Goal: Task Accomplishment & Management: Use online tool/utility

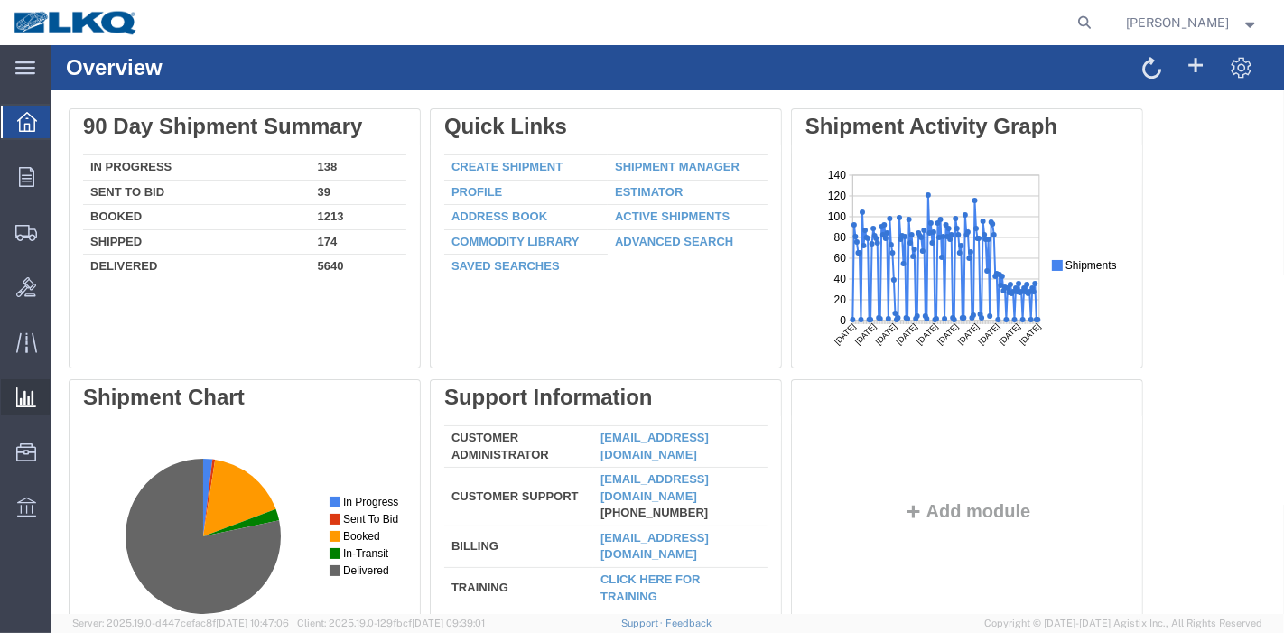
click at [0, 0] on span "Ad Hoc Reports" at bounding box center [0, 0] width 0 height 0
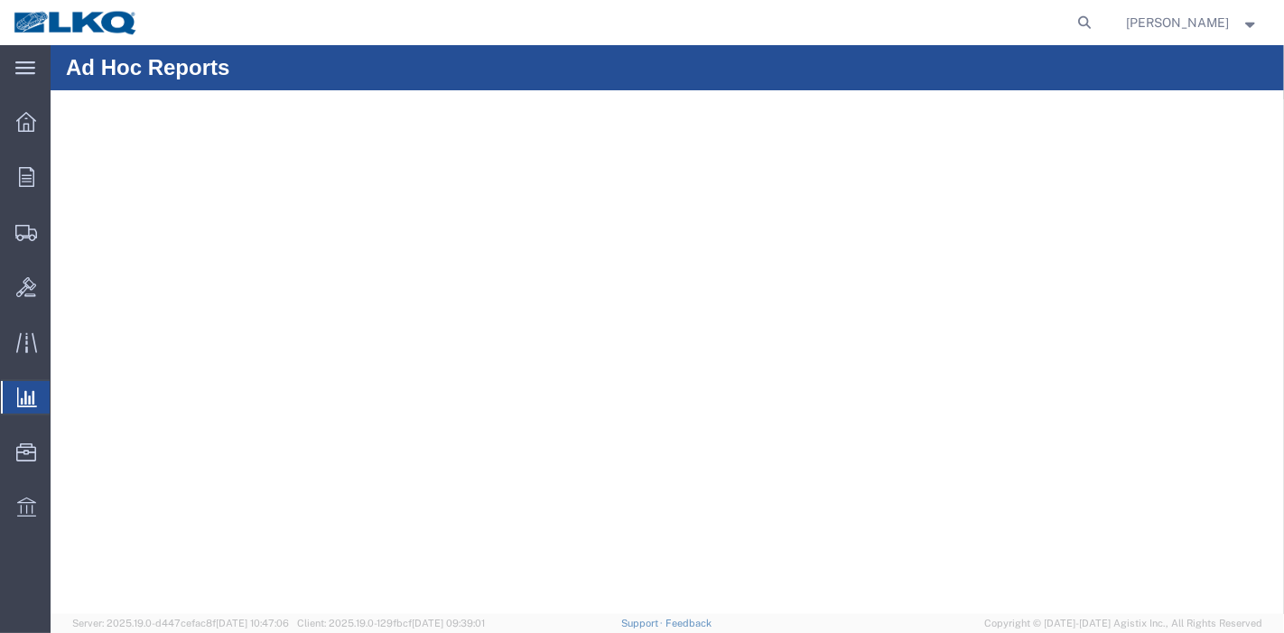
click at [742, 14] on agx-global-search at bounding box center [812, 22] width 578 height 45
click at [1095, 17] on icon at bounding box center [1085, 22] width 25 height 25
click at [965, 20] on input "search" at bounding box center [798, 22] width 549 height 43
paste input "56411603"
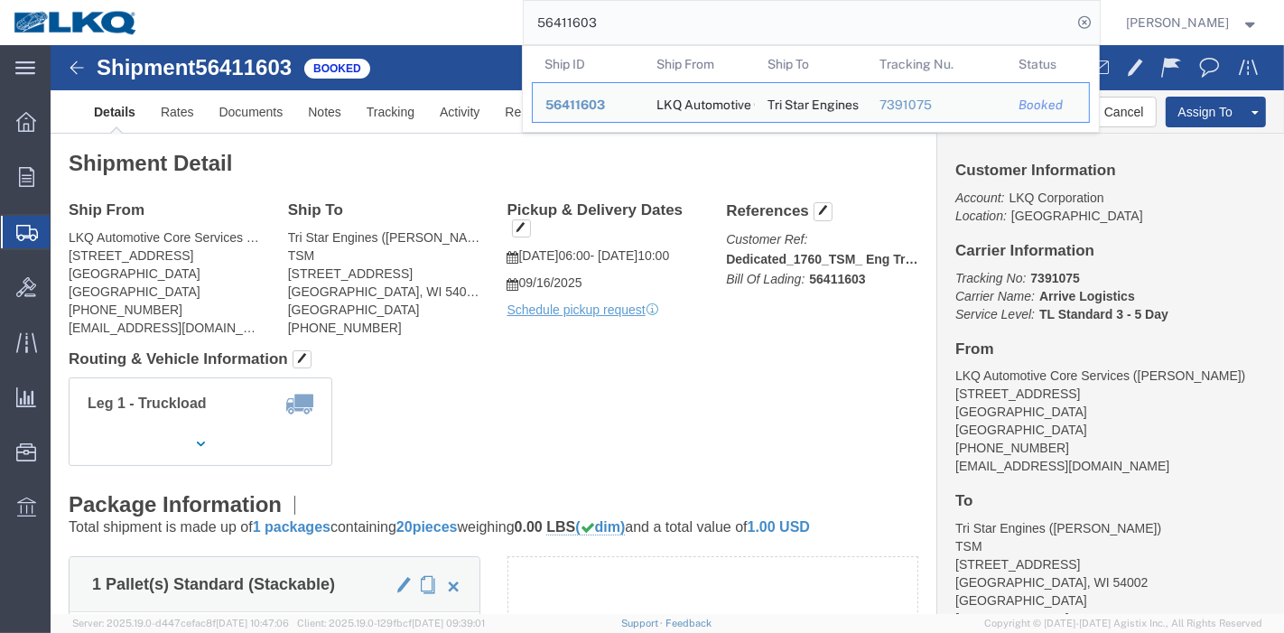
drag, startPoint x: 659, startPoint y: 18, endPoint x: 428, endPoint y: 22, distance: 231.2
click at [428, 22] on div "56411603 Ship ID Ship From Ship To Tracking Nu. Status Ship ID 56411603 Ship Fr…" at bounding box center [626, 22] width 948 height 45
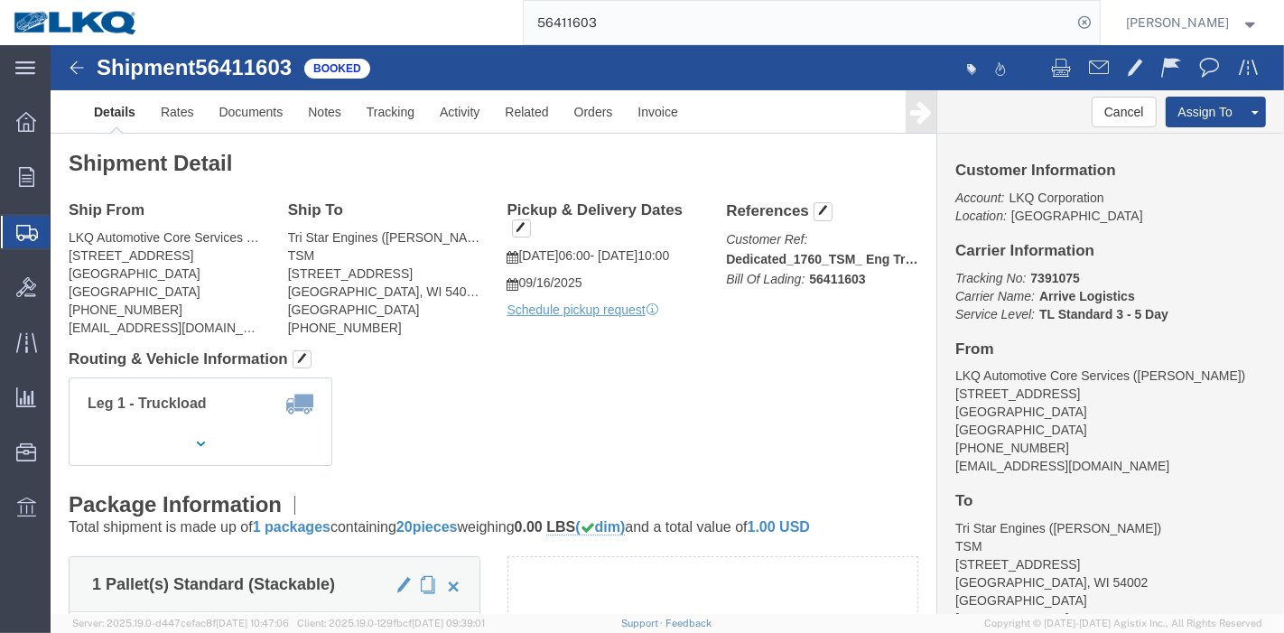
paste input "712988"
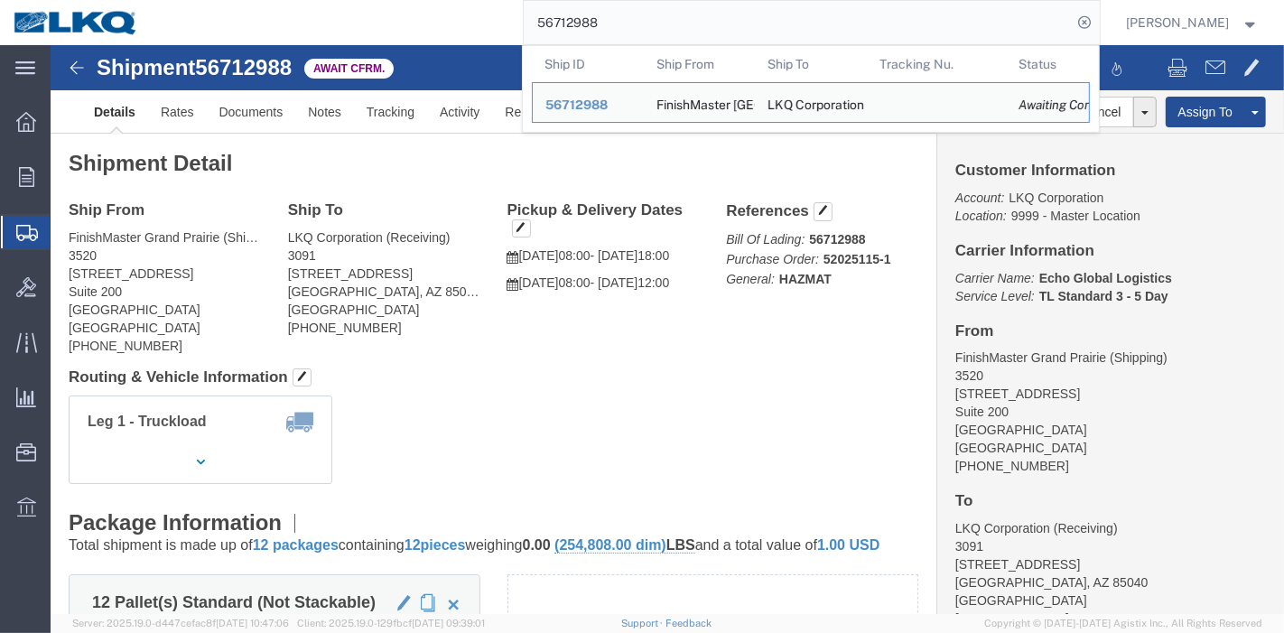
drag, startPoint x: 621, startPoint y: 24, endPoint x: 276, endPoint y: 4, distance: 344.7
click at [276, 4] on div "56712988 Ship ID Ship From Ship To Tracking Nu. Status Ship ID 56712988 Ship Fr…" at bounding box center [626, 22] width 948 height 45
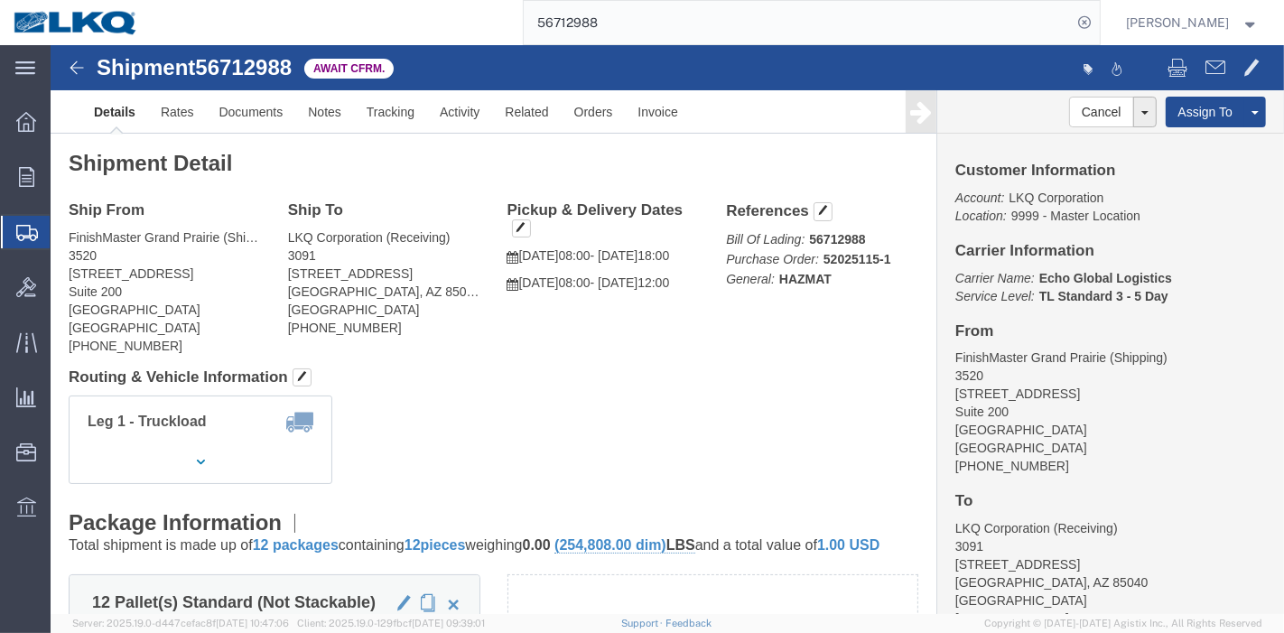
paste input "9241"
type input "56719241"
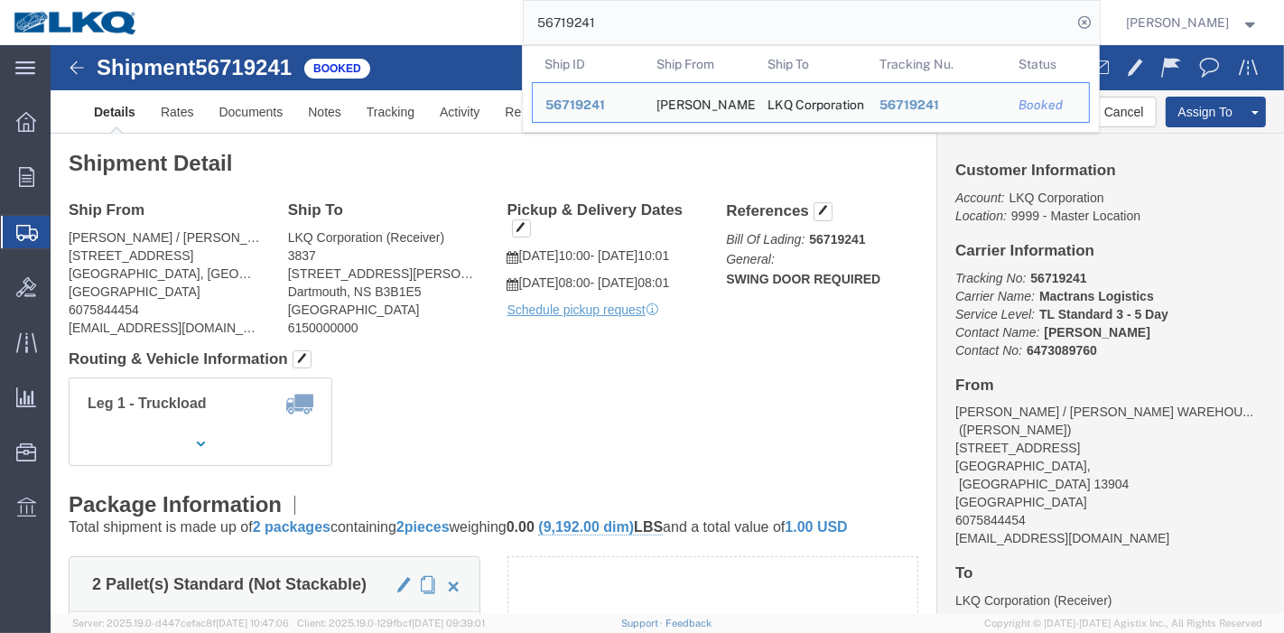
drag, startPoint x: 663, startPoint y: 19, endPoint x: 397, endPoint y: 38, distance: 266.2
click at [397, 38] on div "56719241 Ship ID Ship From Ship To Tracking Nu. Status Ship ID 56719241 Ship Fr…" at bounding box center [626, 22] width 948 height 45
click link "Tracking"
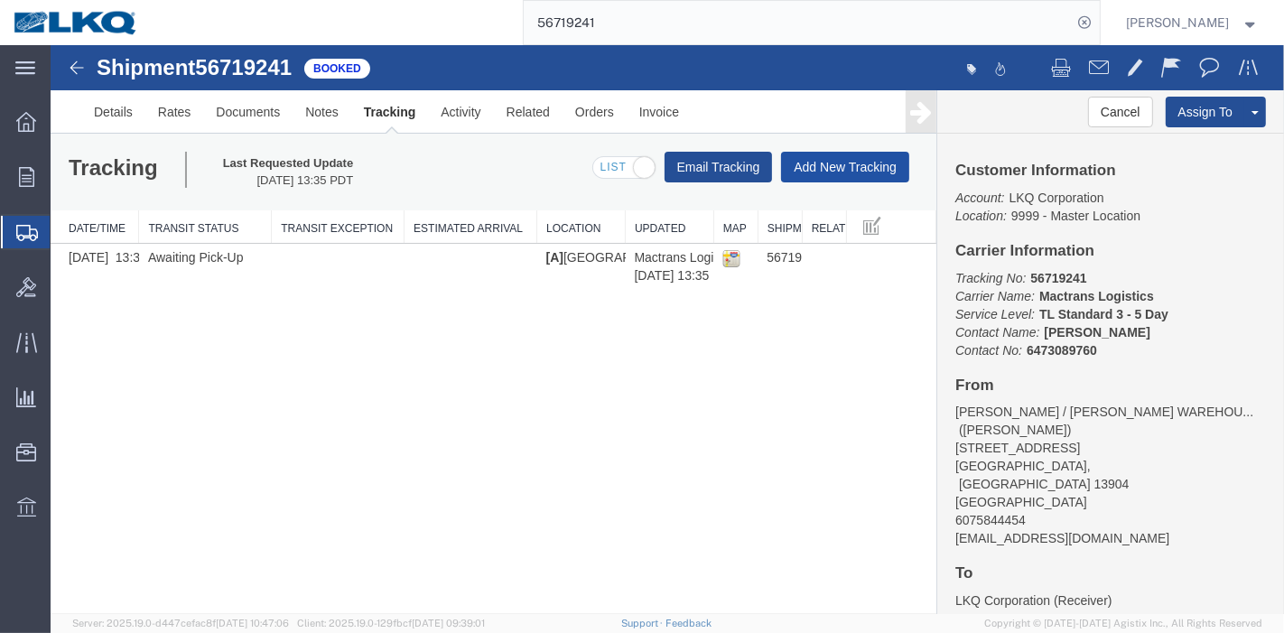
click at [890, 179] on button "Add New Tracking" at bounding box center [844, 167] width 128 height 31
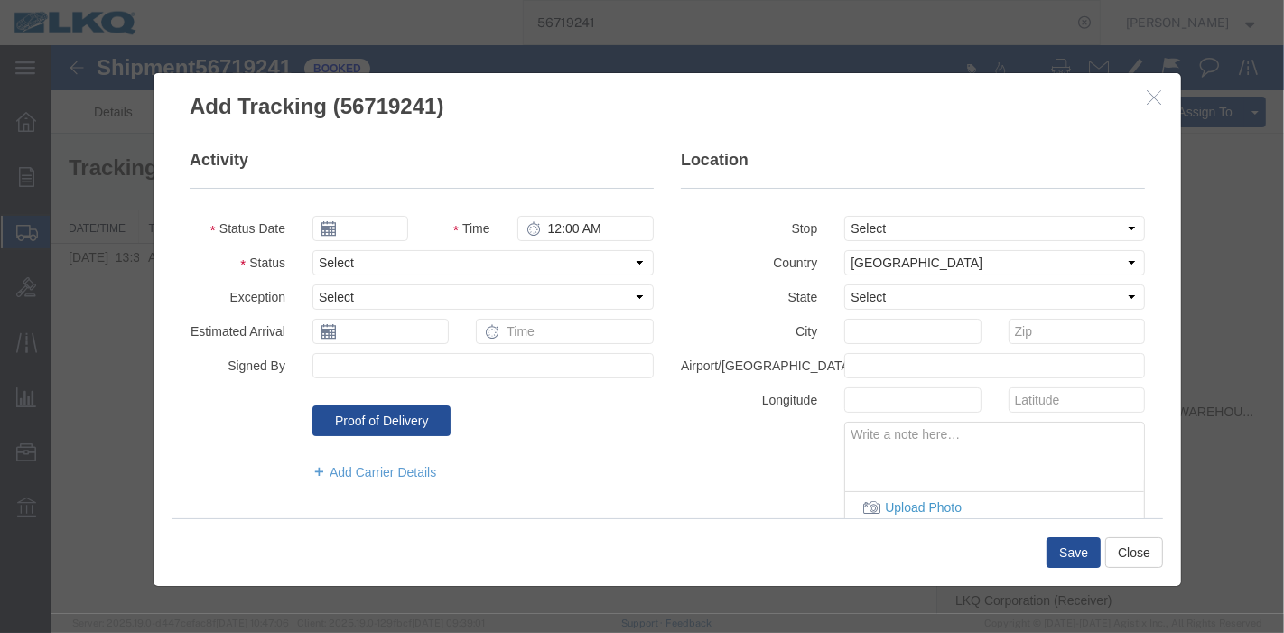
type input "[DATE]"
type input "7:00 PM"
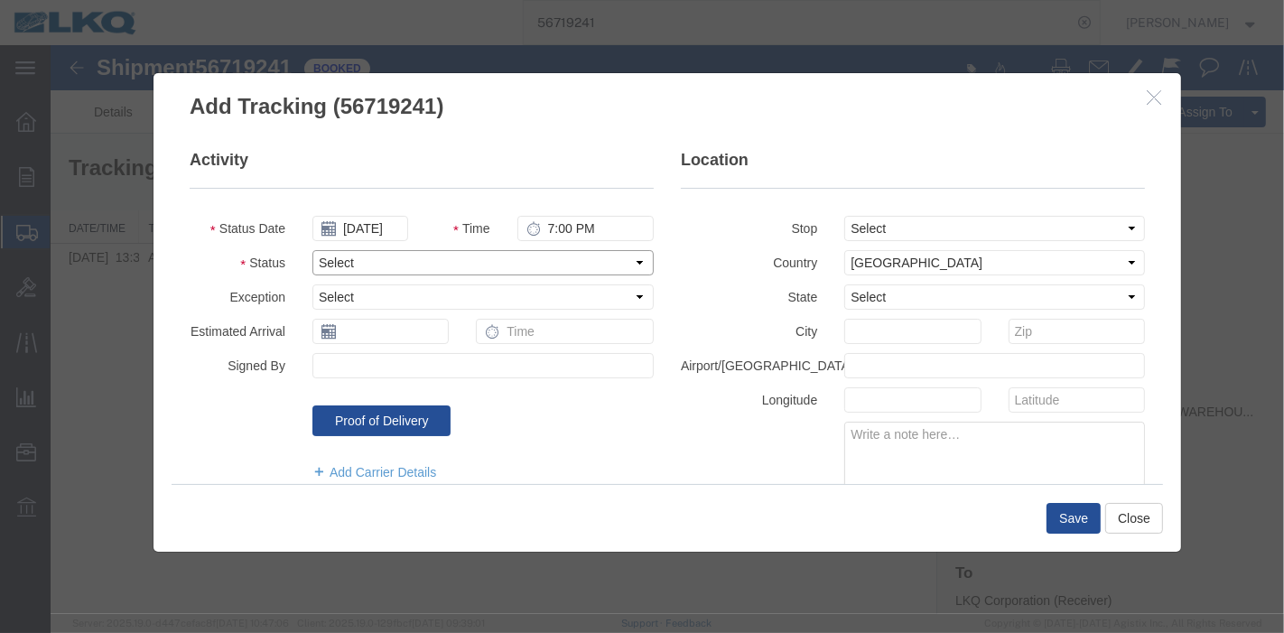
click at [402, 262] on select "Select Arrival Notice Available Arrival Notice Imported Arrive at Delivery Loca…" at bounding box center [482, 262] width 341 height 25
select select "DELIVRED"
click at [312, 250] on select "Select Arrival Notice Available Arrival Notice Imported Arrive at Delivery Loca…" at bounding box center [482, 262] width 341 height 25
click at [1085, 530] on button "Save" at bounding box center [1073, 518] width 54 height 31
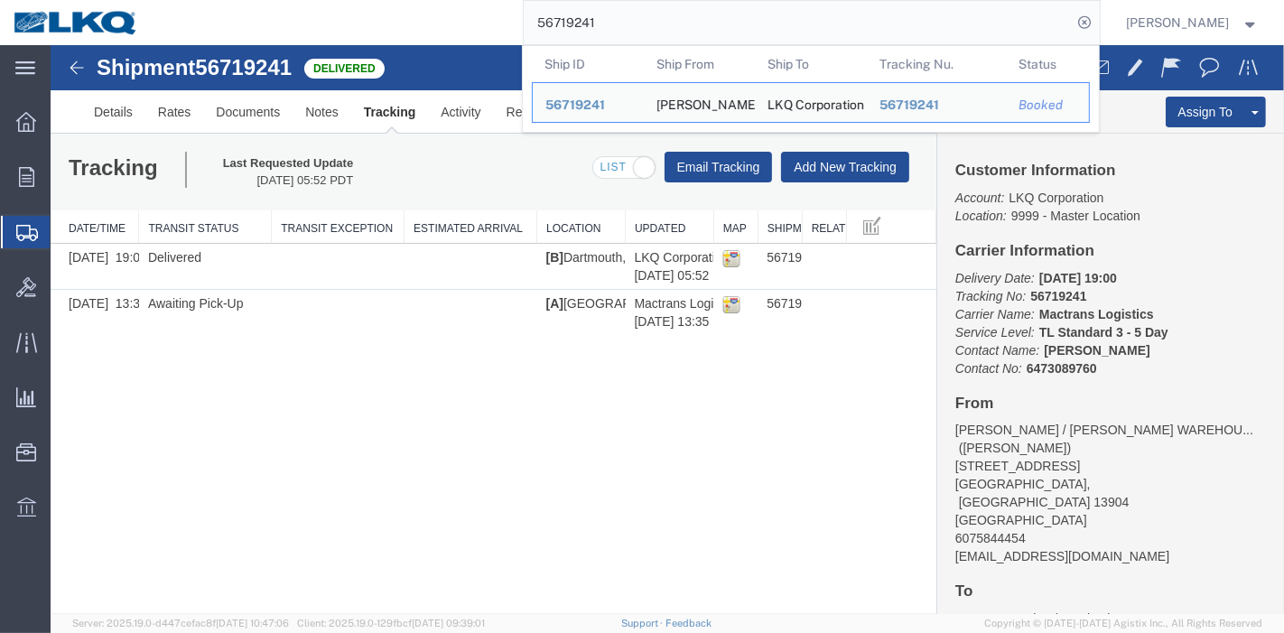
paste input "666086"
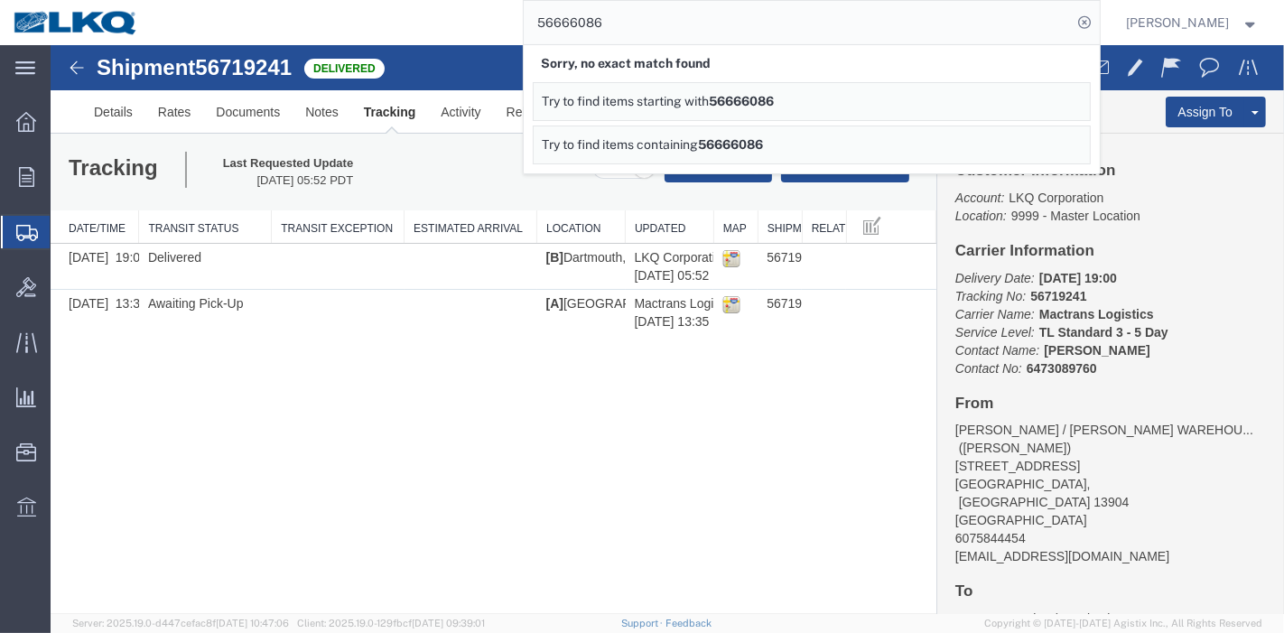
click at [576, 17] on input "56666086" at bounding box center [798, 22] width 549 height 43
type input "56686086"
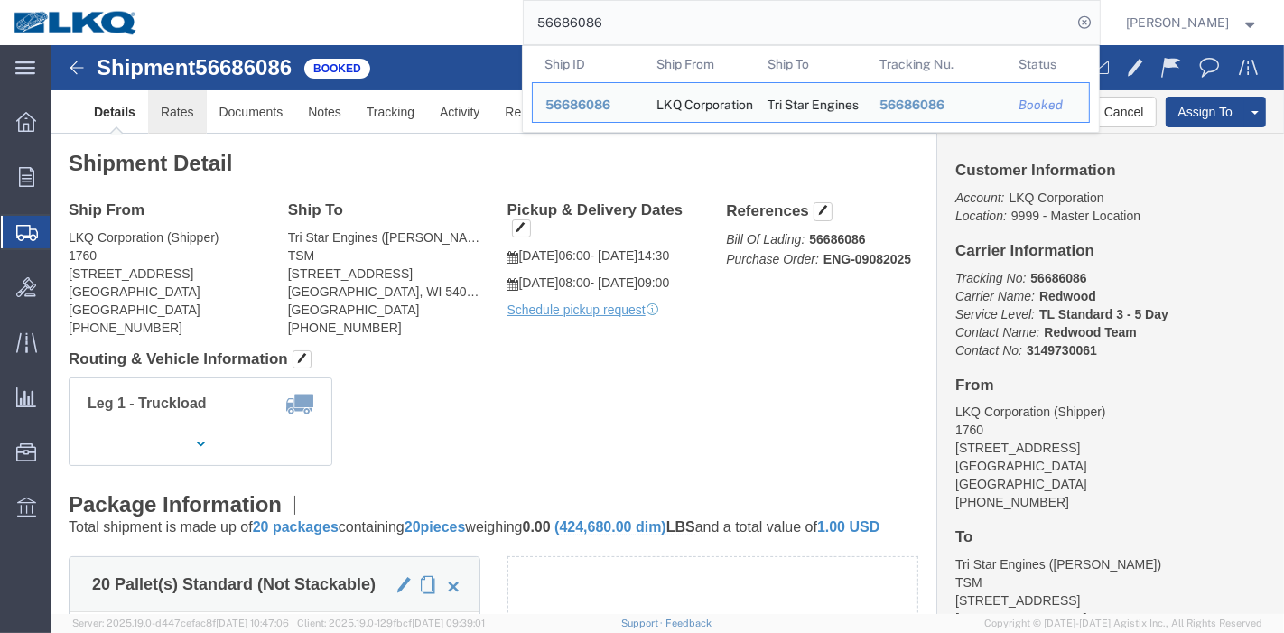
click link "Rates"
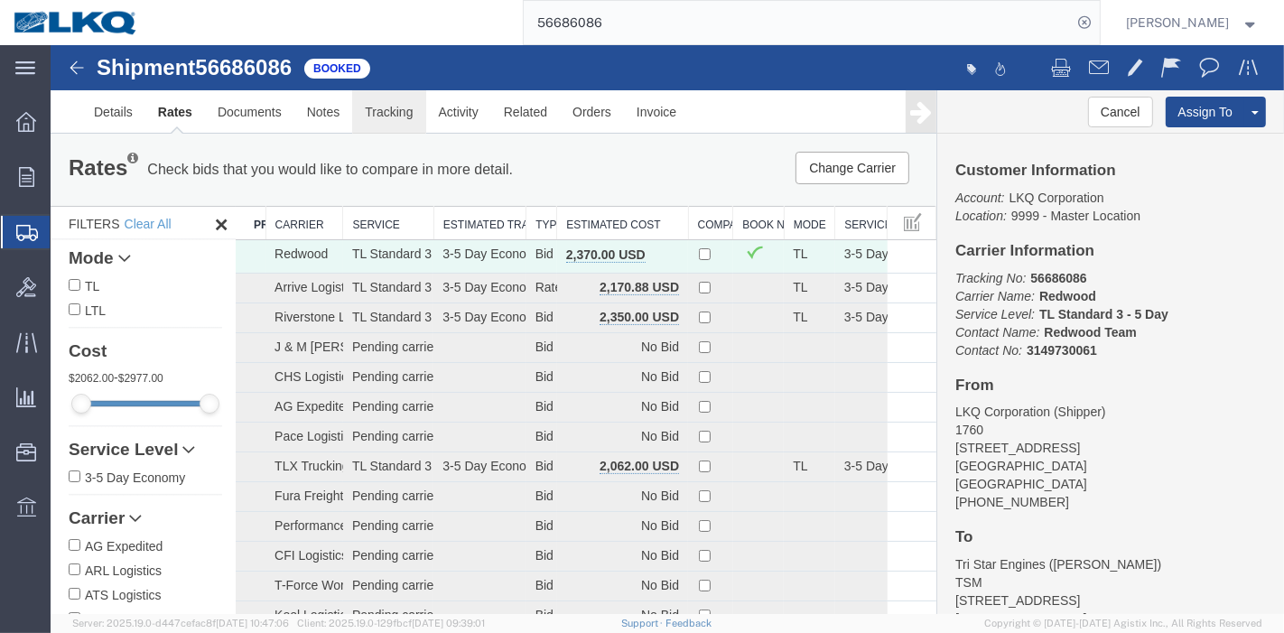
click at [388, 115] on link "Tracking" at bounding box center [387, 111] width 73 height 43
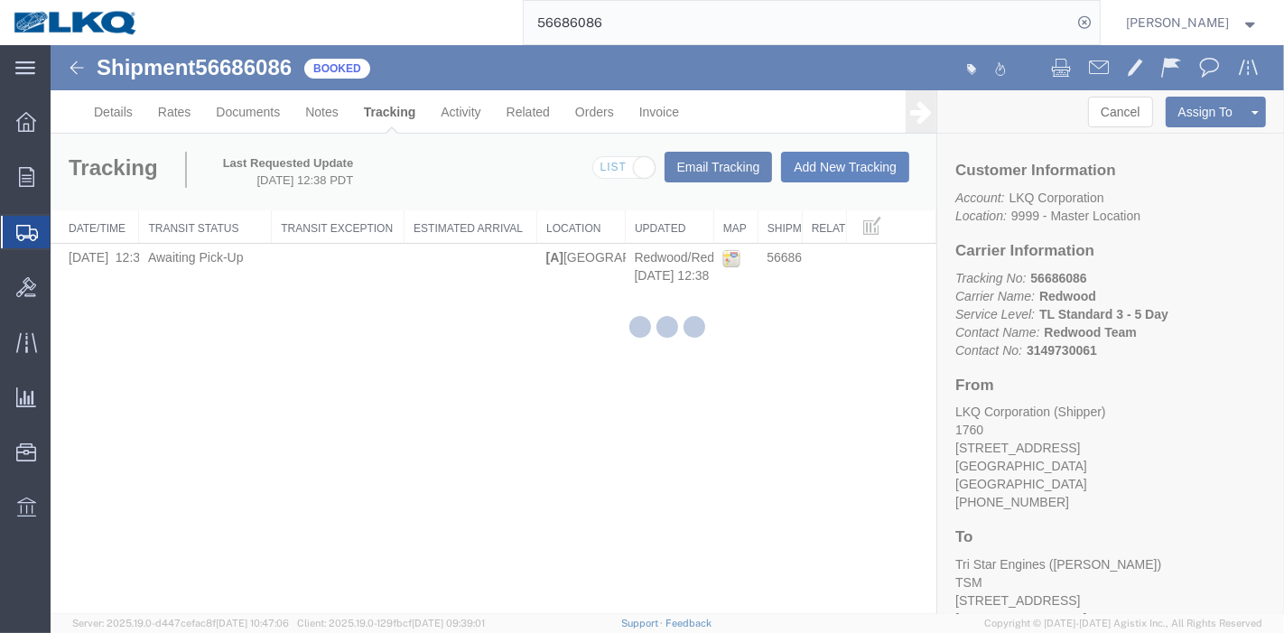
click at [835, 179] on button "Add New Tracking" at bounding box center [844, 167] width 128 height 31
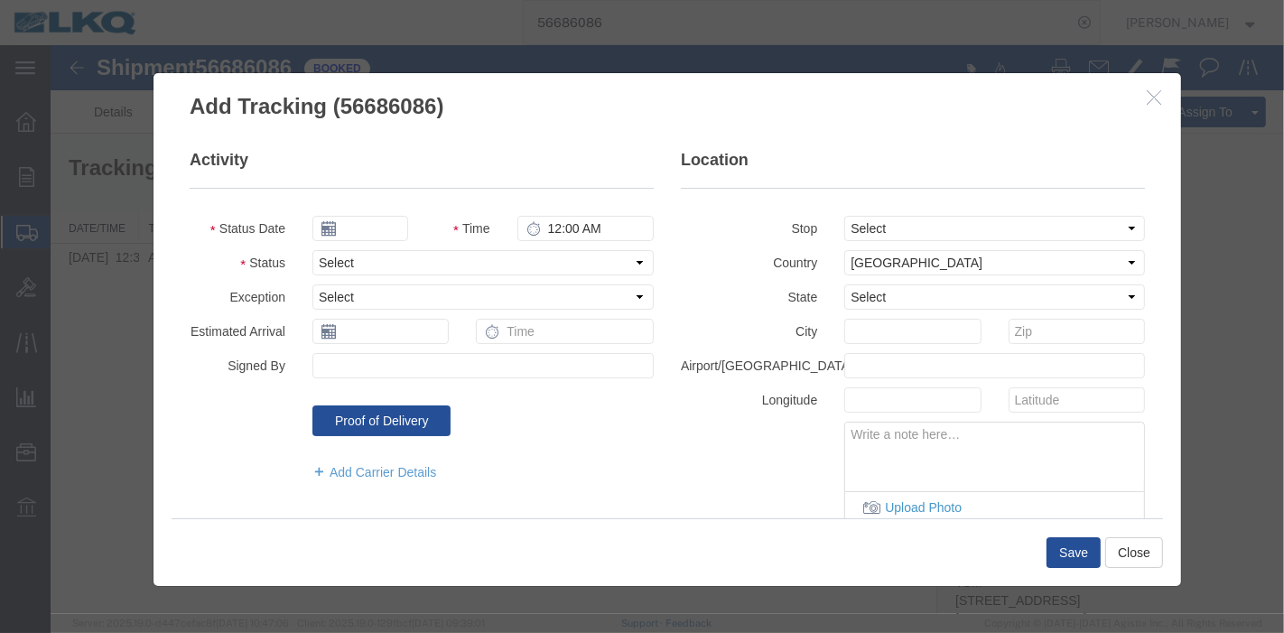
type input "[DATE]"
type input "7:00 PM"
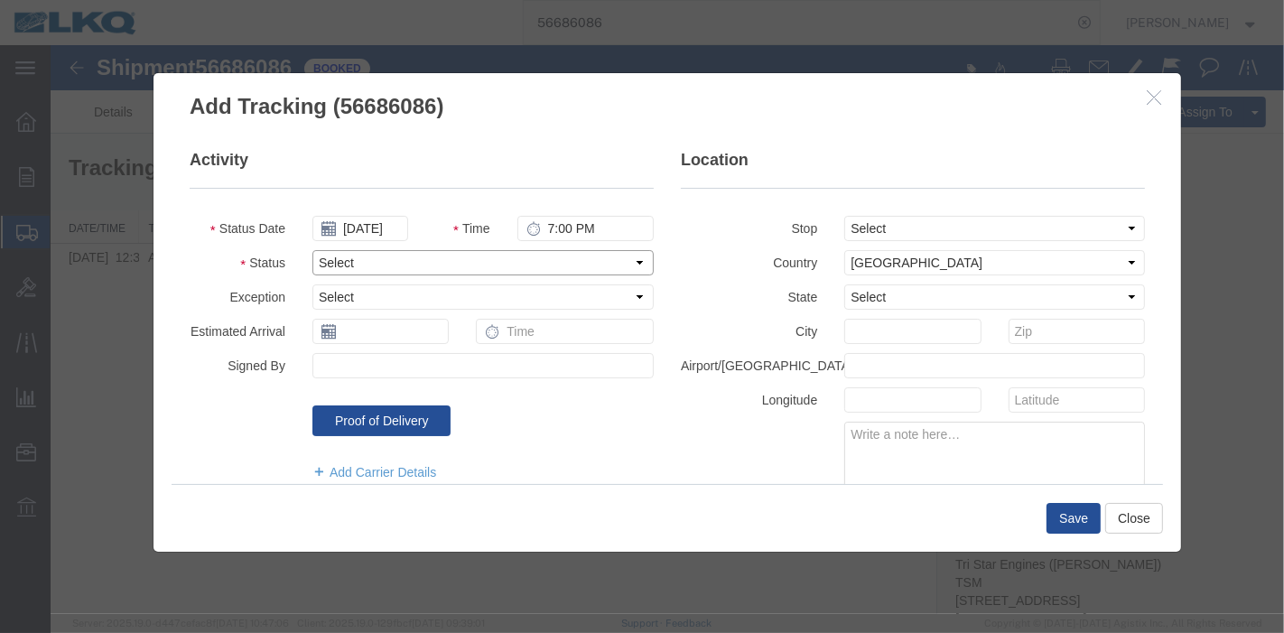
click at [421, 269] on select "Select Arrival Notice Available Arrival Notice Imported Arrive at Delivery Loca…" at bounding box center [482, 262] width 341 height 25
select select "DELIVRED"
click at [312, 250] on select "Select Arrival Notice Available Arrival Notice Imported Arrive at Delivery Loca…" at bounding box center [482, 262] width 341 height 25
click at [1067, 510] on button "Save" at bounding box center [1073, 518] width 54 height 31
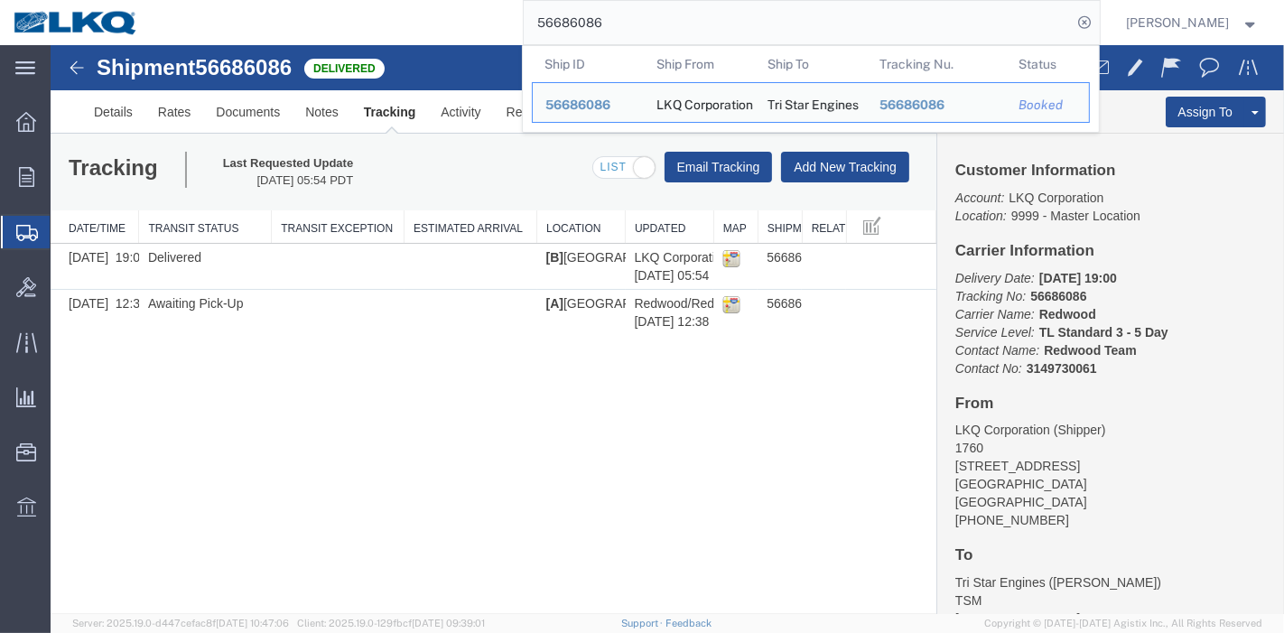
drag, startPoint x: 644, startPoint y: 16, endPoint x: 423, endPoint y: 27, distance: 221.6
click at [423, 27] on div "56686086 Ship ID Ship From Ship To Tracking Nu. Status Ship ID 56686086 Ship Fr…" at bounding box center [626, 22] width 948 height 45
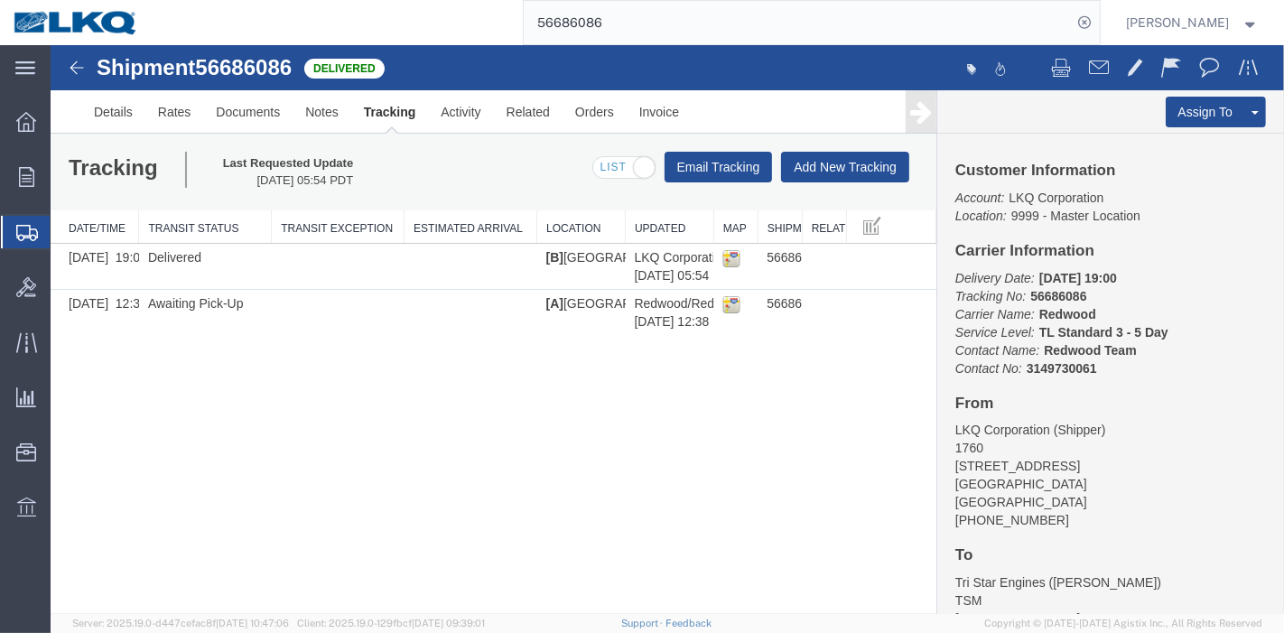
paste input "105"
type input "56686105"
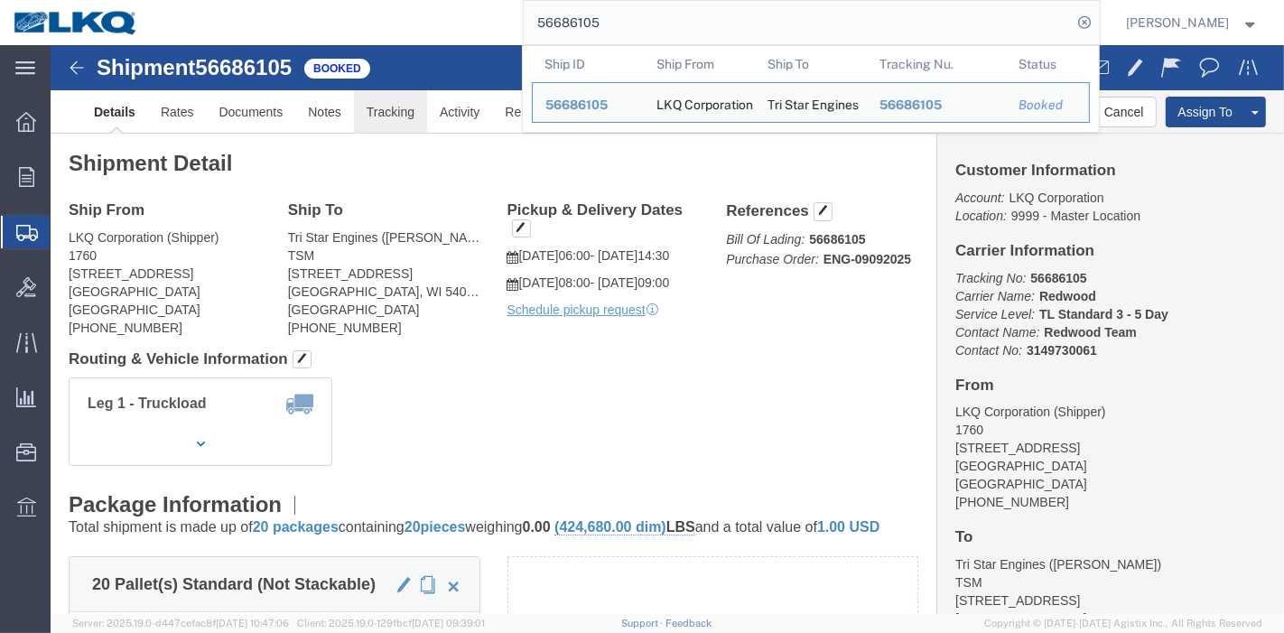
click link "Tracking"
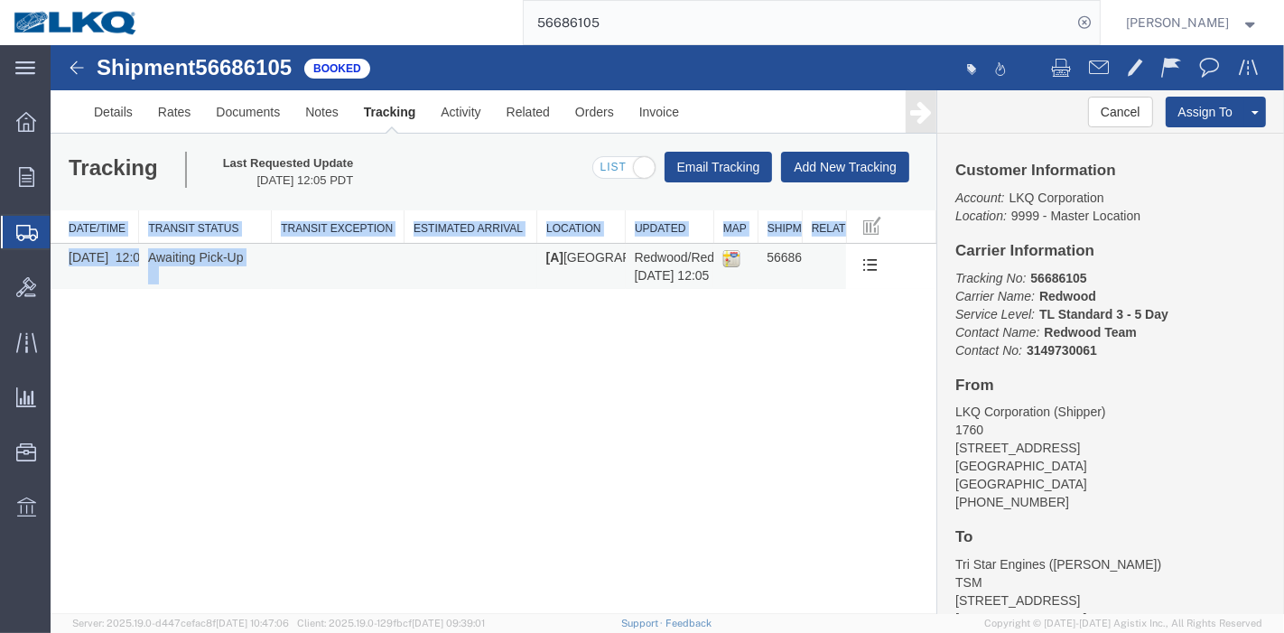
drag, startPoint x: 316, startPoint y: 288, endPoint x: 897, endPoint y: 280, distance: 580.8
click at [854, 341] on div "Shipment 56686105 1 of 1 Booked Details Rates Documents Notes Tracking Activity…" at bounding box center [667, 329] width 1234 height 569
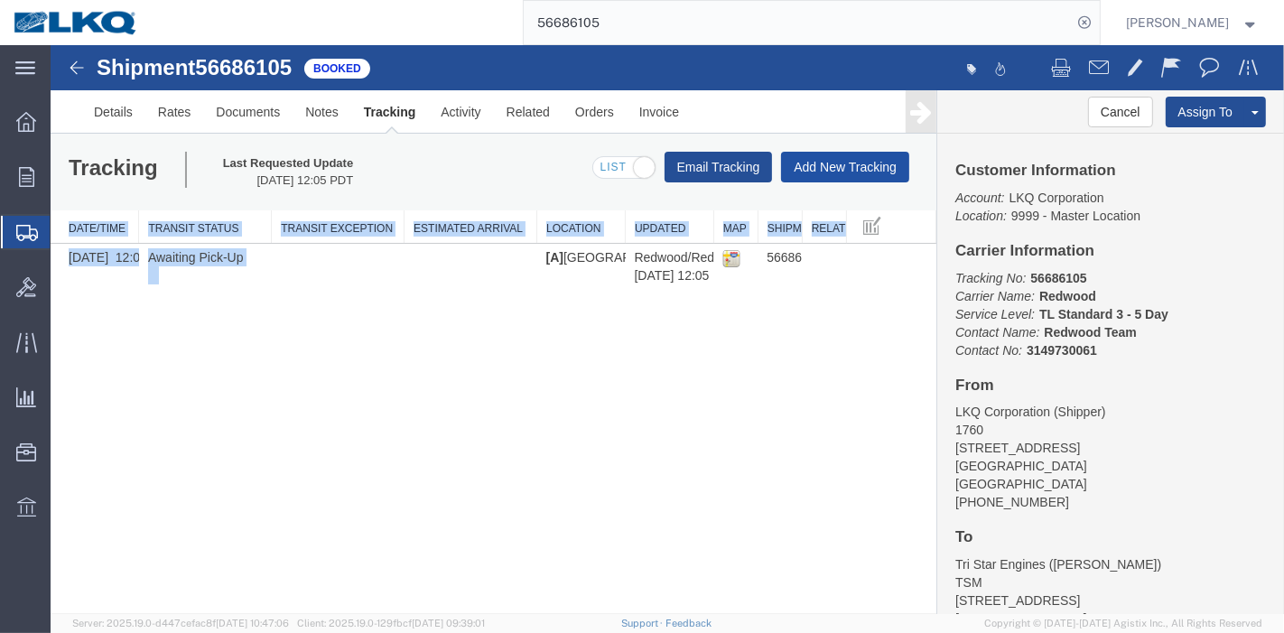
click at [846, 172] on button "Add New Tracking" at bounding box center [844, 167] width 128 height 31
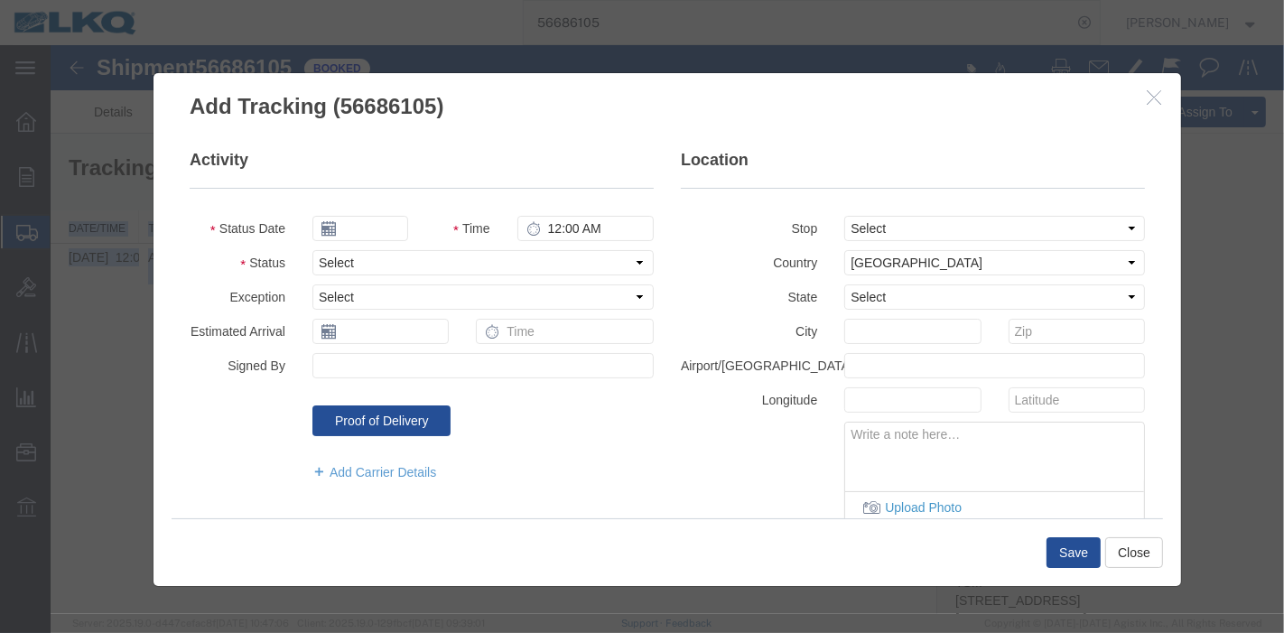
type input "[DATE]"
type input "7:00 PM"
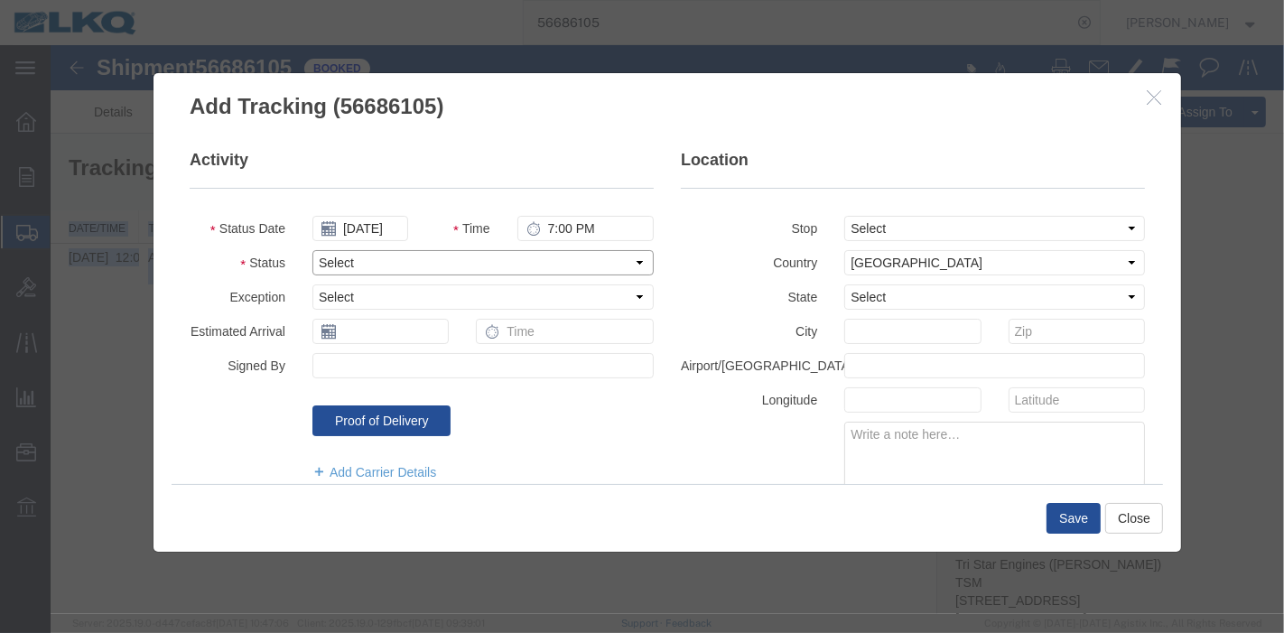
click at [388, 269] on select "Select Arrival Notice Available Arrival Notice Imported Arrive at Delivery Loca…" at bounding box center [482, 262] width 341 height 25
select select "DELIVRED"
click at [312, 250] on select "Select Arrival Notice Available Arrival Notice Imported Arrive at Delivery Loca…" at bounding box center [482, 262] width 341 height 25
click at [1063, 518] on button "Save" at bounding box center [1073, 518] width 54 height 31
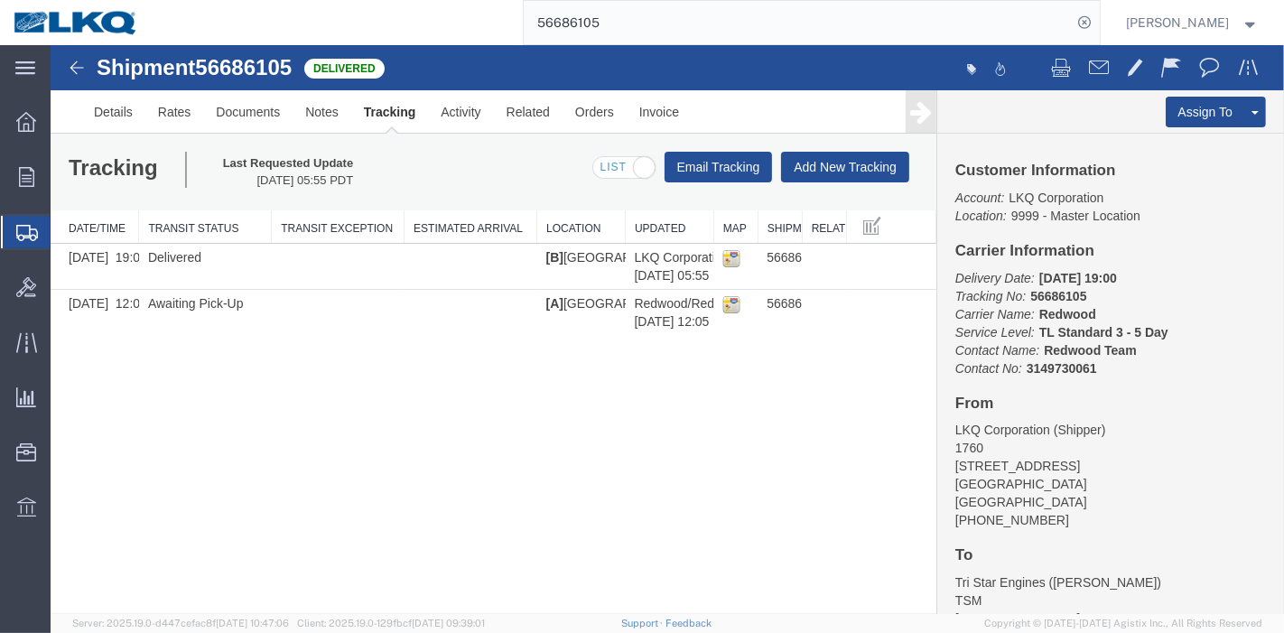
drag, startPoint x: 637, startPoint y: 21, endPoint x: 327, endPoint y: 21, distance: 309.8
click at [327, 21] on div "56686105" at bounding box center [626, 22] width 948 height 45
paste input "5524183"
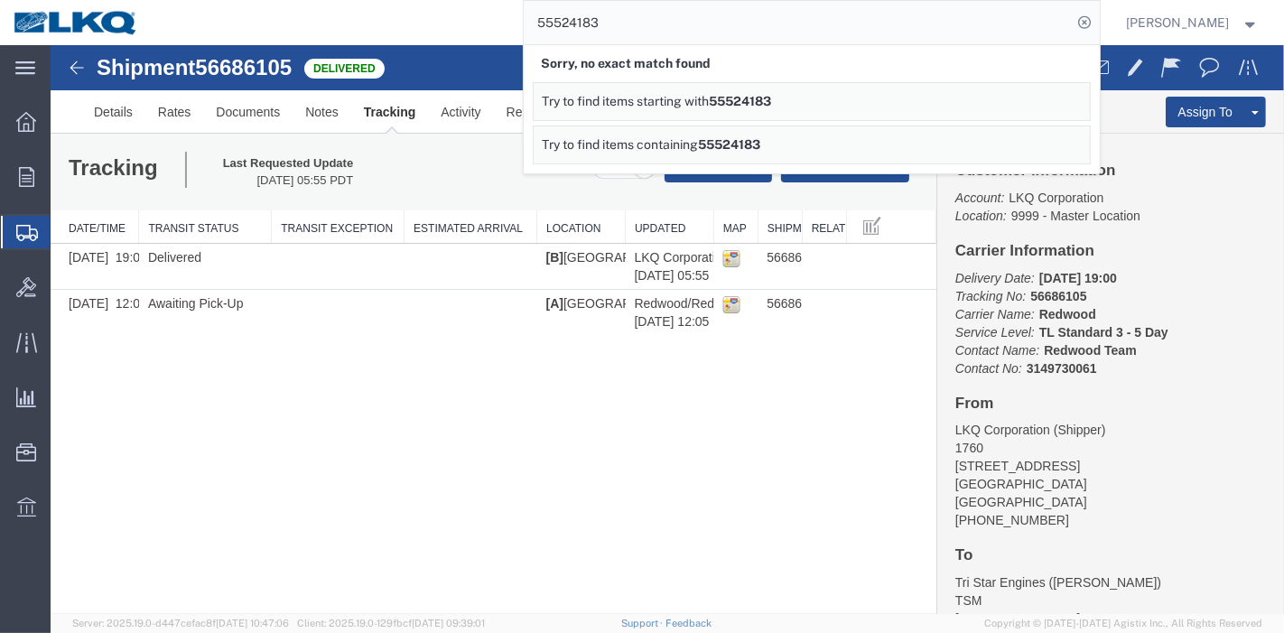
drag, startPoint x: 634, startPoint y: 21, endPoint x: 420, endPoint y: 22, distance: 214.1
click at [420, 22] on div "55524183 Sorry, no exact match found Try to find items starting with 55524183 T…" at bounding box center [626, 22] width 948 height 45
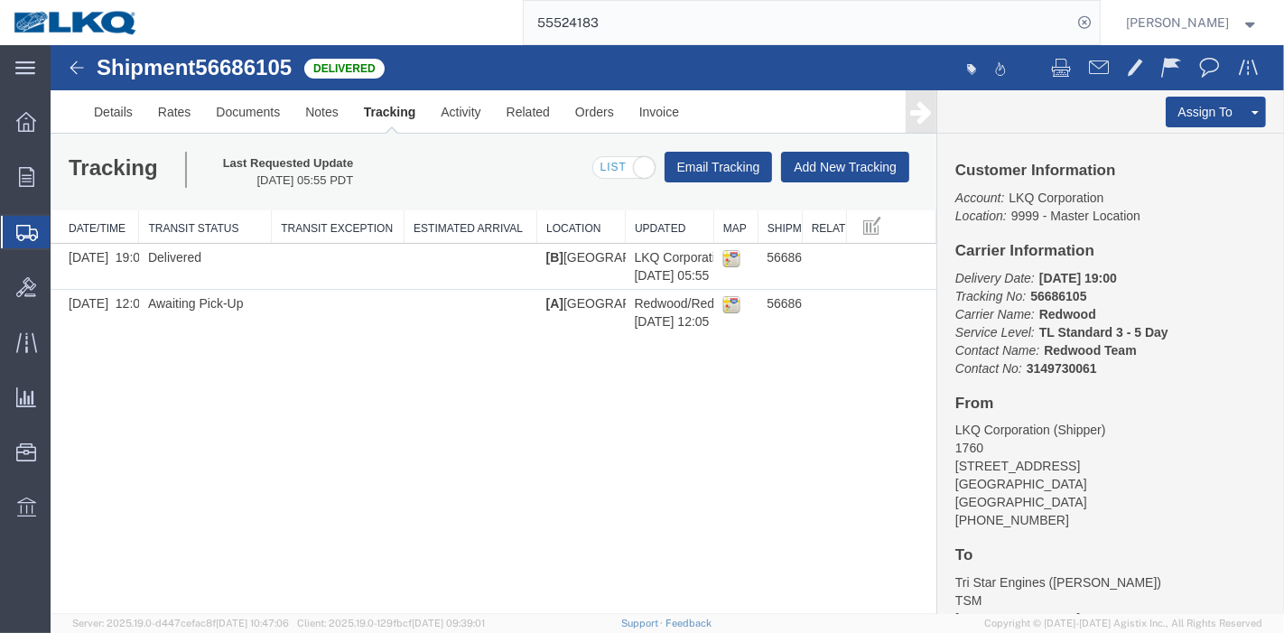
paste input "6527590"
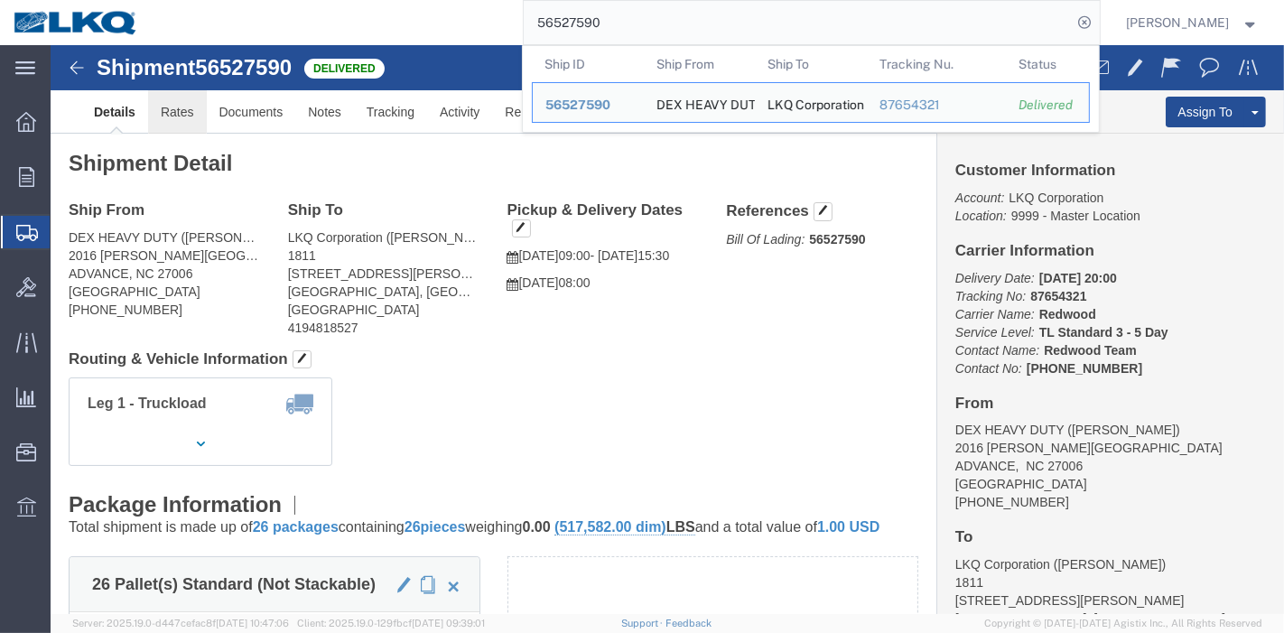
click link "Rates"
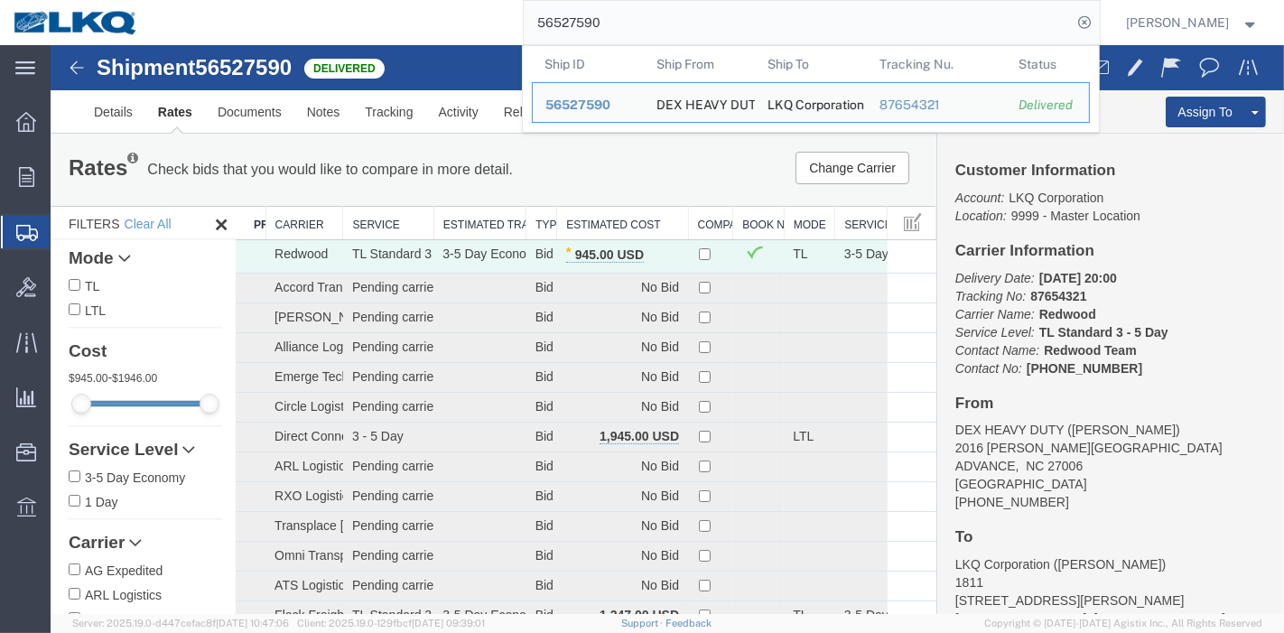
drag, startPoint x: 669, startPoint y: 35, endPoint x: 346, endPoint y: 39, distance: 323.4
click at [346, 39] on div "56527590 Ship ID Ship From Ship To Tracking Nu. Status Ship ID 56527590 Ship Fr…" at bounding box center [626, 22] width 948 height 45
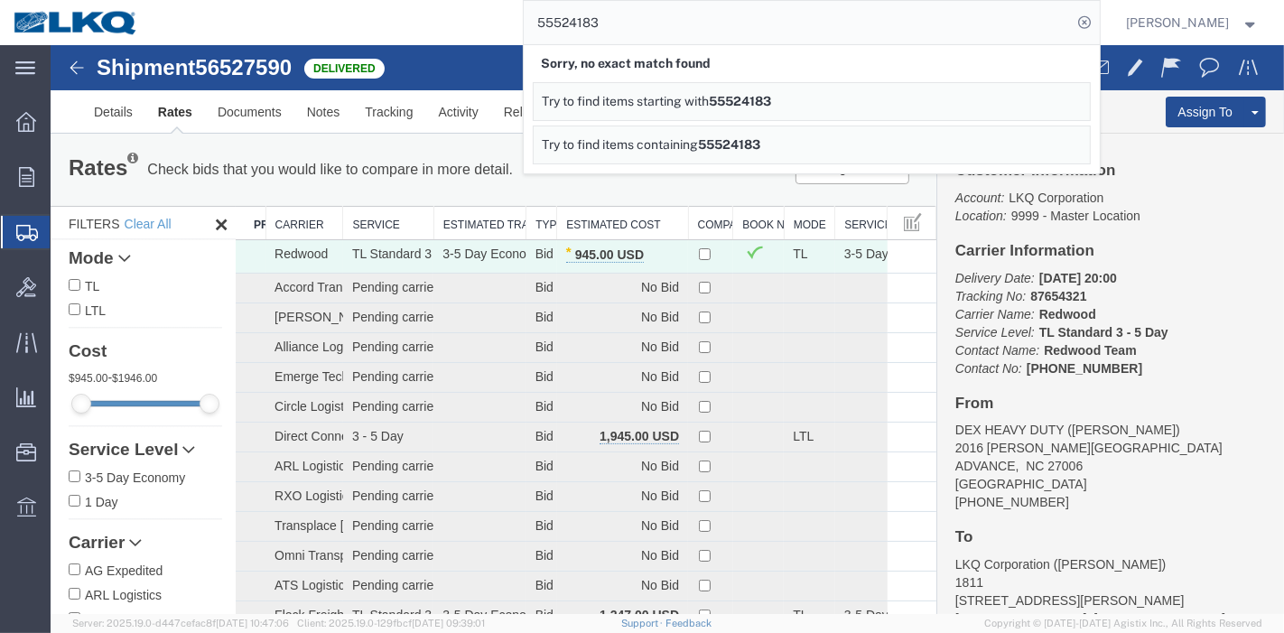
drag, startPoint x: 528, startPoint y: 22, endPoint x: 391, endPoint y: 33, distance: 137.7
click at [391, 33] on div "55524183 Sorry, no exact match found Try to find items starting with 55524183 T…" at bounding box center [626, 22] width 948 height 45
paste input "6767197"
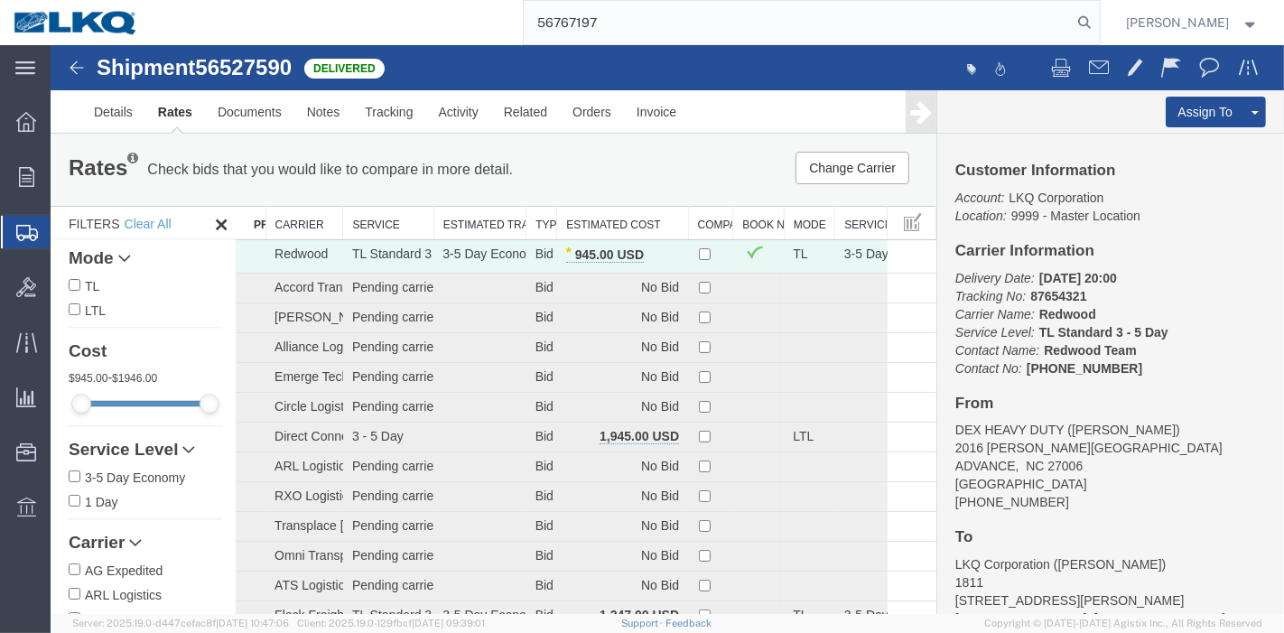
type input "56767197"
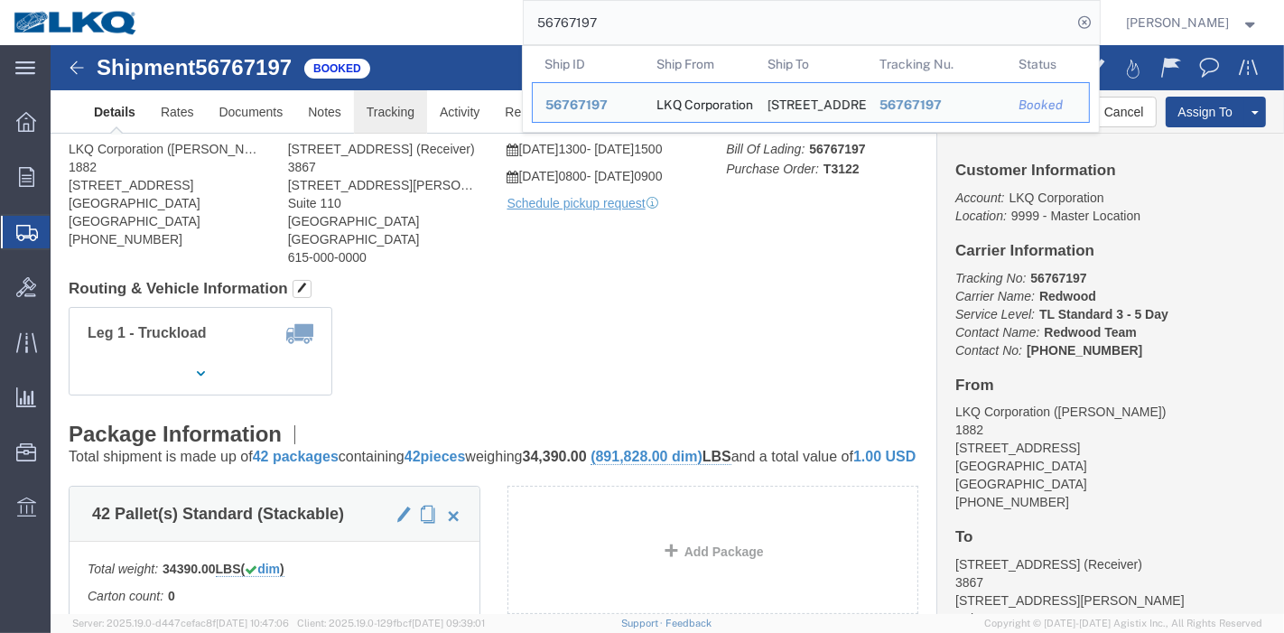
click link "Tracking"
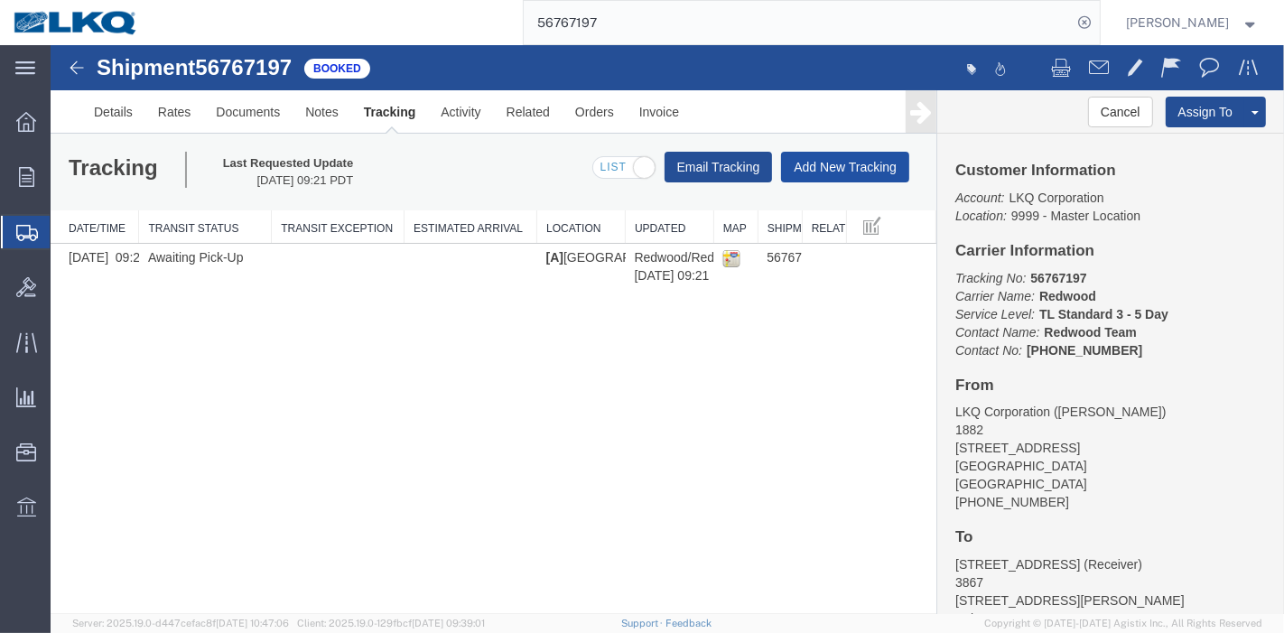
click at [874, 164] on button "Add New Tracking" at bounding box center [844, 167] width 128 height 31
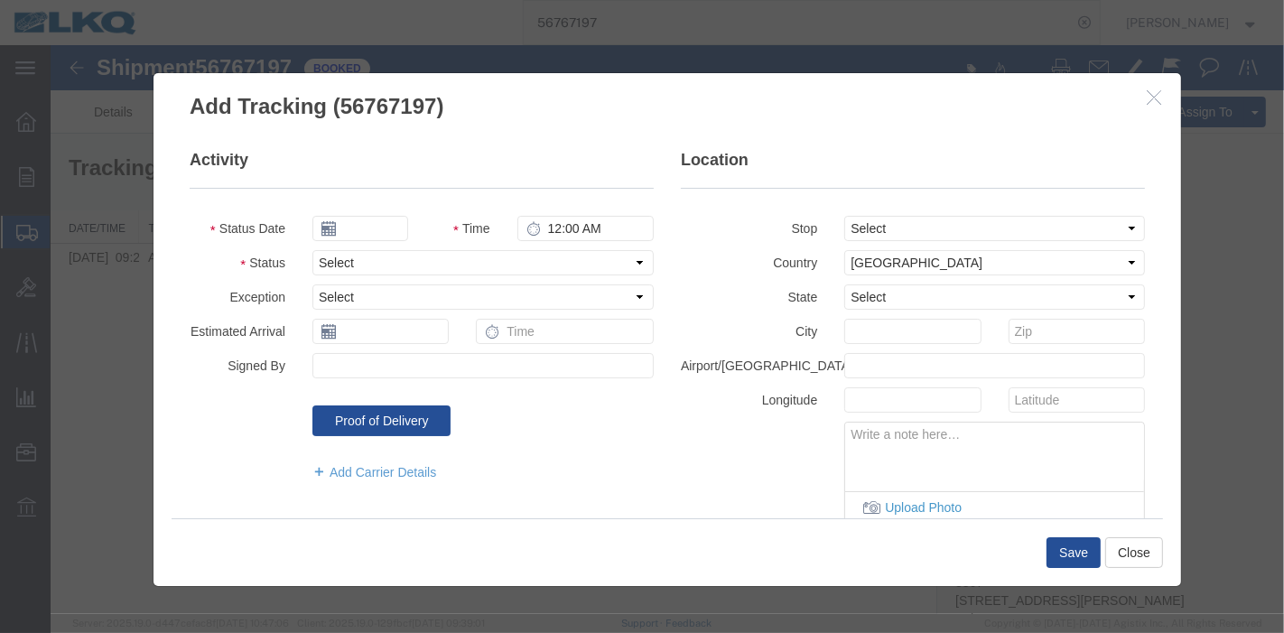
type input "[DATE]"
type input "7:00 PM"
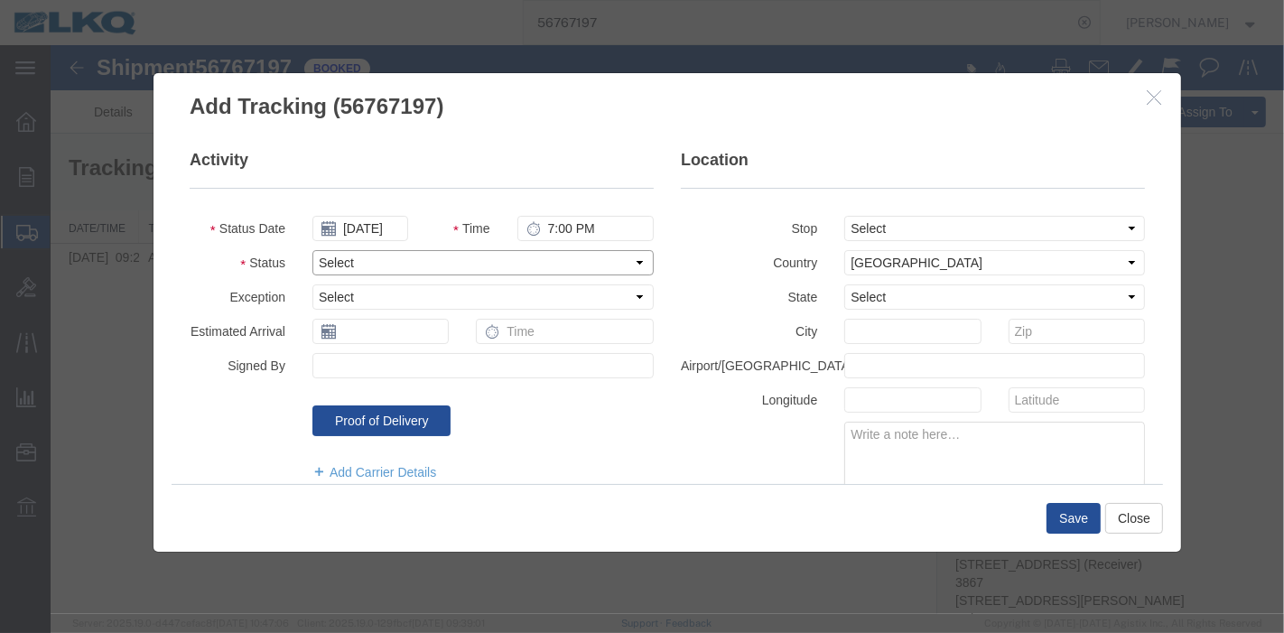
click at [440, 266] on select "Select Arrival Notice Available Arrival Notice Imported Arrive at Delivery Loca…" at bounding box center [482, 262] width 341 height 25
select select "DELIVRED"
click at [312, 250] on select "Select Arrival Notice Available Arrival Notice Imported Arrive at Delivery Loca…" at bounding box center [482, 262] width 341 height 25
click at [1069, 515] on button "Save" at bounding box center [1073, 518] width 54 height 31
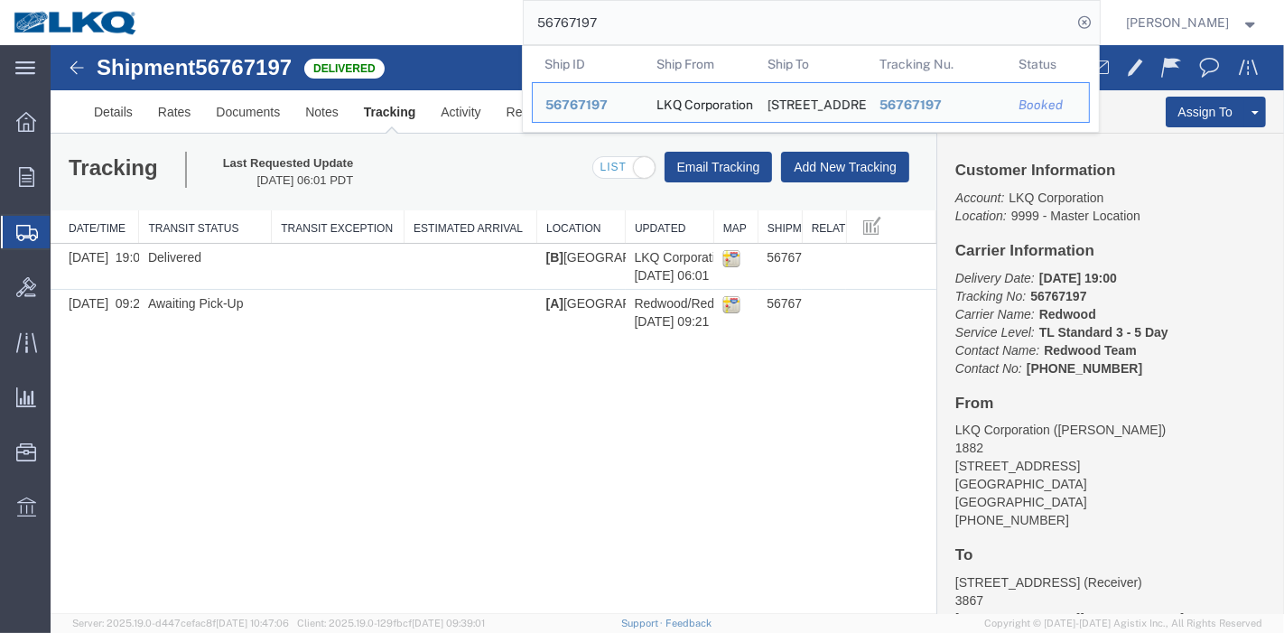
drag, startPoint x: 668, startPoint y: 11, endPoint x: 369, endPoint y: 24, distance: 300.2
click at [369, 24] on div "56767197 Ship ID Ship From Ship To Tracking Nu. Status Ship ID 56767197 Ship Fr…" at bounding box center [626, 22] width 948 height 45
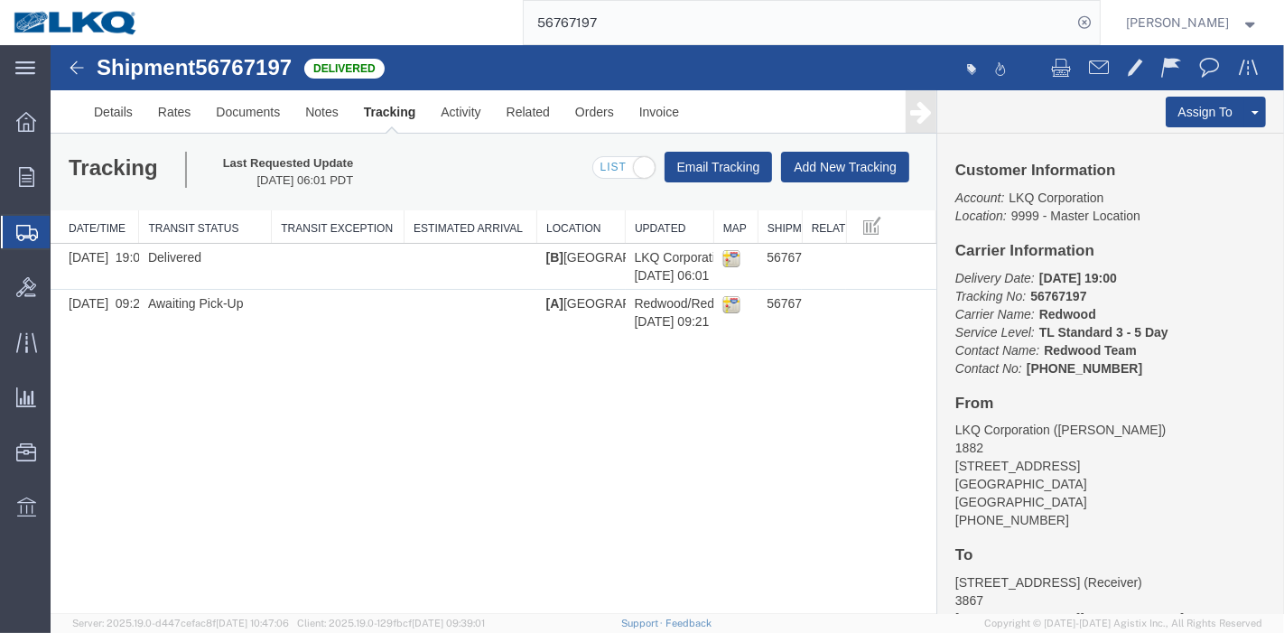
paste input "3270"
type input "56763270"
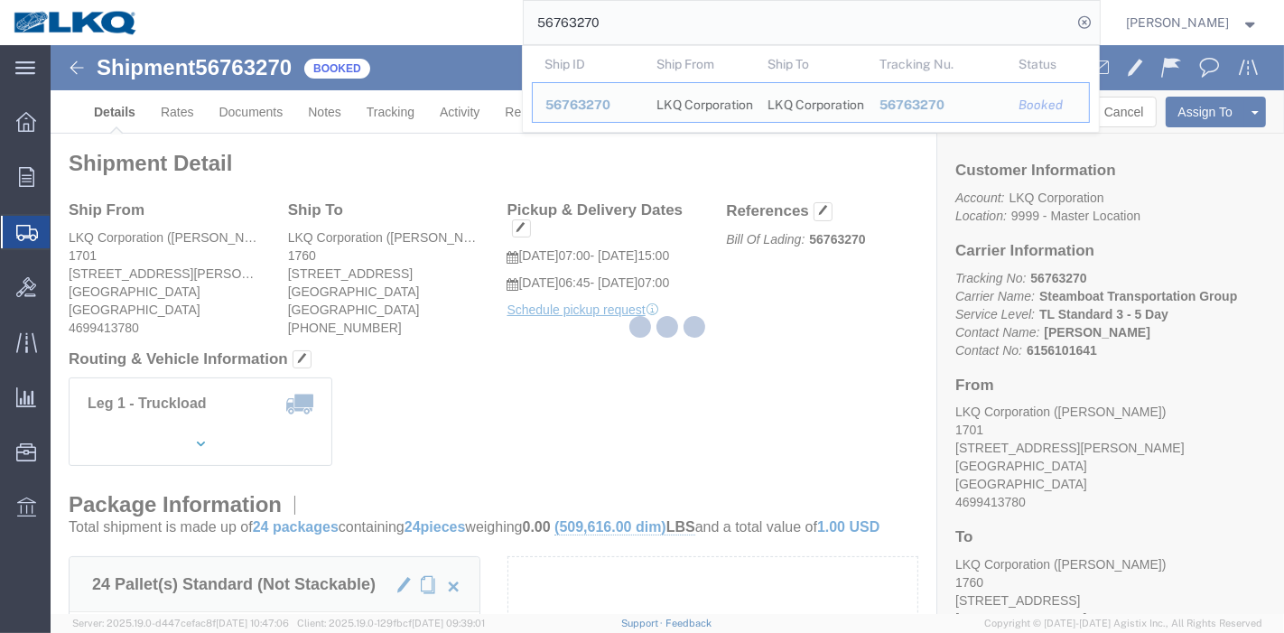
click at [381, 112] on div at bounding box center [668, 329] width 1234 height 569
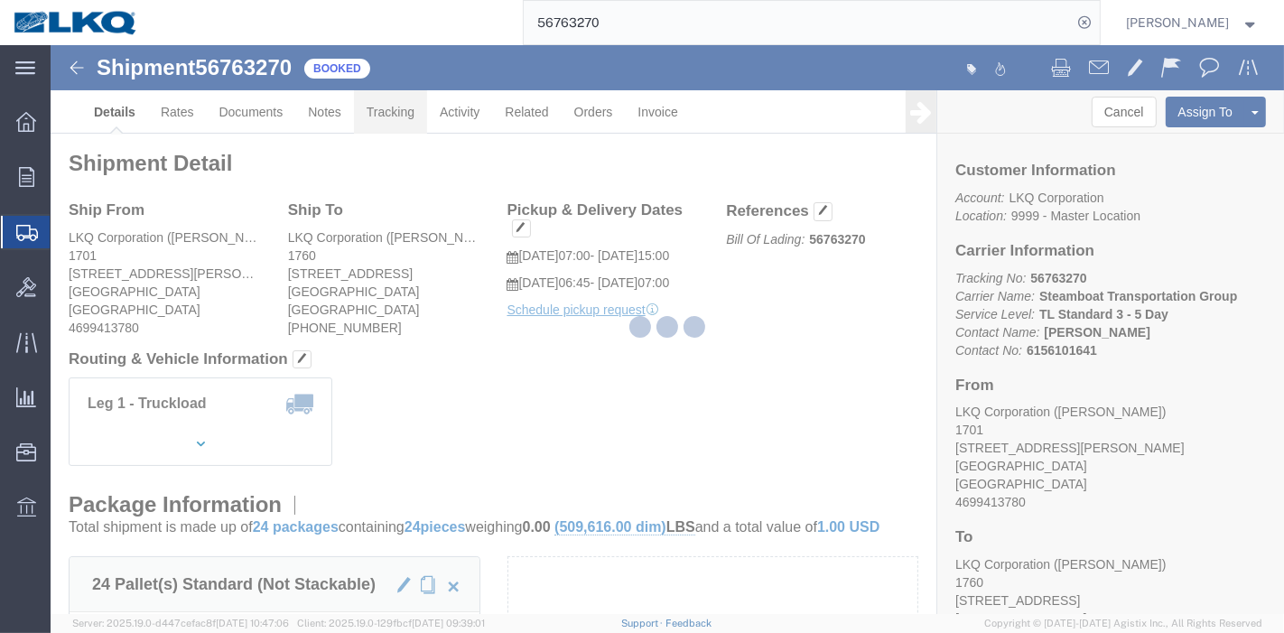
click link "Tracking"
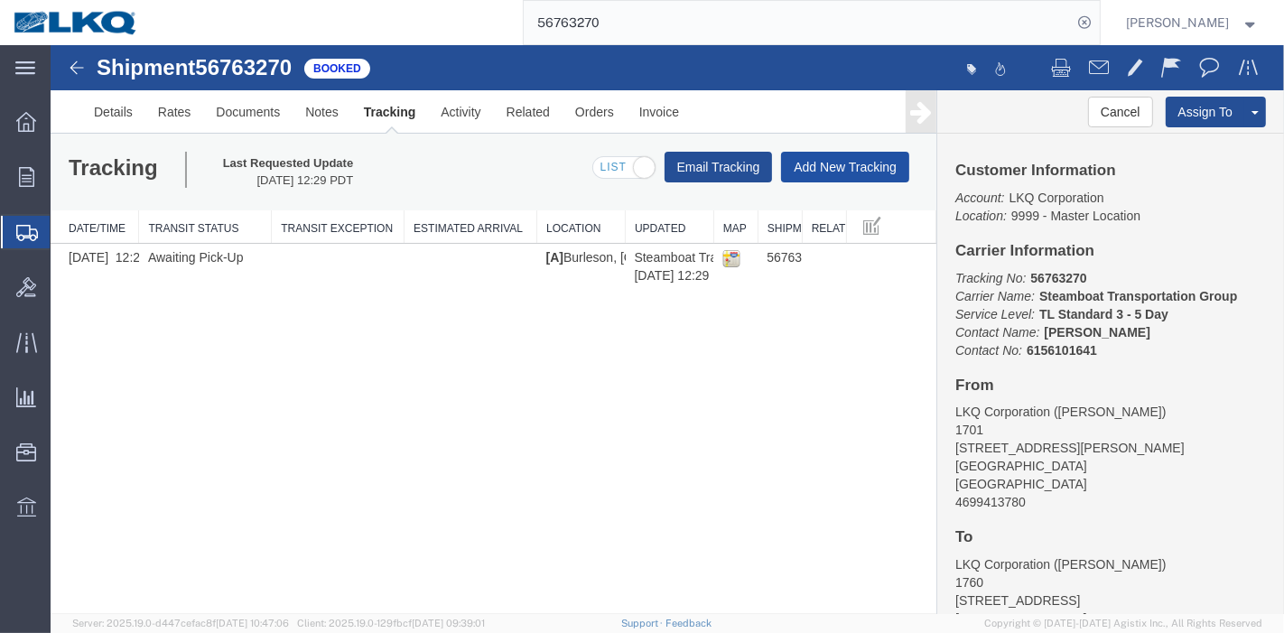
click at [837, 162] on button "Add New Tracking" at bounding box center [844, 167] width 128 height 31
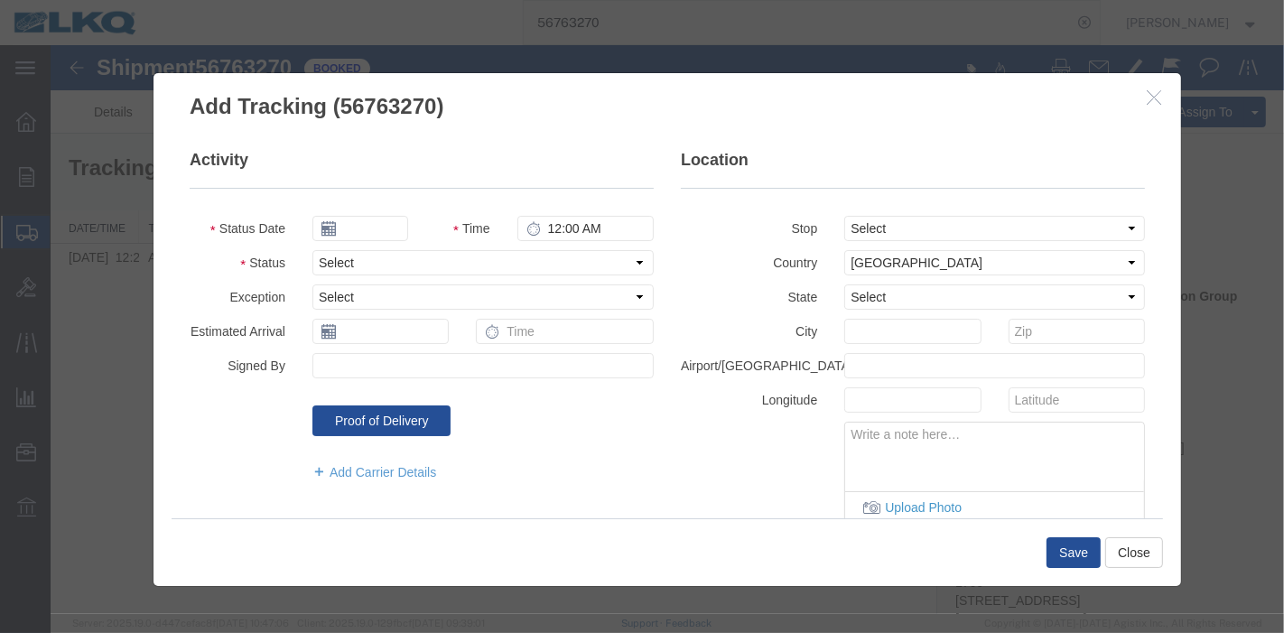
type input "[DATE]"
type input "7:00 PM"
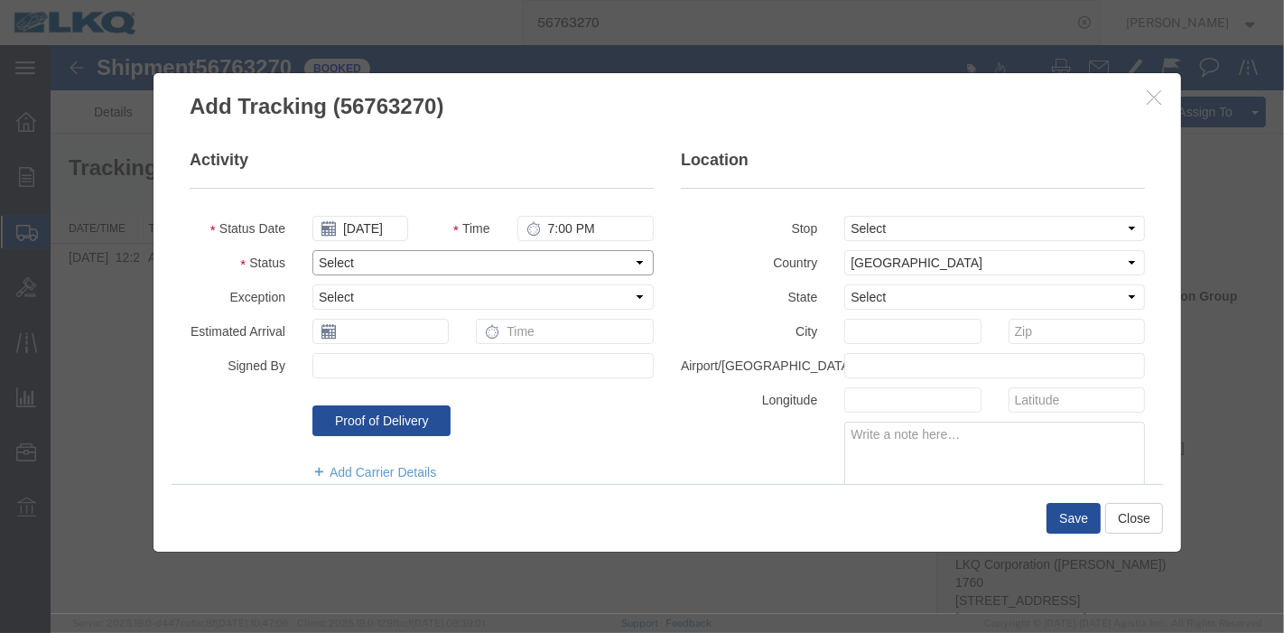
click at [415, 258] on select "Select Arrival Notice Available Arrival Notice Imported Arrive at Delivery Loca…" at bounding box center [482, 262] width 341 height 25
select select "DELIVRED"
click at [312, 250] on select "Select Arrival Notice Available Arrival Notice Imported Arrive at Delivery Loca…" at bounding box center [482, 262] width 341 height 25
click at [1065, 503] on button "Save" at bounding box center [1073, 518] width 54 height 31
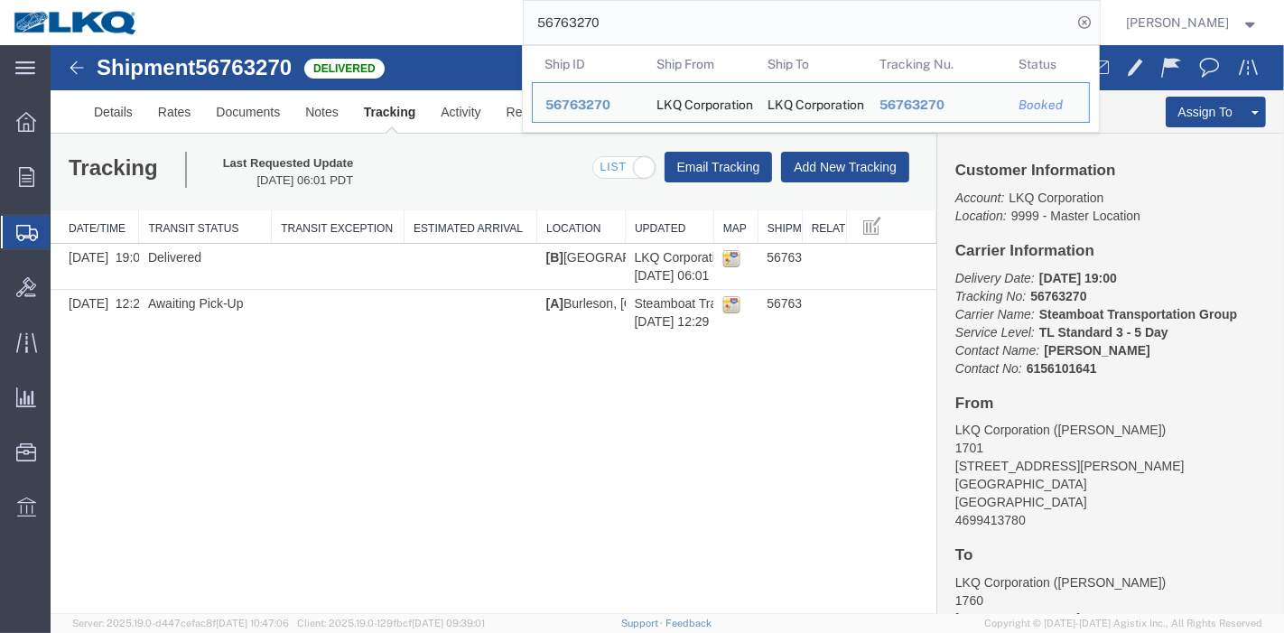
drag, startPoint x: 583, startPoint y: 22, endPoint x: 449, endPoint y: 4, distance: 134.9
click at [449, 4] on div "56763270 Ship ID Ship From Ship To Tracking Nu. Status Ship ID 56763270 Ship Fr…" at bounding box center [626, 22] width 948 height 45
paste input "15228"
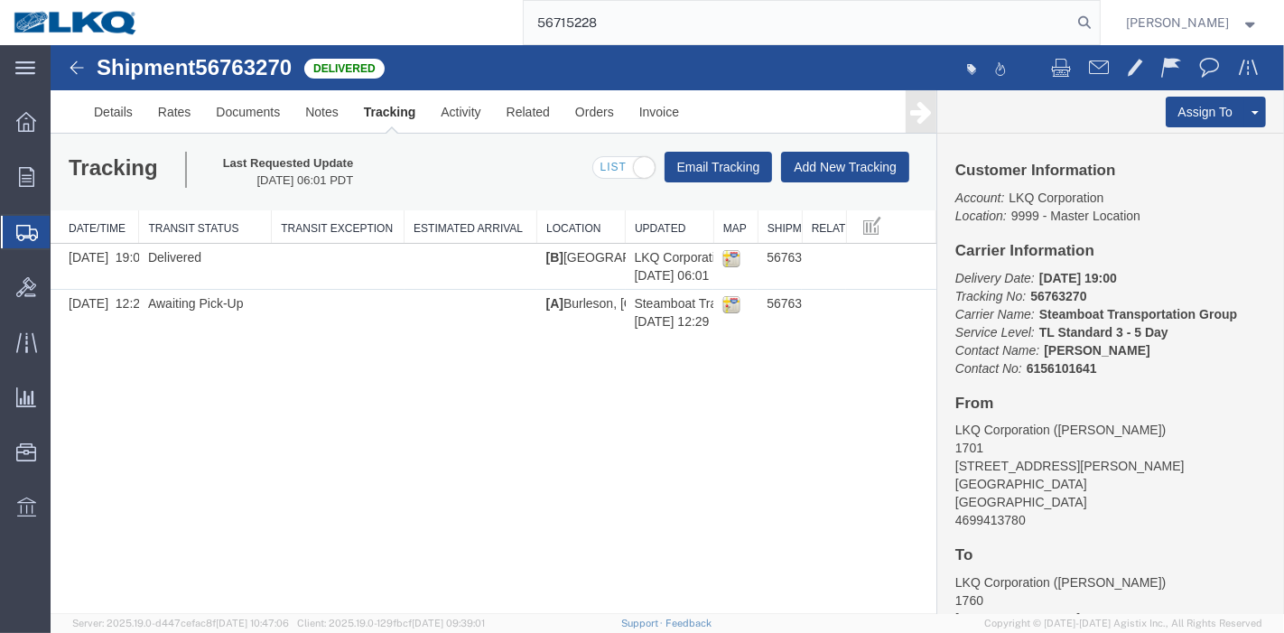
type input "56715228"
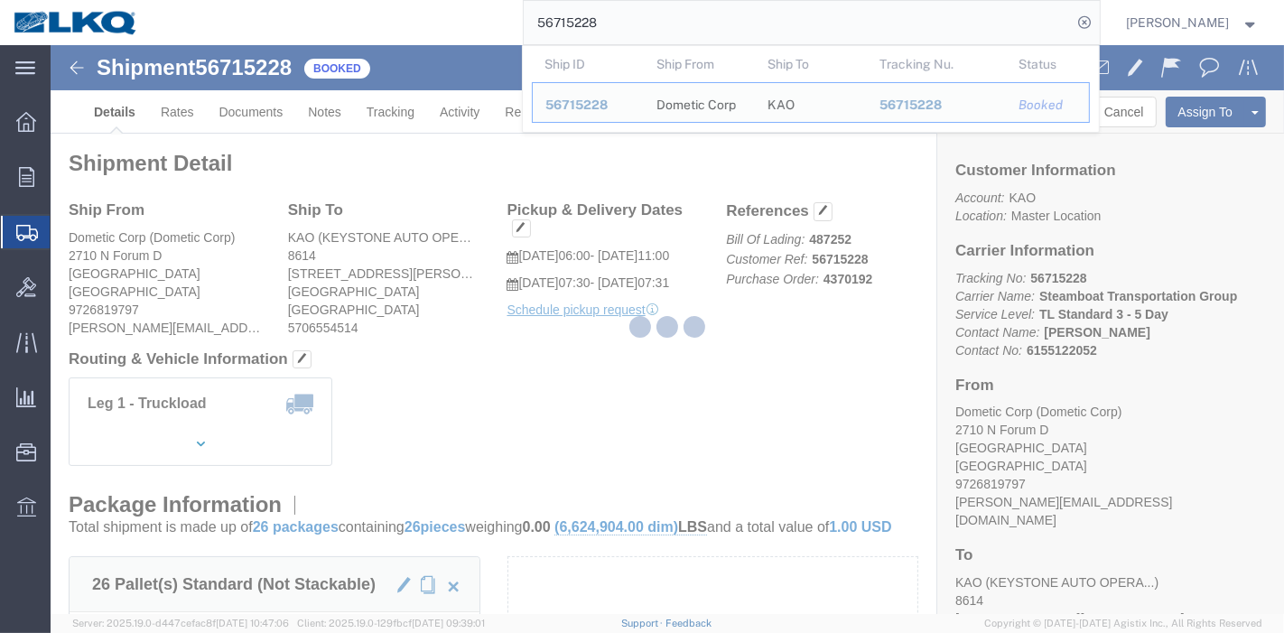
click at [395, 103] on div at bounding box center [668, 329] width 1234 height 569
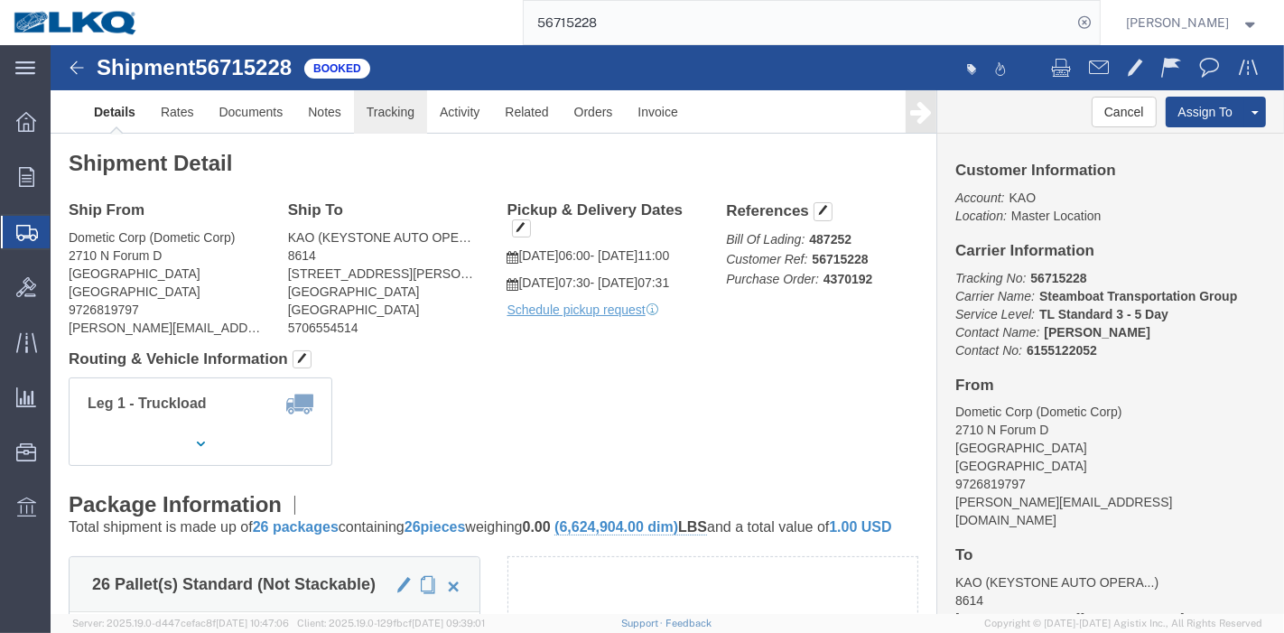
click link "Tracking"
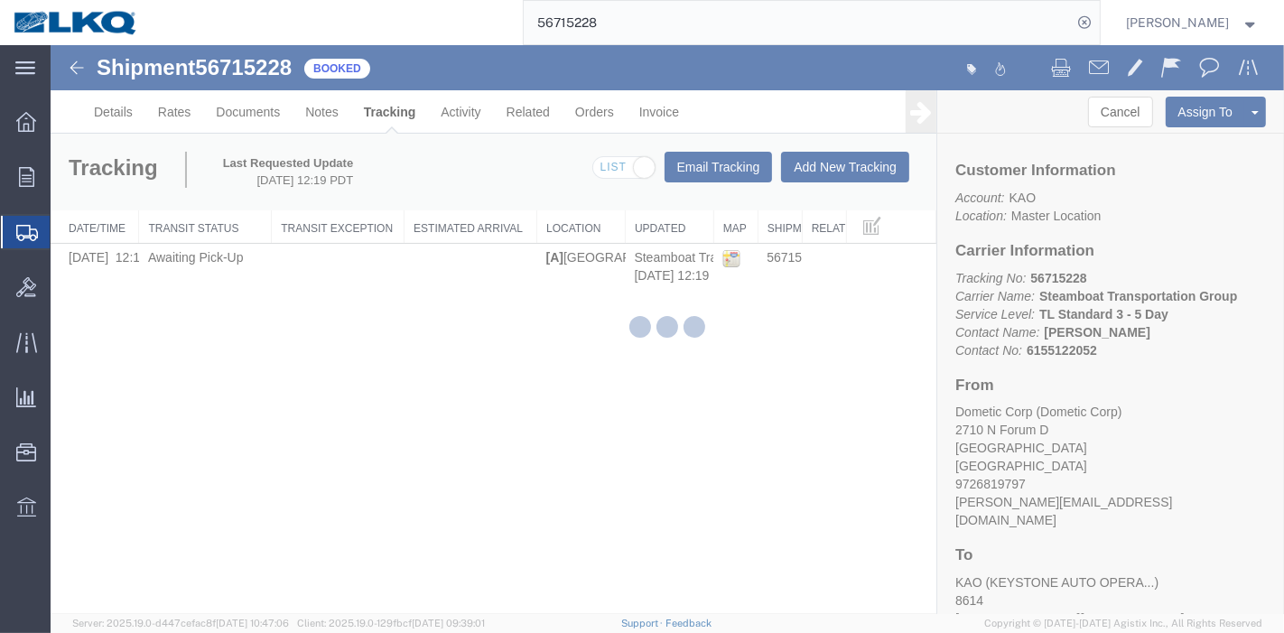
click at [838, 178] on div at bounding box center [668, 329] width 1234 height 569
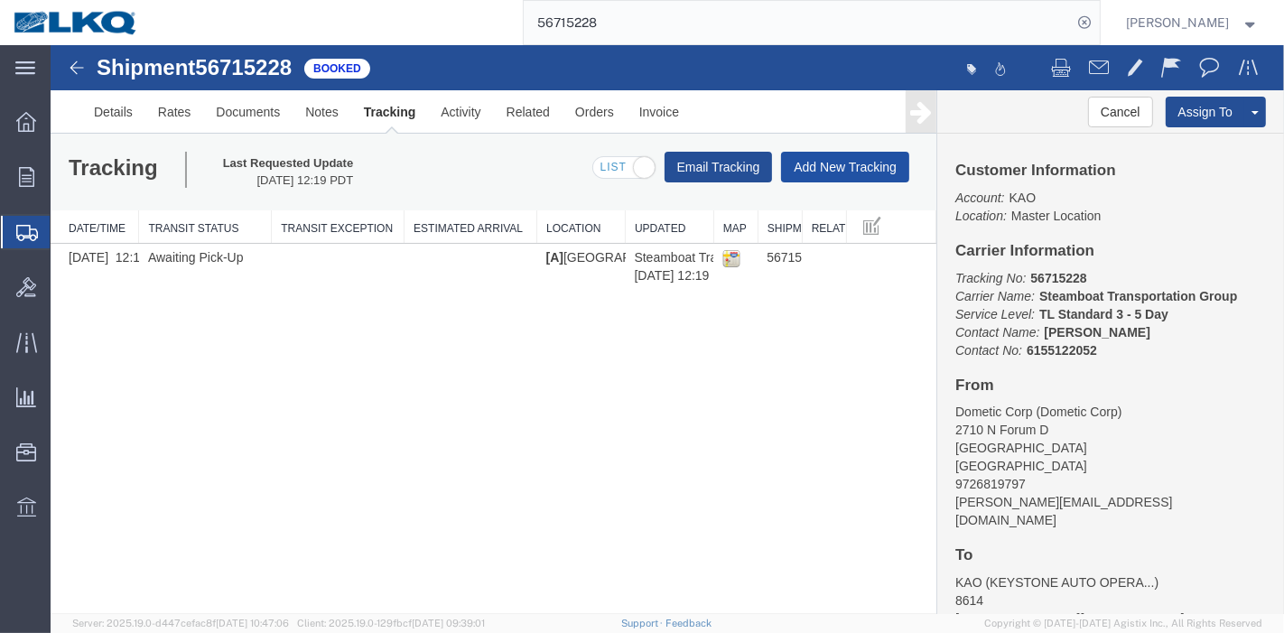
click at [835, 155] on button "Add New Tracking" at bounding box center [844, 167] width 128 height 31
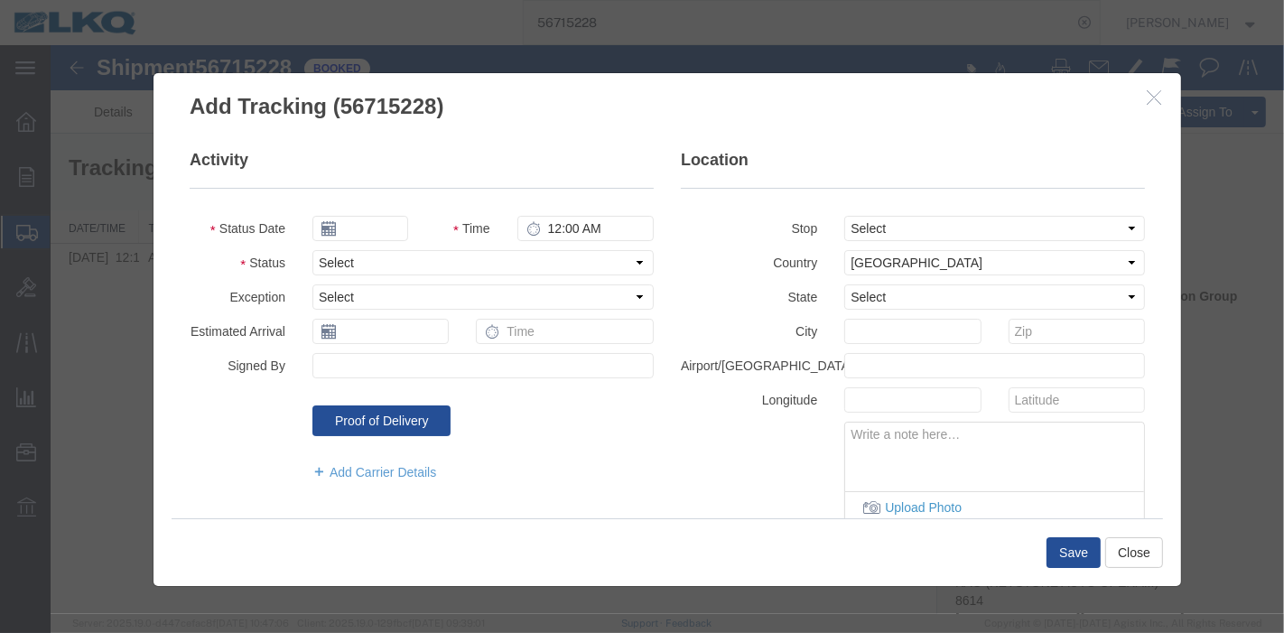
type input "[DATE]"
type input "7:00 PM"
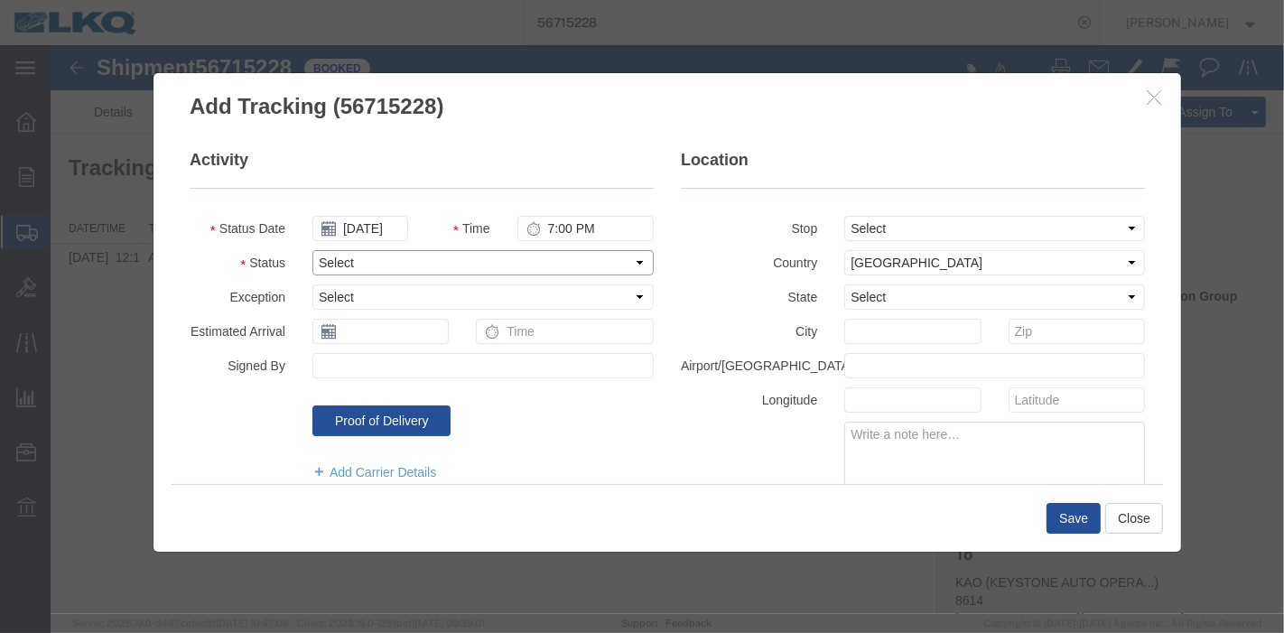
click at [384, 258] on select "Select Arrival Notice Available Arrival Notice Imported Arrive at Delivery Loca…" at bounding box center [482, 262] width 341 height 25
select select "DELIVRED"
click at [312, 250] on select "Select Arrival Notice Available Arrival Notice Imported Arrive at Delivery Loca…" at bounding box center [482, 262] width 341 height 25
click at [1084, 515] on button "Save" at bounding box center [1073, 518] width 54 height 31
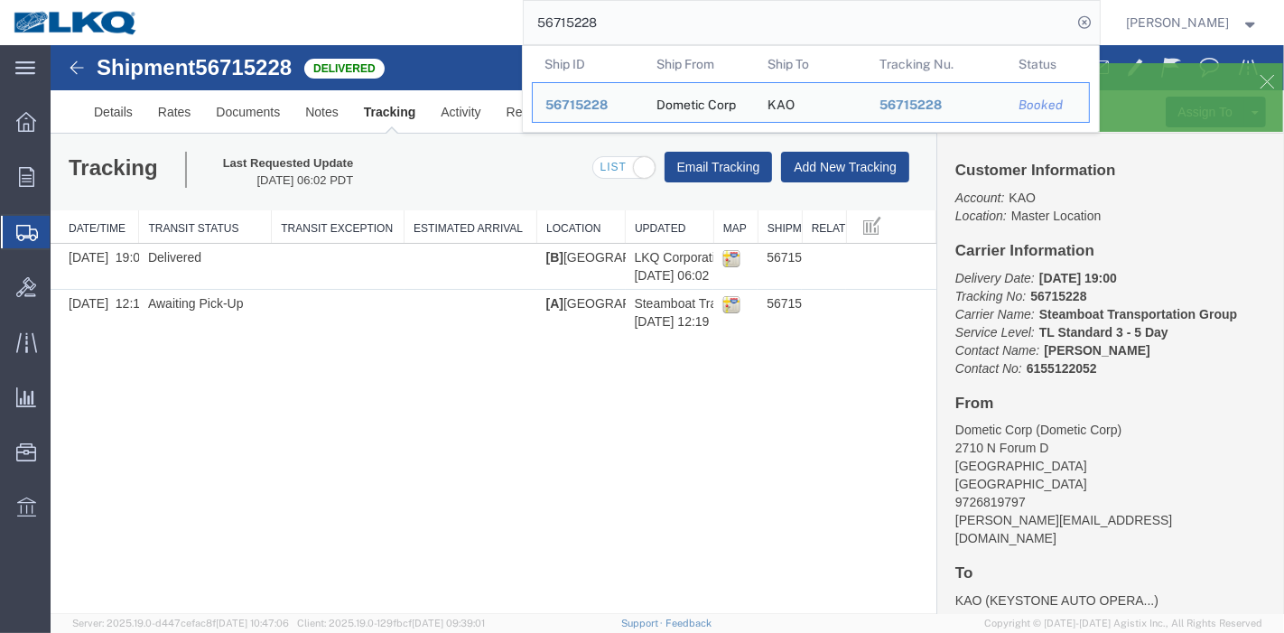
drag, startPoint x: 661, startPoint y: 15, endPoint x: 434, endPoint y: 14, distance: 227.6
click at [434, 14] on div "56715228 Ship ID Ship From Ship To Tracking Nu. Status Ship ID 56715228 Ship Fr…" at bounding box center [626, 22] width 948 height 45
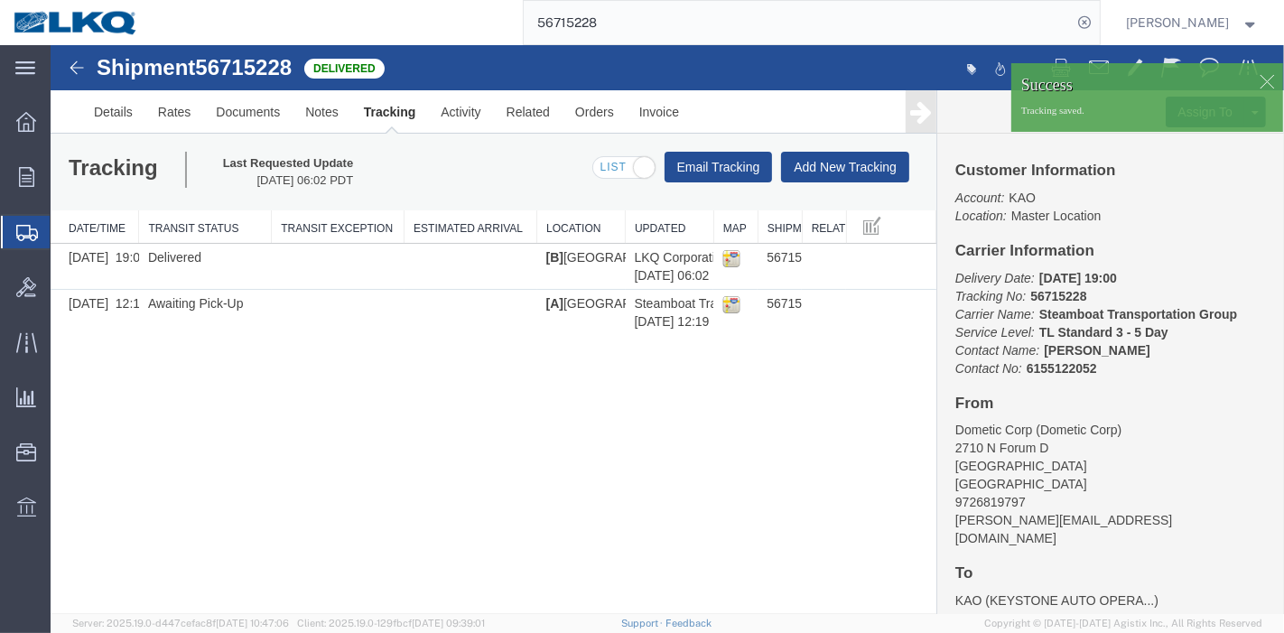
paste input "514976"
type input "56514976"
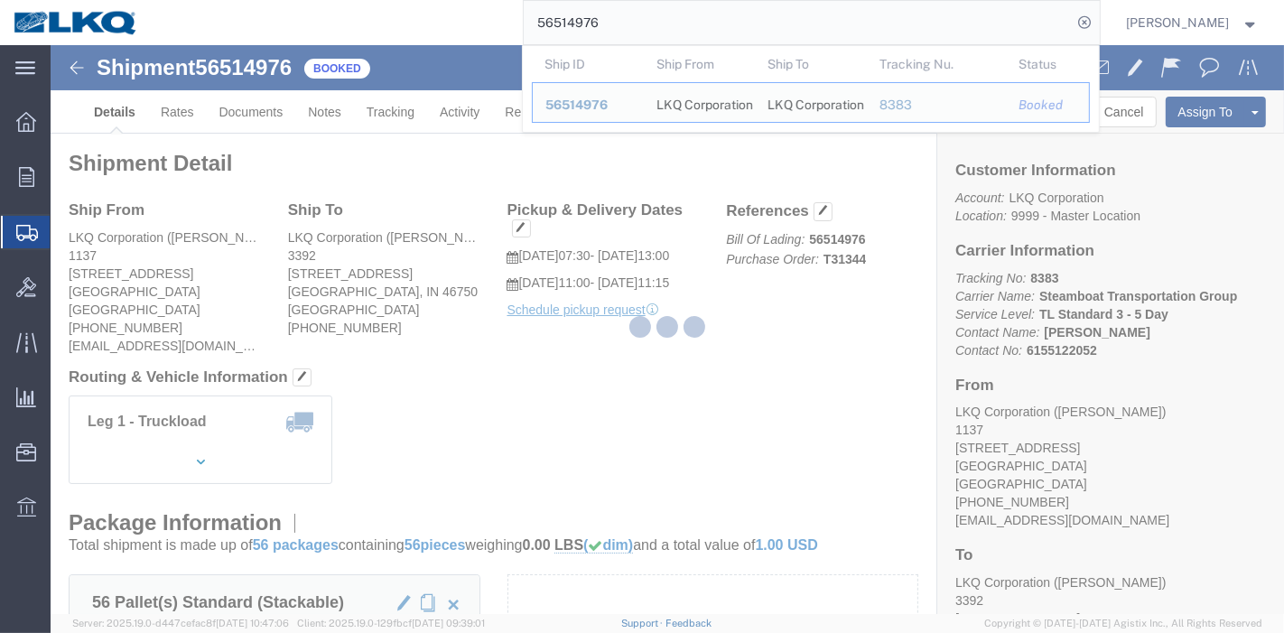
click at [394, 108] on div at bounding box center [668, 329] width 1234 height 569
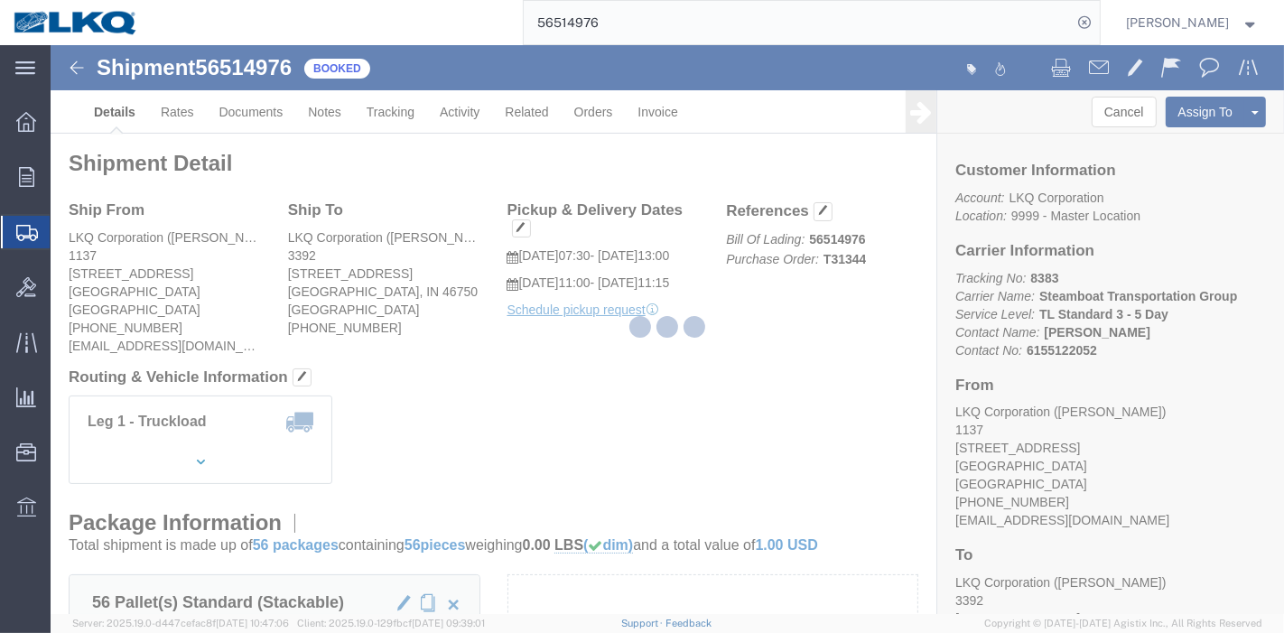
click at [392, 113] on div at bounding box center [668, 329] width 1234 height 569
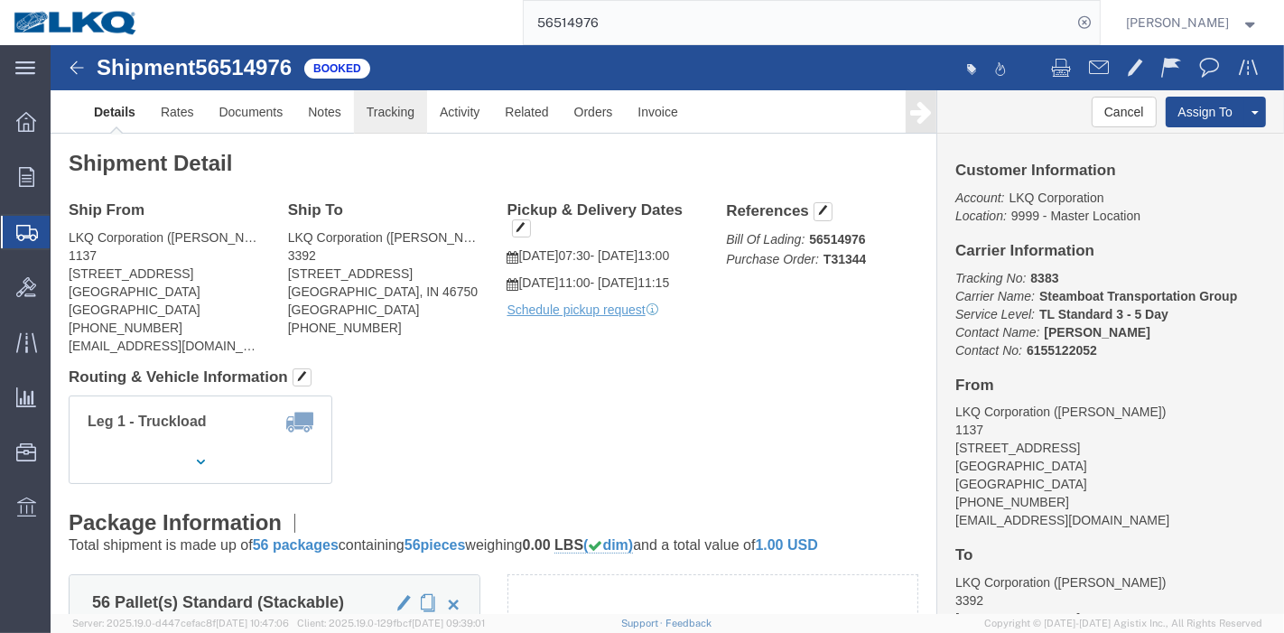
click link "Tracking"
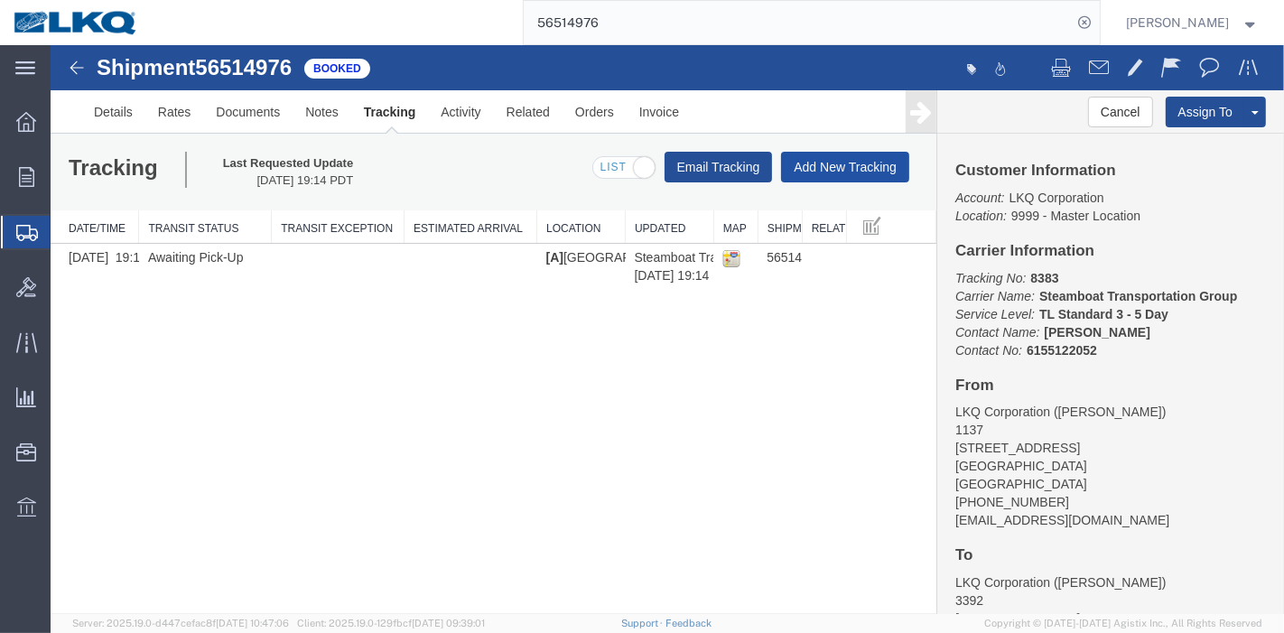
click at [863, 165] on button "Add New Tracking" at bounding box center [844, 167] width 128 height 31
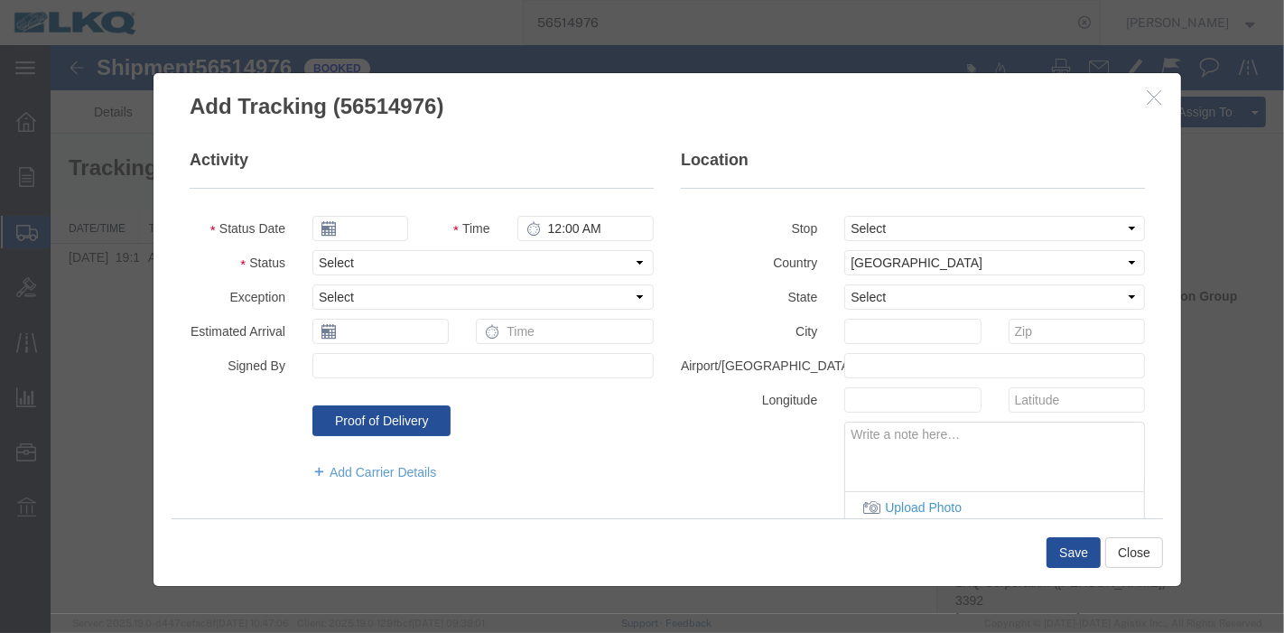
type input "[DATE]"
type input "7:00 PM"
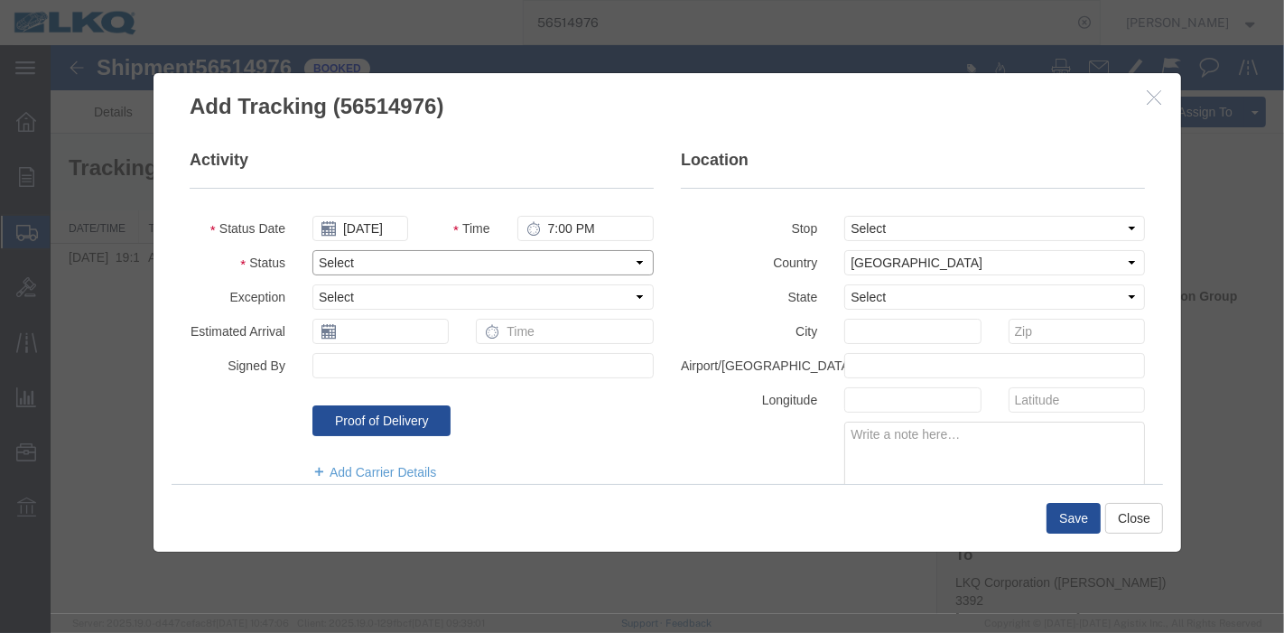
click at [404, 260] on select "Select Arrival Notice Available Arrival Notice Imported Arrive at Delivery Loca…" at bounding box center [482, 262] width 341 height 25
select select "DELIVRED"
click at [312, 250] on select "Select Arrival Notice Available Arrival Notice Imported Arrive at Delivery Loca…" at bounding box center [482, 262] width 341 height 25
click at [1071, 509] on button "Save" at bounding box center [1073, 518] width 54 height 31
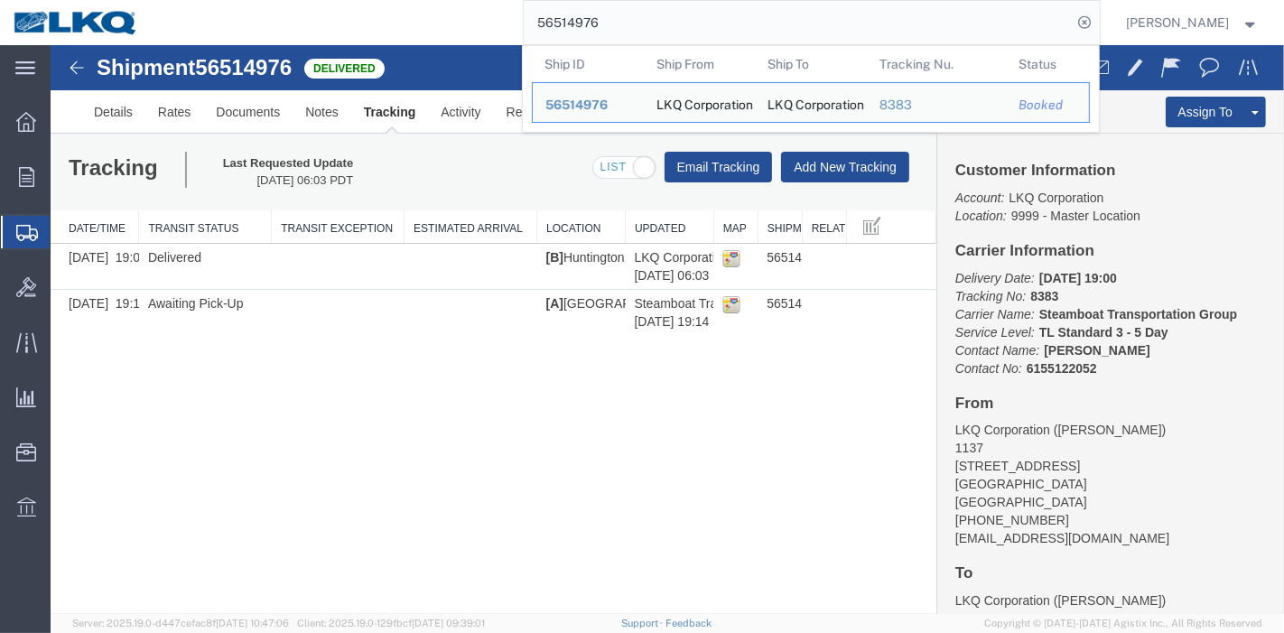
drag, startPoint x: 690, startPoint y: 22, endPoint x: 283, endPoint y: 24, distance: 407.4
click at [283, 24] on div "56514976 Ship ID Ship From Ship To Tracking Nu. Status Ship ID 56514976 Ship Fr…" at bounding box center [626, 22] width 948 height 45
paste input "672582"
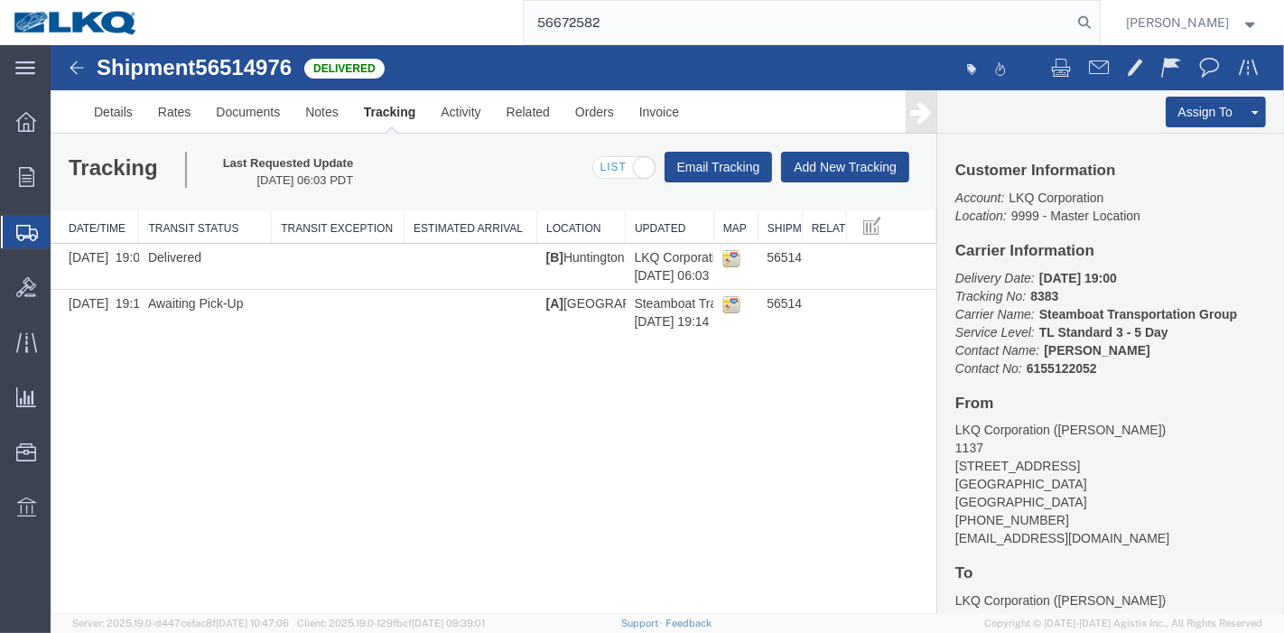
type input "56672582"
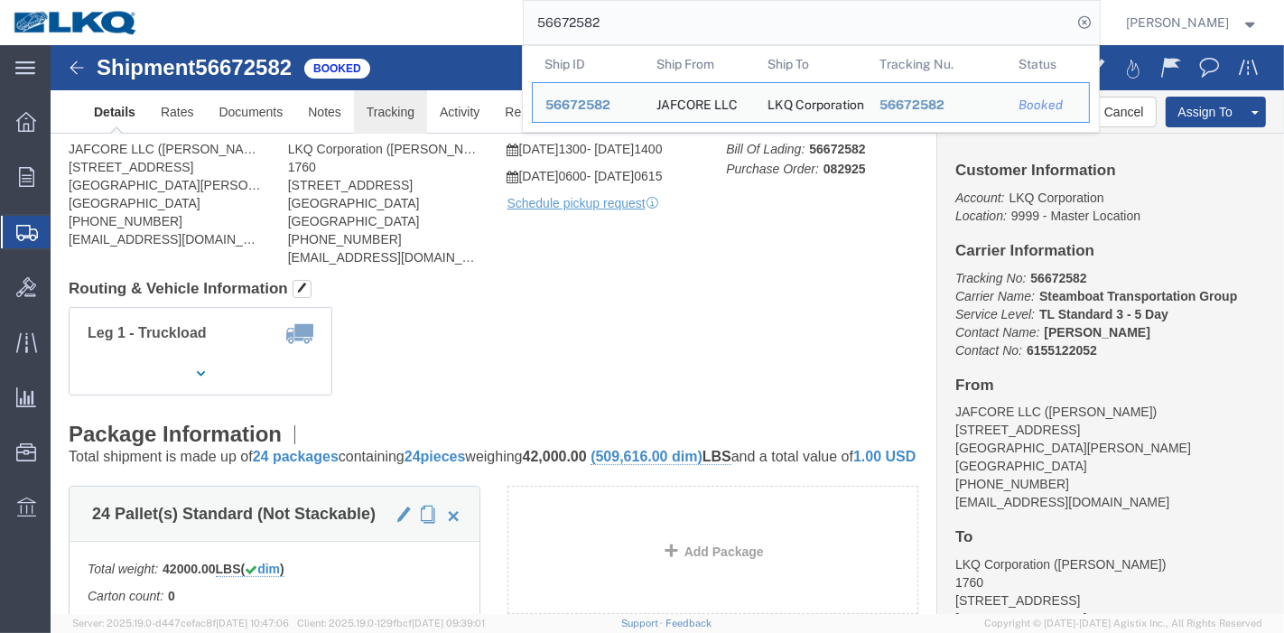
click link "Tracking"
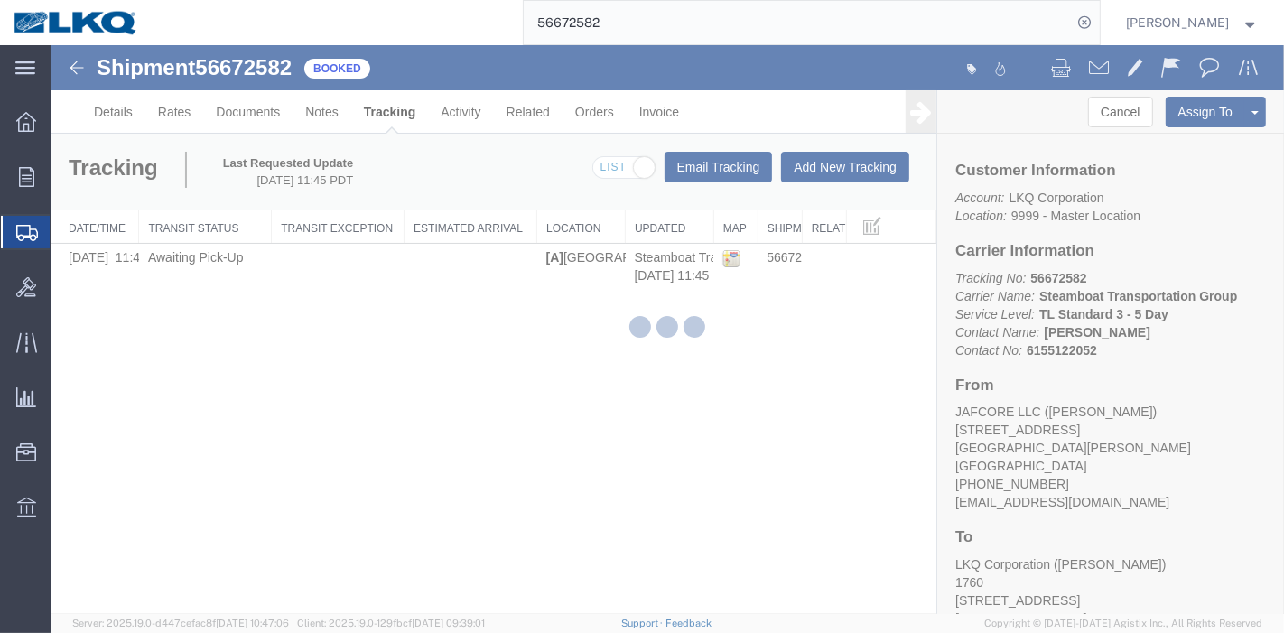
click at [825, 168] on div at bounding box center [668, 329] width 1234 height 569
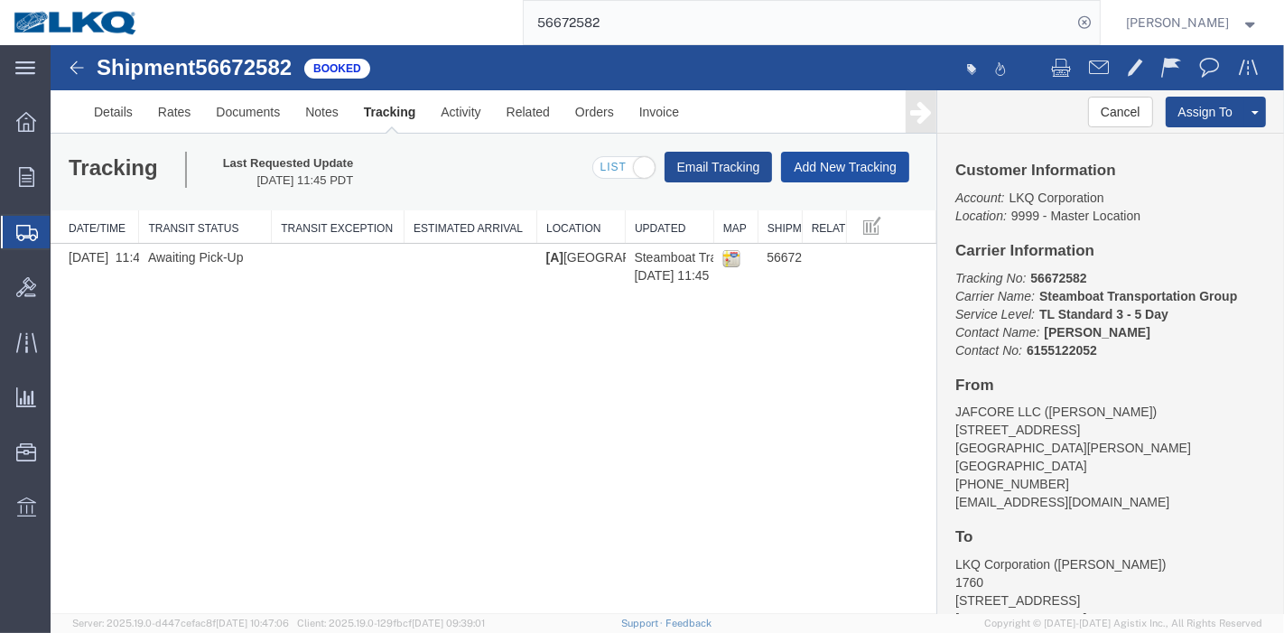
click at [824, 168] on button "Add New Tracking" at bounding box center [844, 167] width 128 height 31
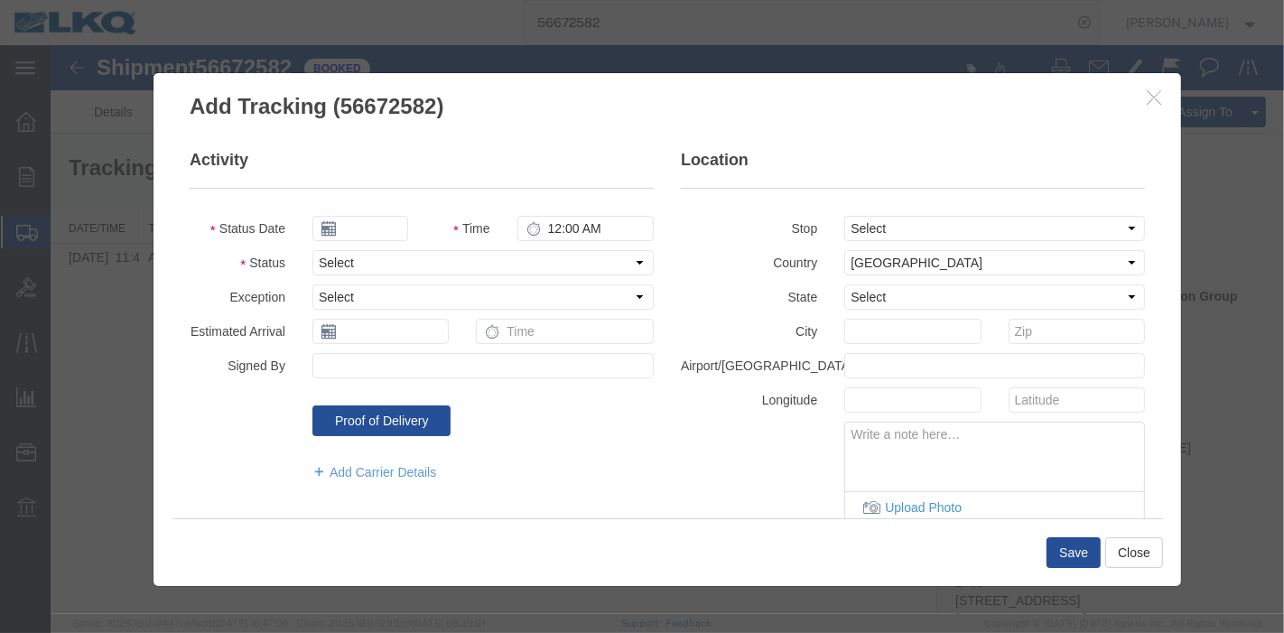
type input "[DATE]"
type input "7:00 PM"
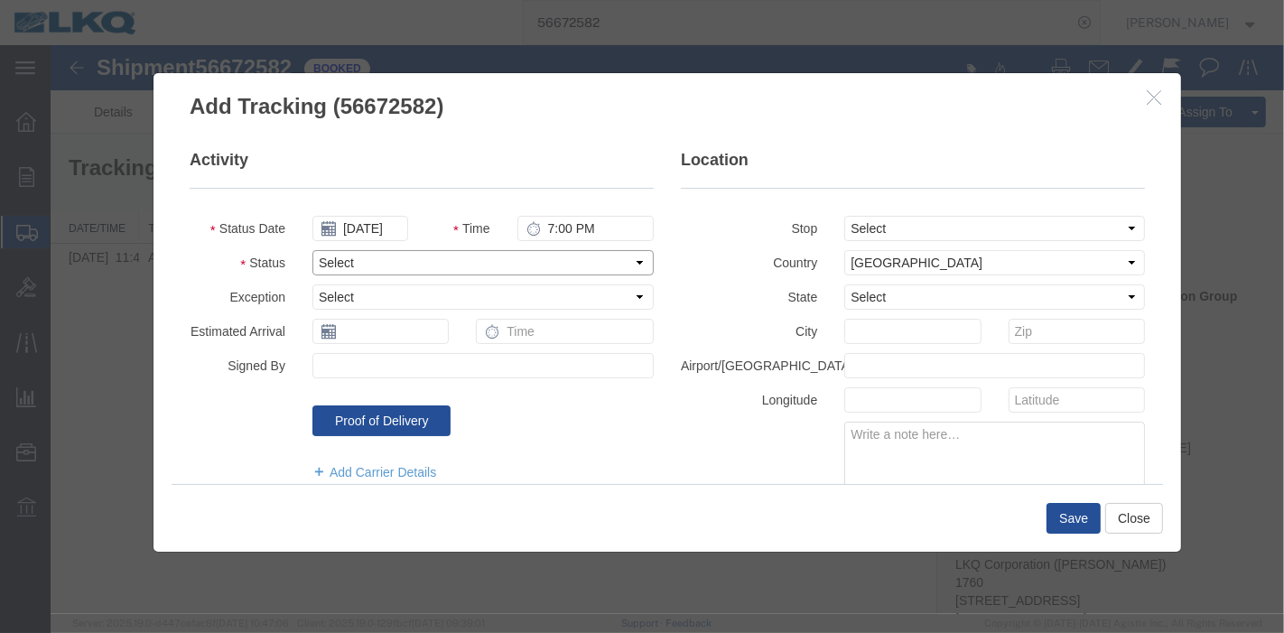
click at [331, 255] on select "Select Arrival Notice Available Arrival Notice Imported Arrive at Delivery Loca…" at bounding box center [482, 262] width 341 height 25
select select "DELIVRED"
click at [312, 250] on select "Select Arrival Notice Available Arrival Notice Imported Arrive at Delivery Loca…" at bounding box center [482, 262] width 341 height 25
click at [1060, 515] on button "Save" at bounding box center [1073, 518] width 54 height 31
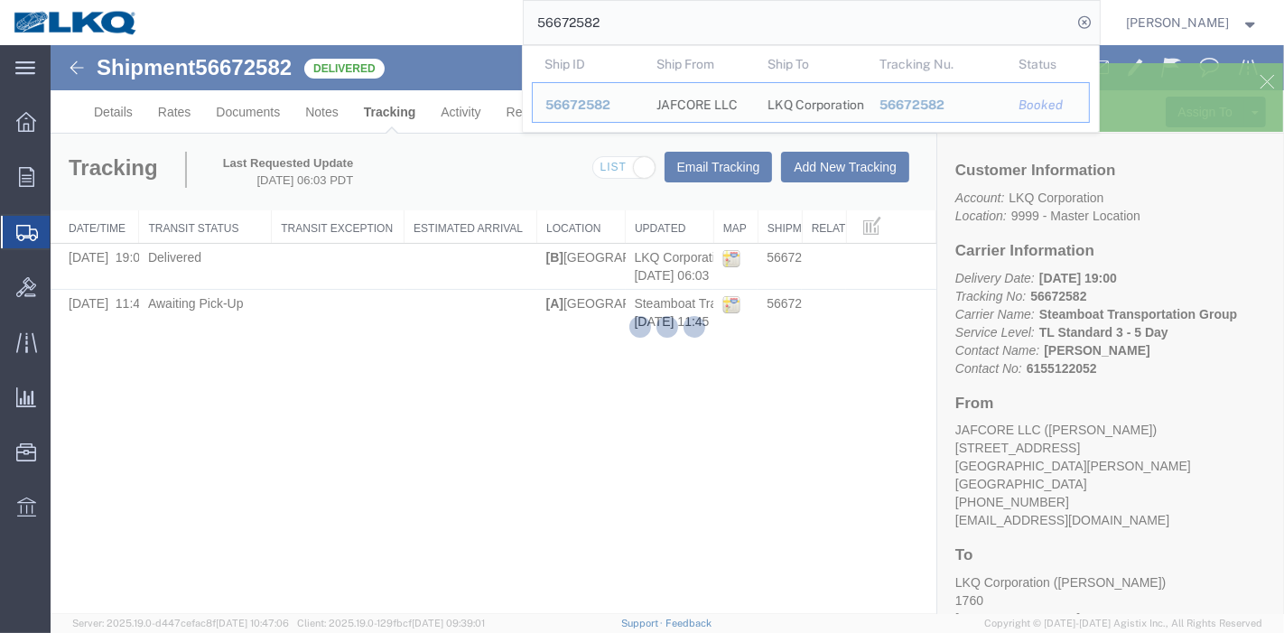
drag, startPoint x: 632, startPoint y: 25, endPoint x: 253, endPoint y: 42, distance: 379.7
click at [253, 42] on div "56672582 Ship ID Ship From Ship To Tracking Nu. Status Ship ID 56672582 Ship Fr…" at bounding box center [626, 22] width 948 height 45
paste input "748178"
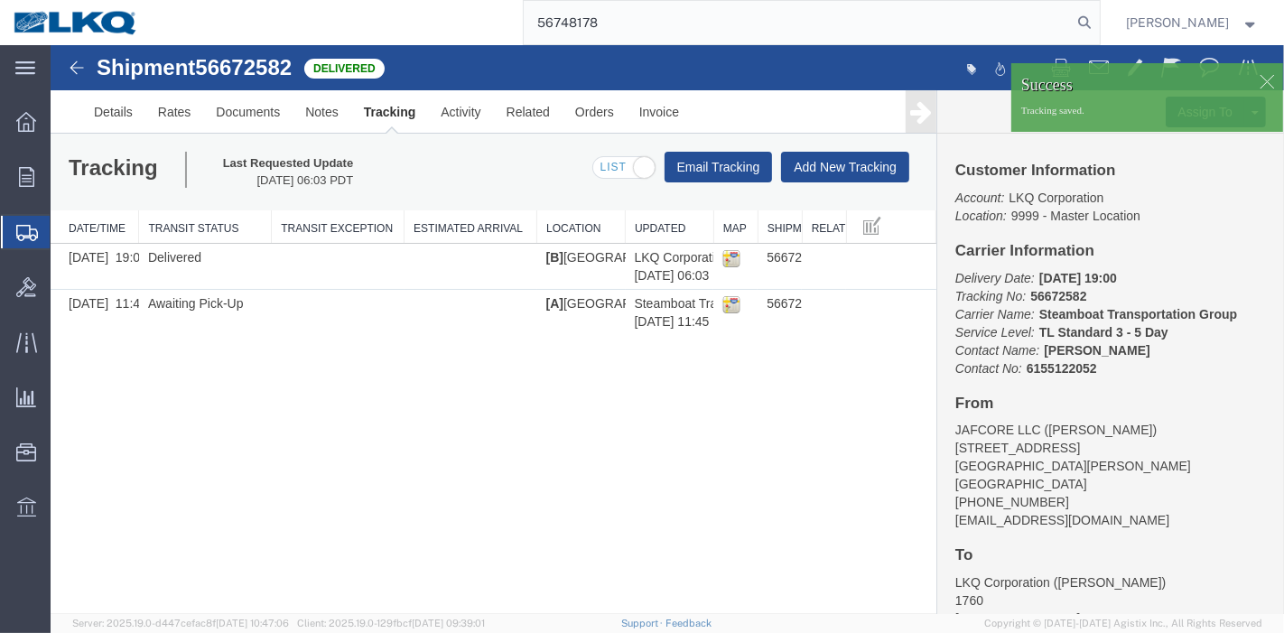
type input "56748178"
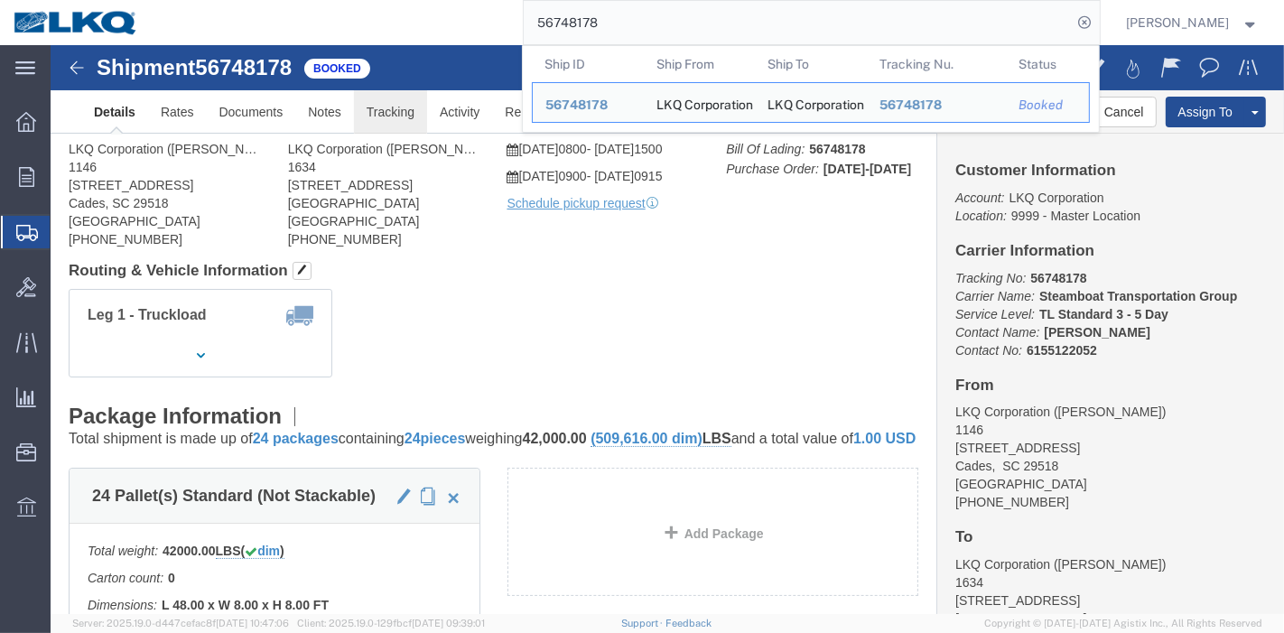
drag, startPoint x: 387, startPoint y: 115, endPoint x: 336, endPoint y: 70, distance: 67.8
click link "Tracking"
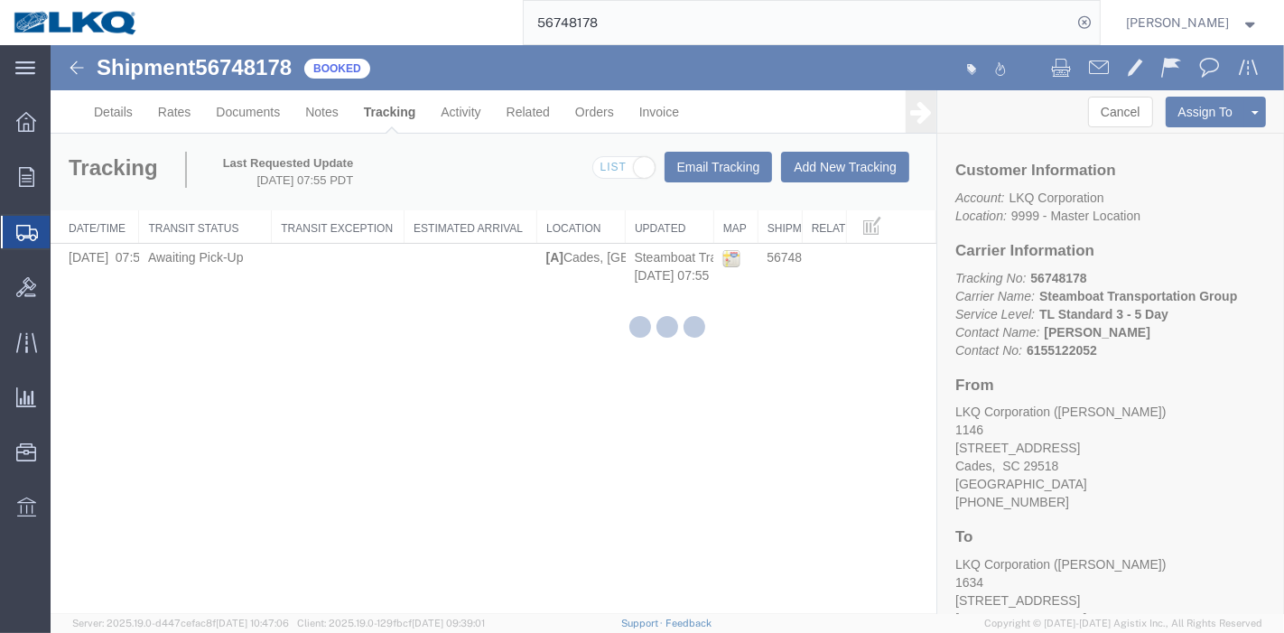
click at [838, 160] on div at bounding box center [668, 329] width 1234 height 569
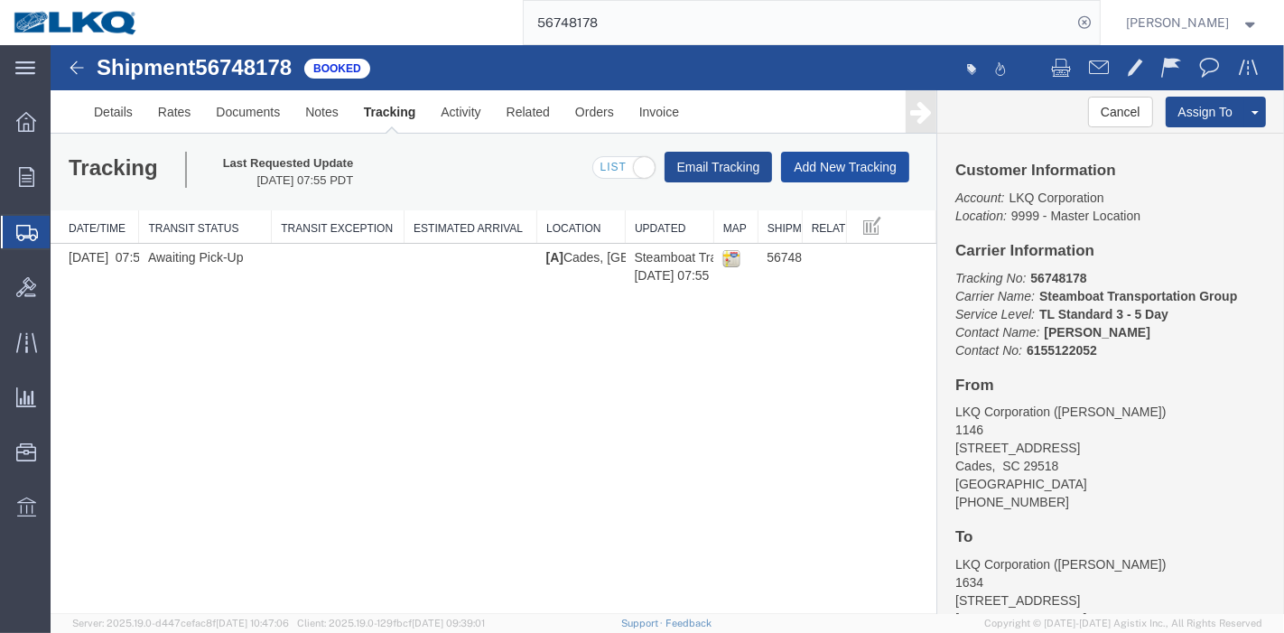
click at [837, 160] on button "Add New Tracking" at bounding box center [844, 167] width 128 height 31
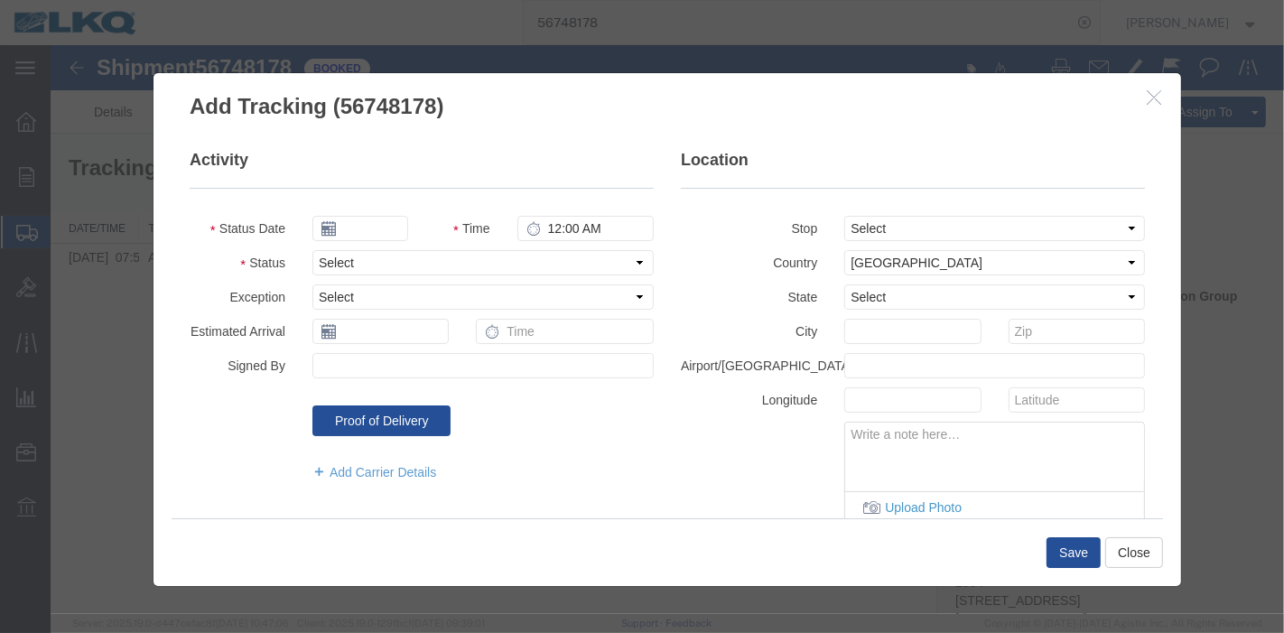
type input "[DATE]"
type input "7:00 PM"
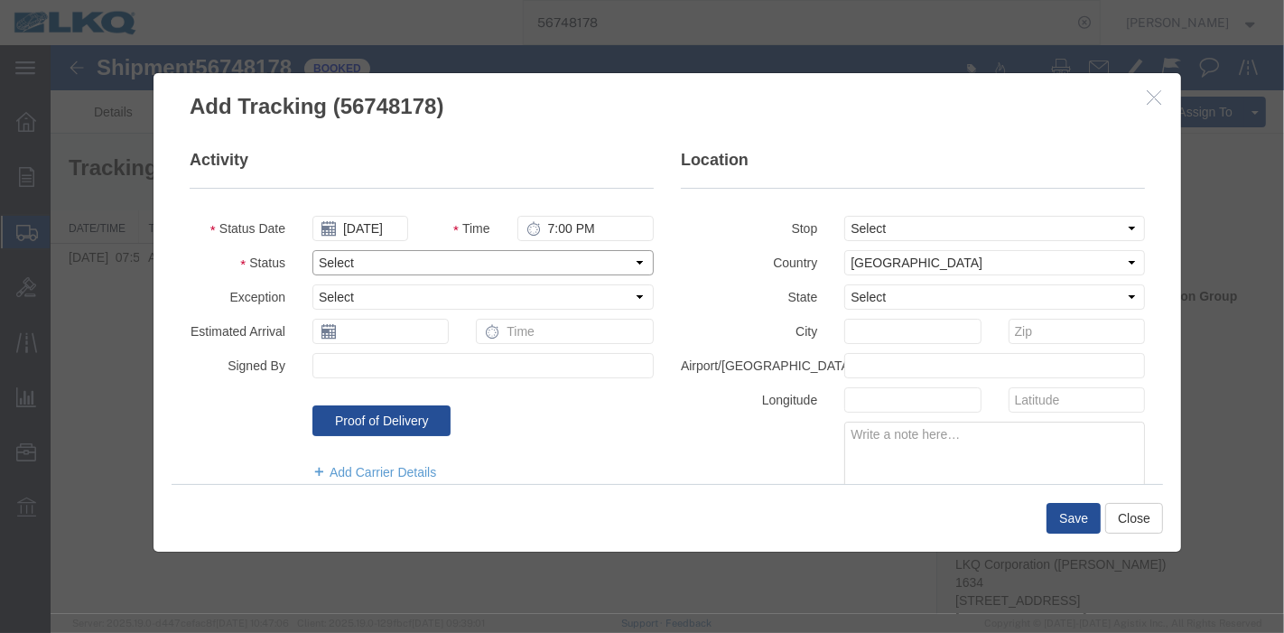
click at [399, 264] on select "Select Arrival Notice Available Arrival Notice Imported Arrive at Delivery Loca…" at bounding box center [482, 262] width 341 height 25
select select "DELIVRED"
click at [312, 250] on select "Select Arrival Notice Available Arrival Notice Imported Arrive at Delivery Loca…" at bounding box center [482, 262] width 341 height 25
click at [1068, 516] on button "Save" at bounding box center [1073, 518] width 54 height 31
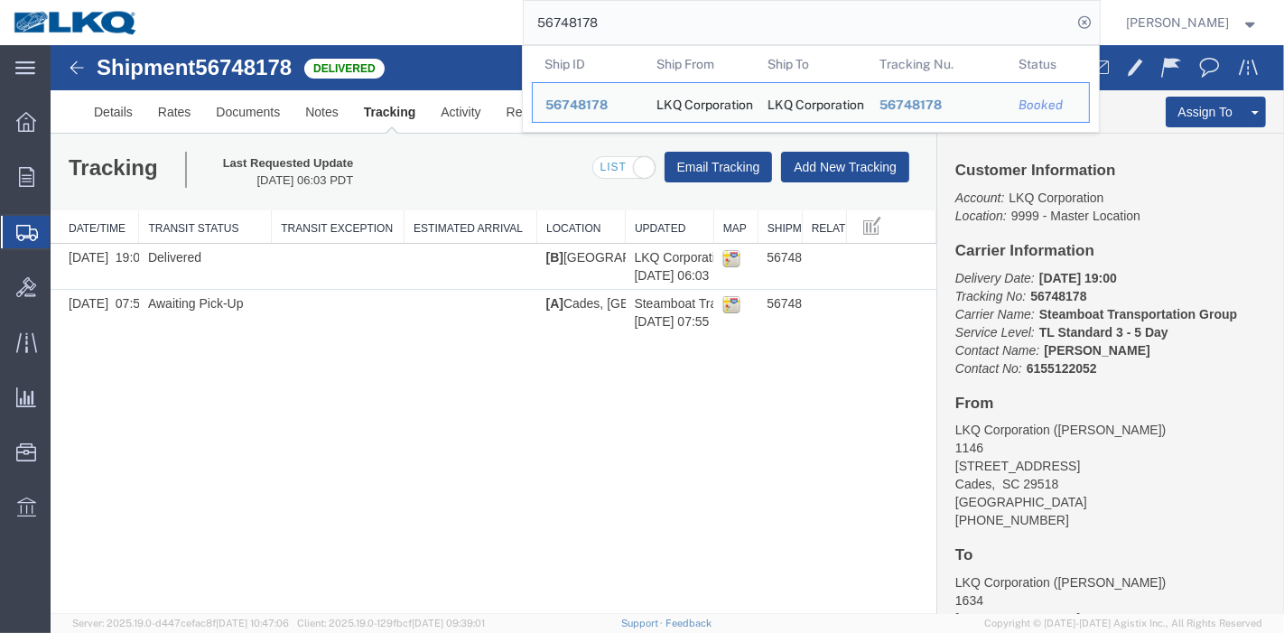
drag, startPoint x: 433, startPoint y: 15, endPoint x: 387, endPoint y: 23, distance: 46.8
click at [387, 23] on div "56748178 Ship ID Ship From Ship To Tracking Nu. Status Ship ID 56748178 Ship Fr…" at bounding box center [626, 22] width 948 height 45
paste input "59979"
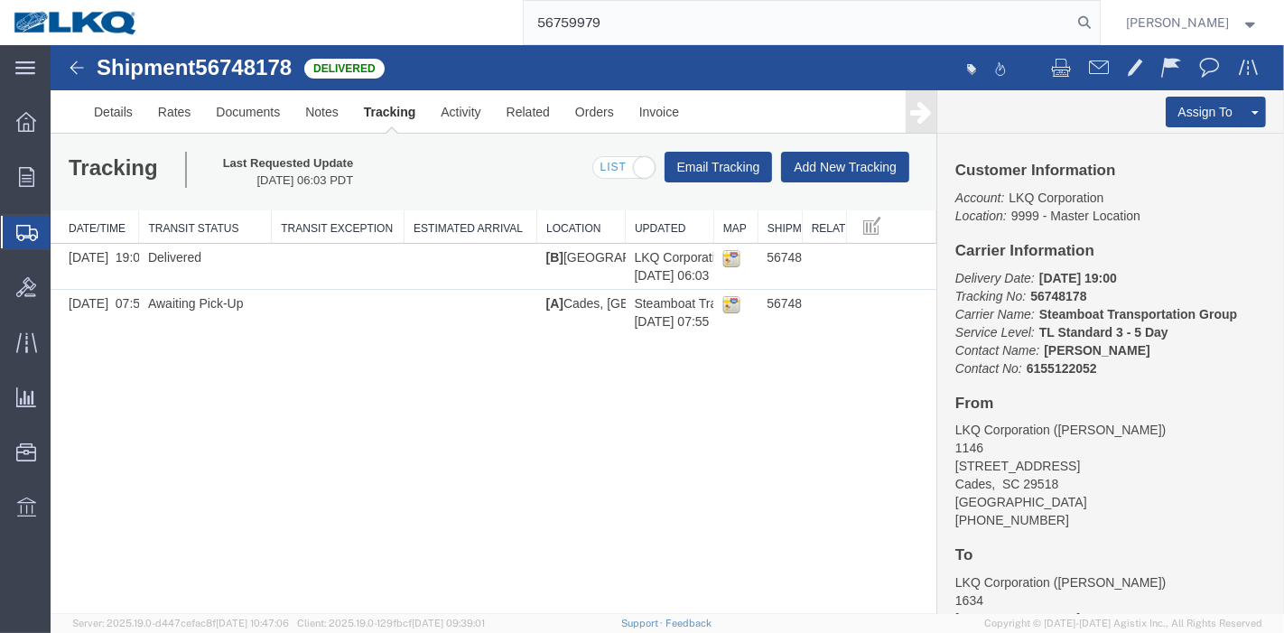
type input "56759979"
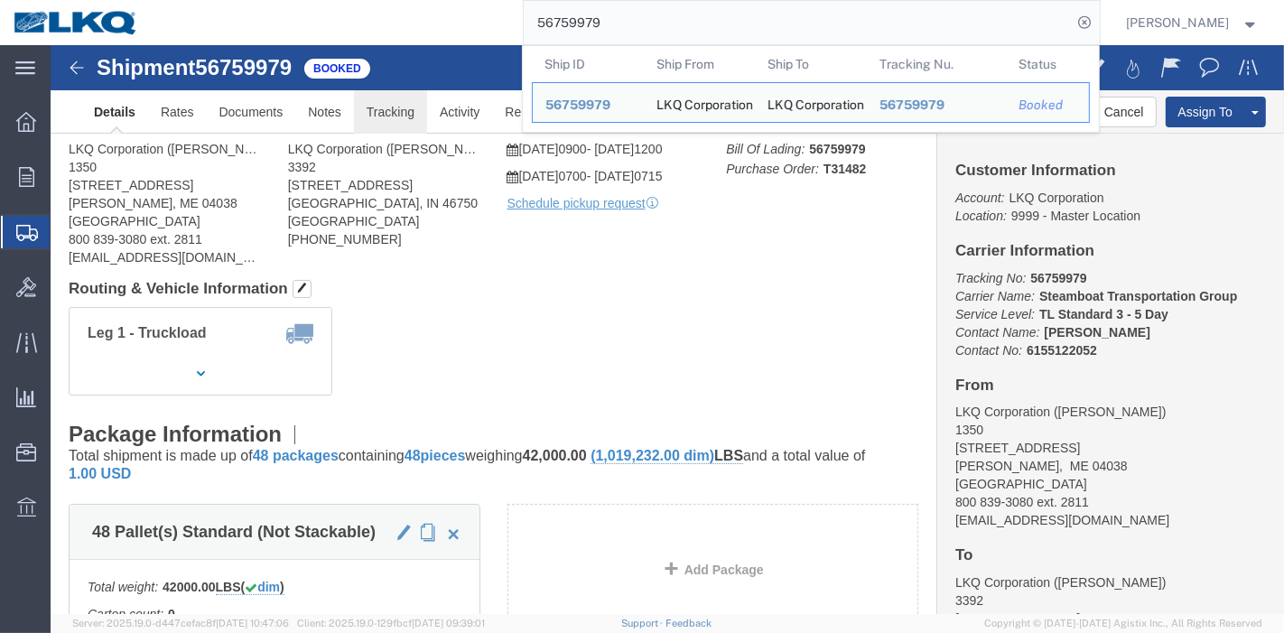
click link "Tracking"
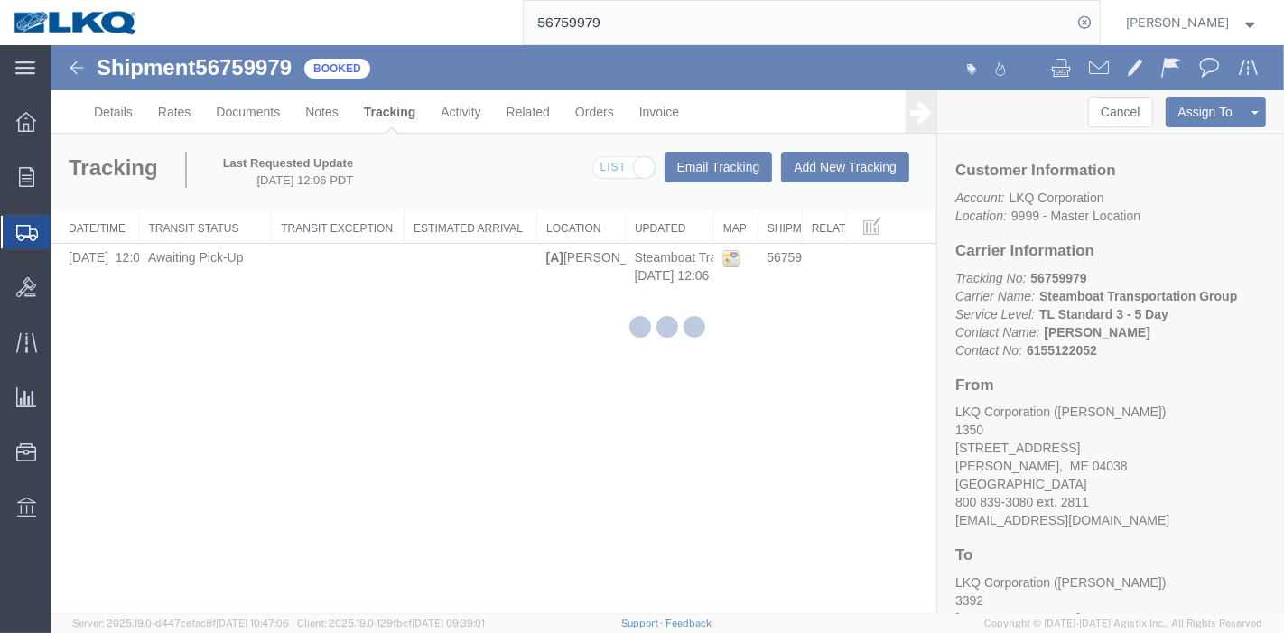
click at [838, 166] on div at bounding box center [668, 329] width 1234 height 569
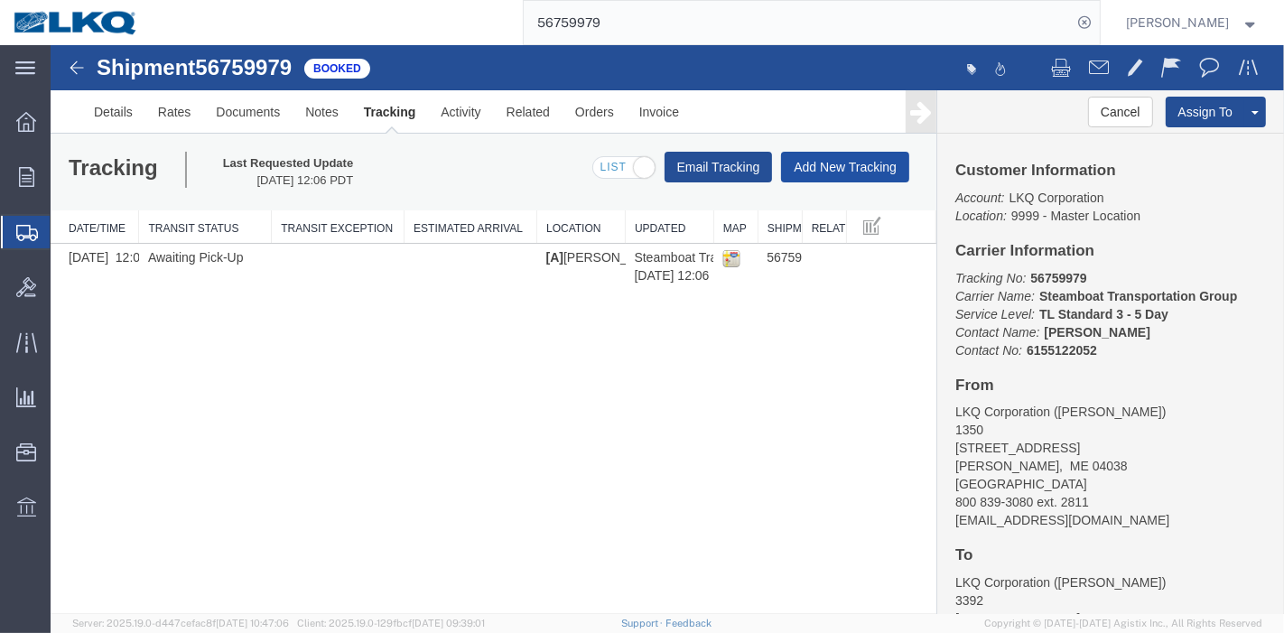
click at [837, 166] on button "Add New Tracking" at bounding box center [844, 167] width 128 height 31
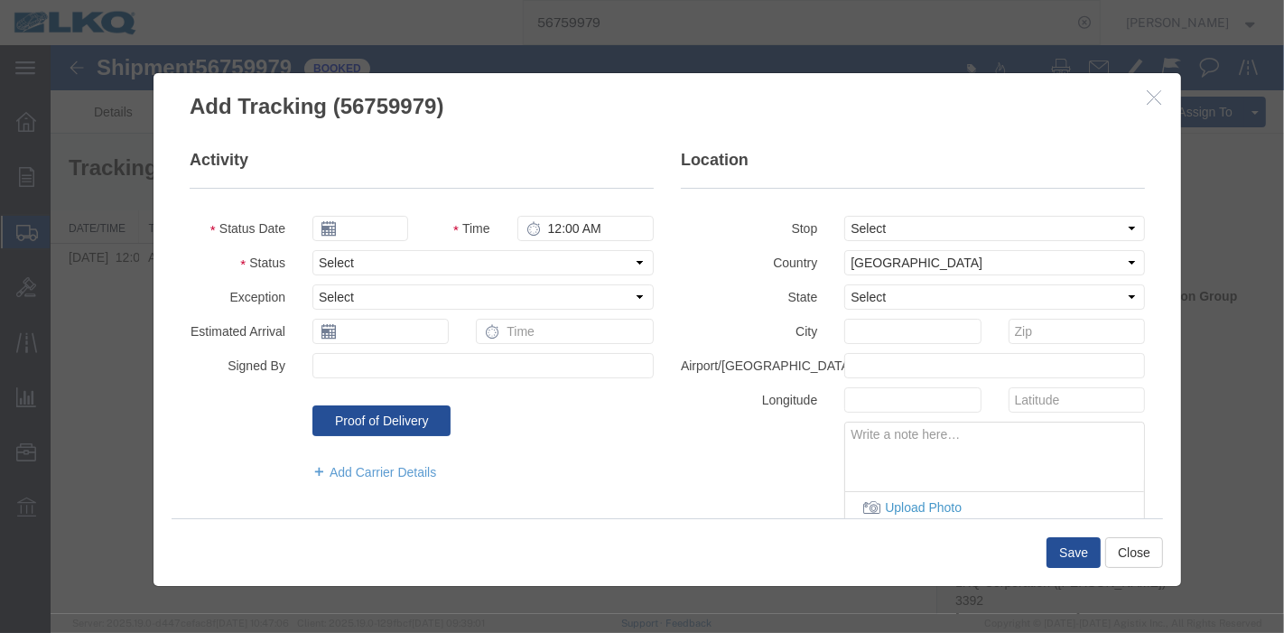
type input "[DATE]"
type input "7:00 PM"
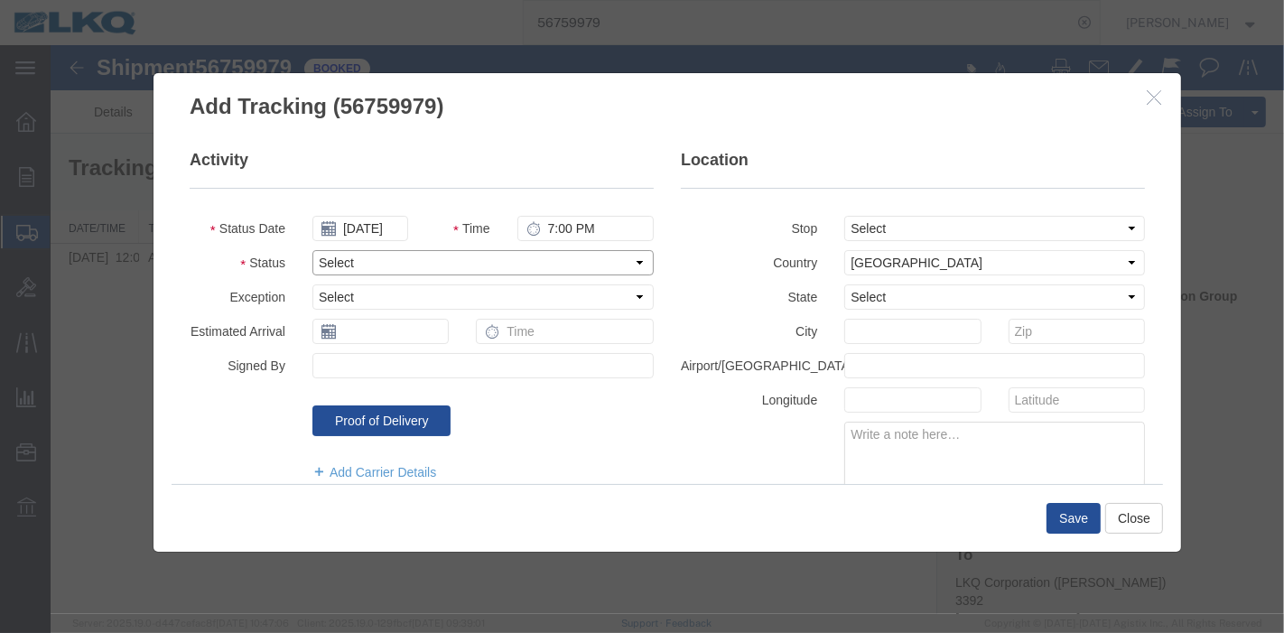
click at [416, 262] on select "Select Arrival Notice Available Arrival Notice Imported Arrive at Delivery Loca…" at bounding box center [482, 262] width 341 height 25
select select "DELIVRED"
click at [312, 250] on select "Select Arrival Notice Available Arrival Notice Imported Arrive at Delivery Loca…" at bounding box center [482, 262] width 341 height 25
click at [1072, 519] on button "Save" at bounding box center [1073, 518] width 54 height 31
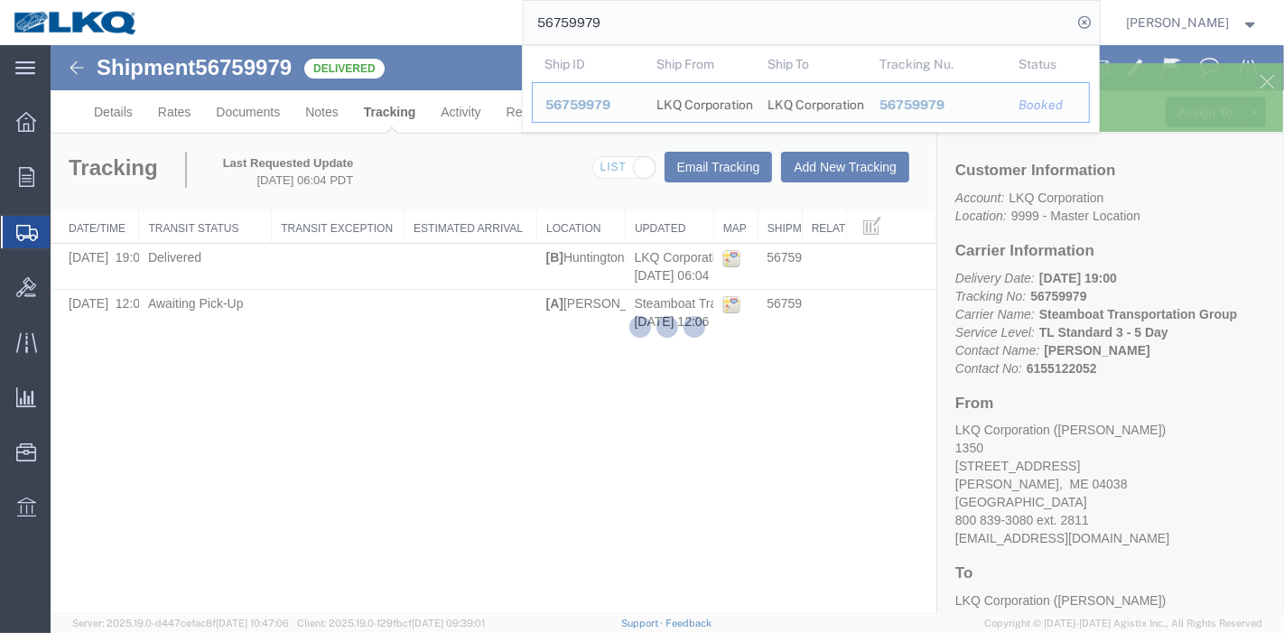
drag, startPoint x: 417, startPoint y: 29, endPoint x: 356, endPoint y: 29, distance: 61.4
click at [356, 29] on div "56759979 Ship ID Ship From Ship To Tracking Nu. Status Ship ID 56759979 Ship Fr…" at bounding box center [626, 22] width 948 height 45
paste input "684022"
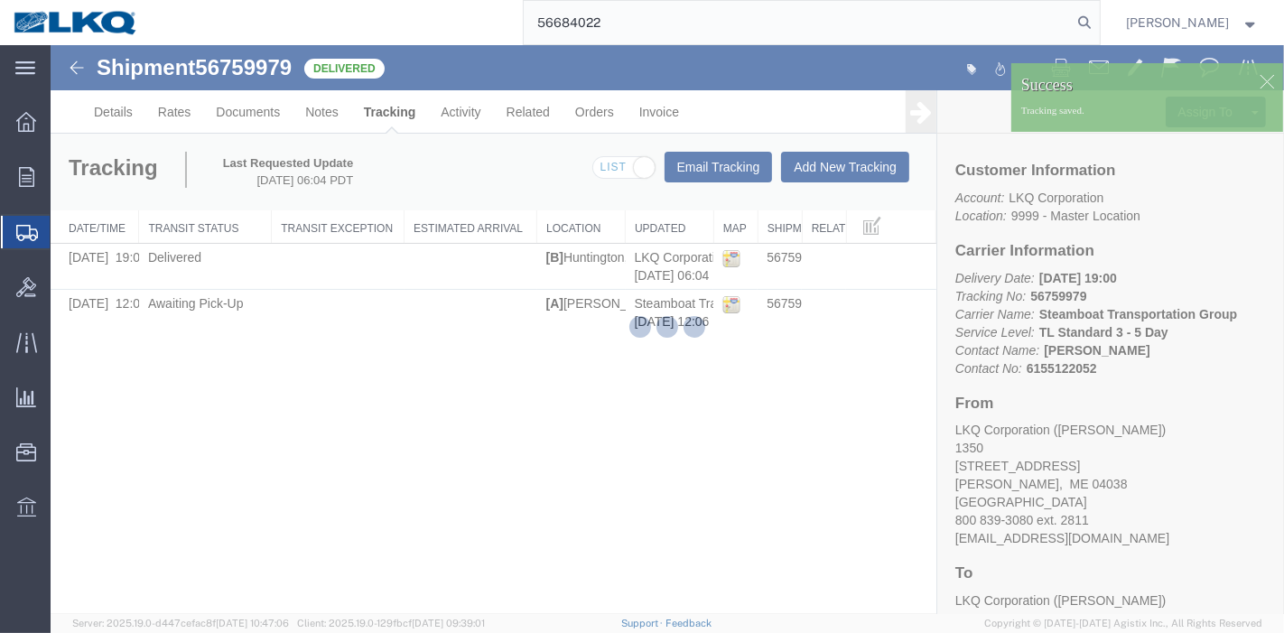
type input "56684022"
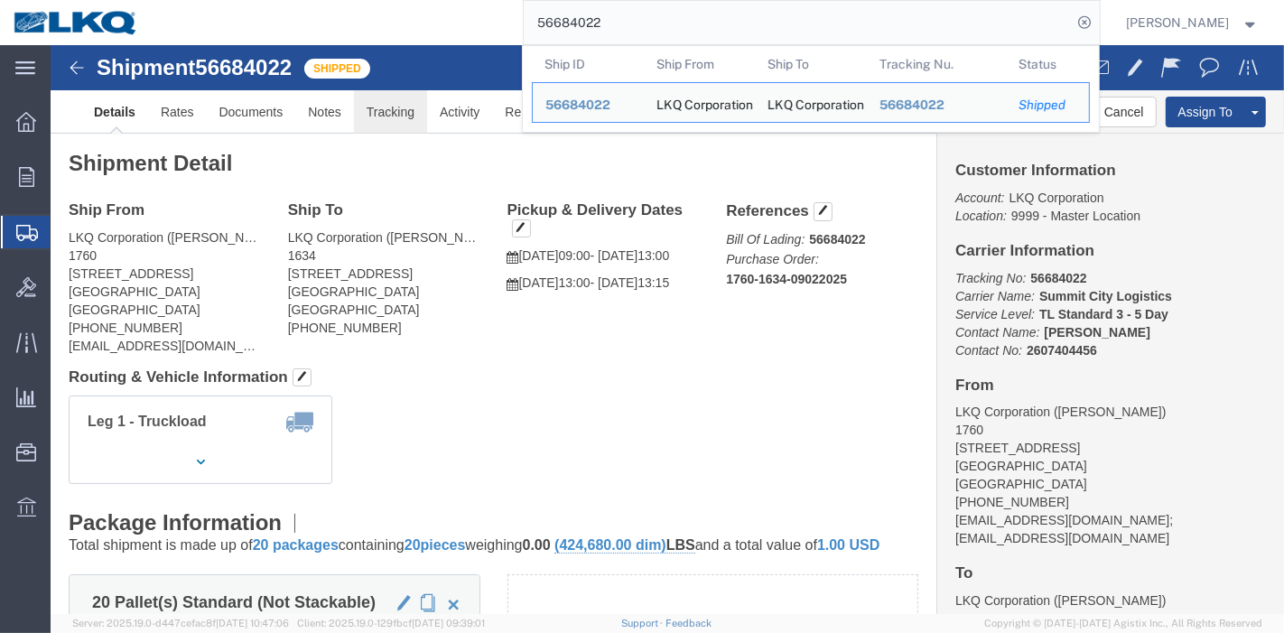
drag, startPoint x: 387, startPoint y: 113, endPoint x: 336, endPoint y: 68, distance: 67.8
click link "Tracking"
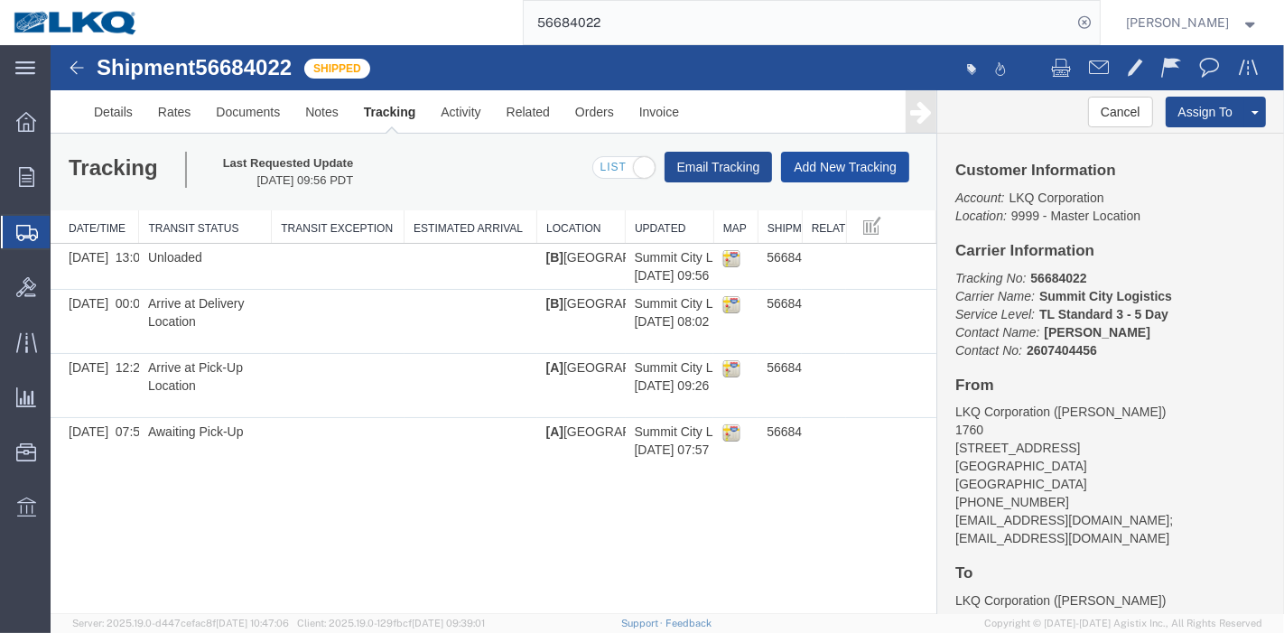
click at [833, 171] on button "Add New Tracking" at bounding box center [844, 167] width 128 height 31
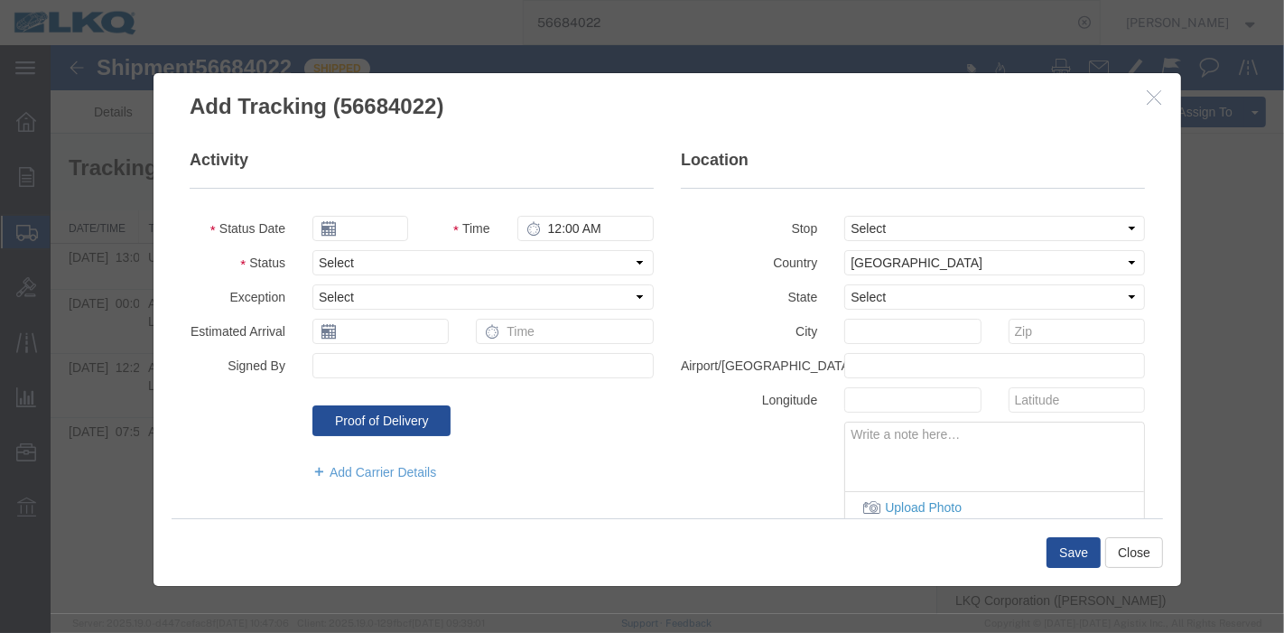
type input "[DATE]"
type input "7:00 PM"
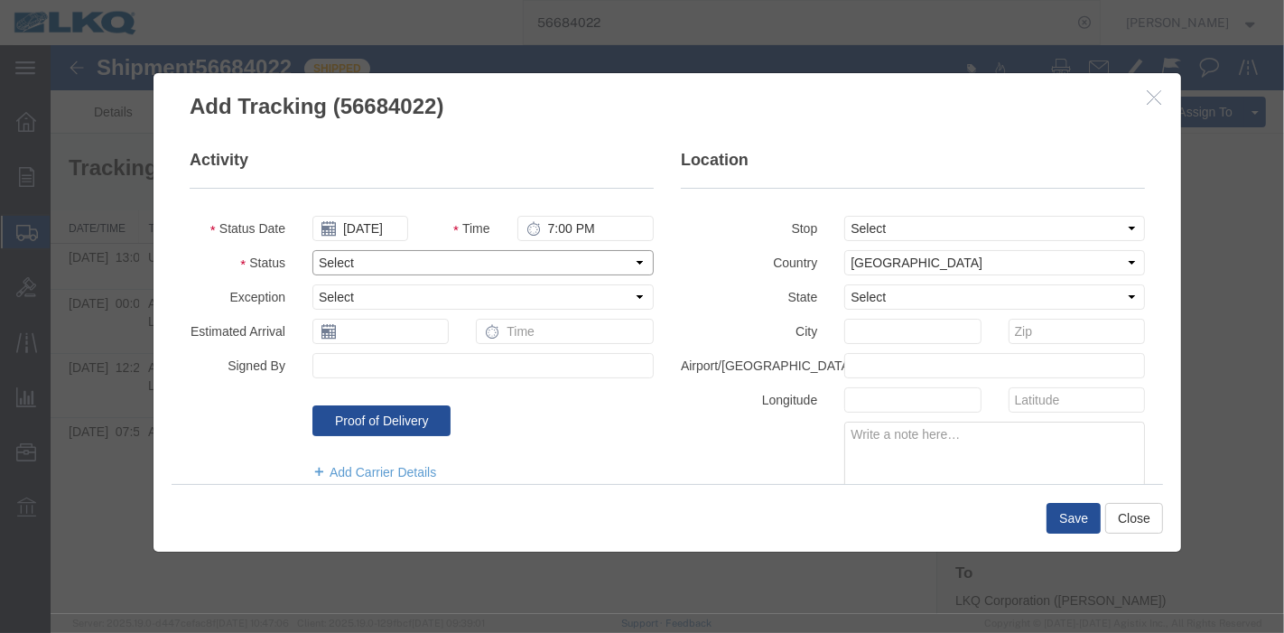
click at [375, 260] on select "Select Arrival Notice Available Arrival Notice Imported Arrive at Delivery Loca…" at bounding box center [482, 262] width 341 height 25
select select "DELIVRED"
click at [312, 250] on select "Select Arrival Notice Available Arrival Notice Imported Arrive at Delivery Loca…" at bounding box center [482, 262] width 341 height 25
click at [1083, 516] on button "Save" at bounding box center [1073, 518] width 54 height 31
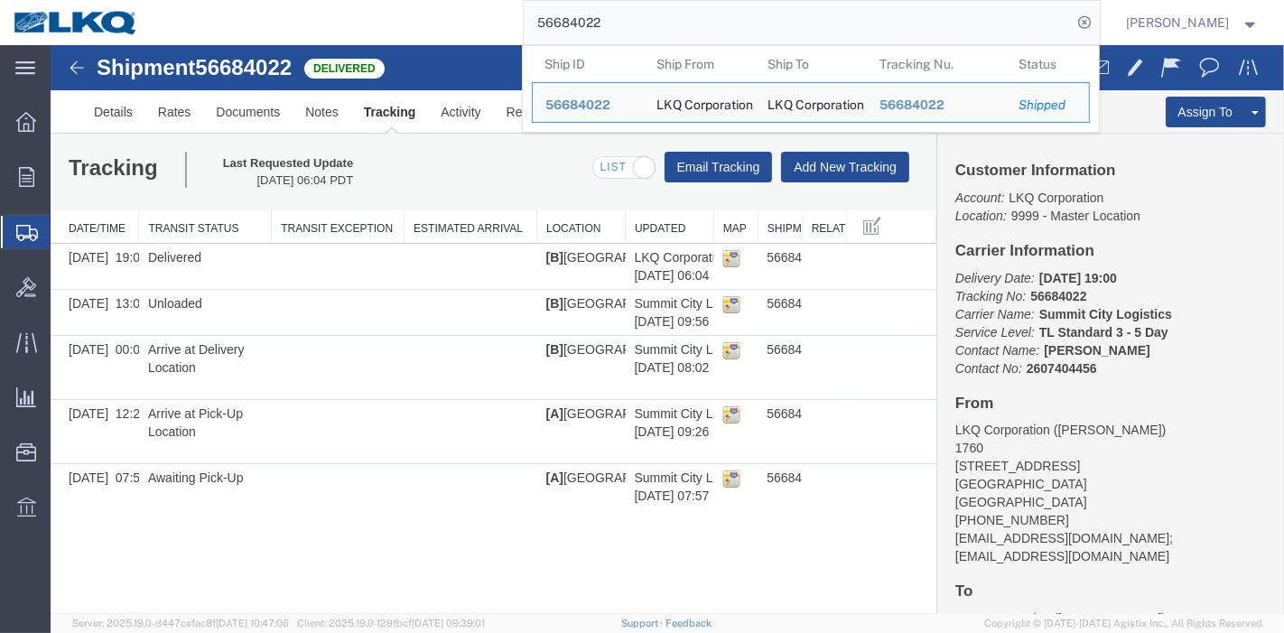
drag, startPoint x: 662, startPoint y: 29, endPoint x: 361, endPoint y: 27, distance: 300.8
click at [361, 27] on div "56684022 Ship ID Ship From Ship To Tracking Nu. Status Ship ID 56684022 Ship Fr…" at bounding box center [626, 22] width 948 height 45
paste input "411581"
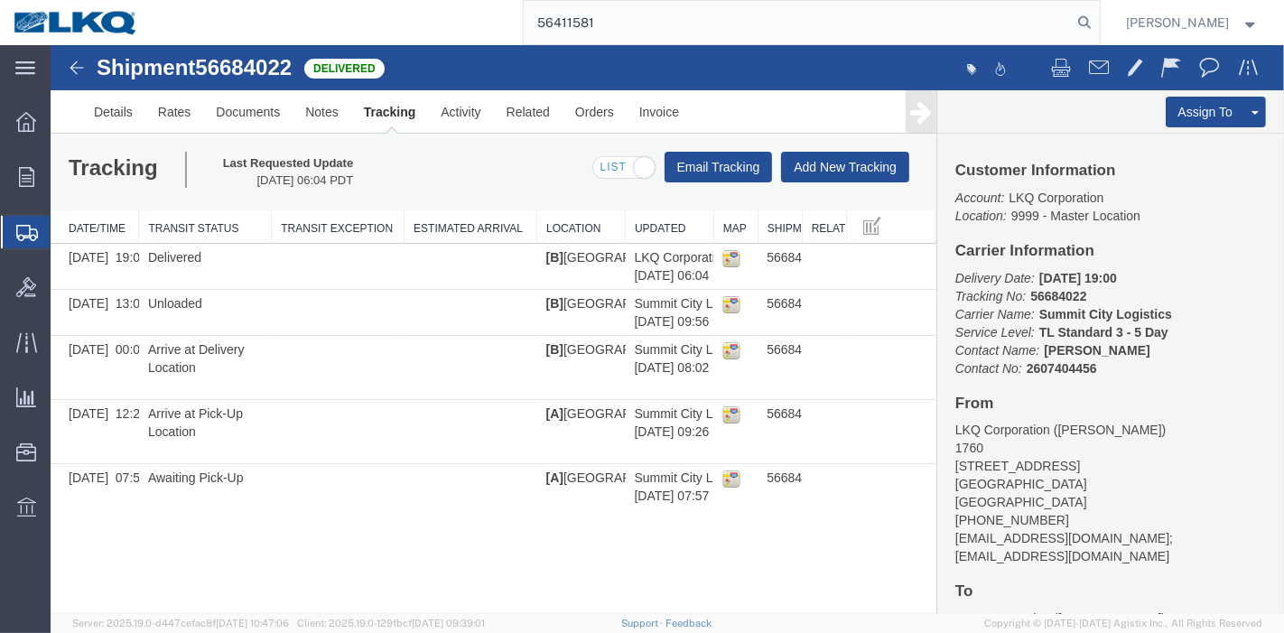
type input "56411581"
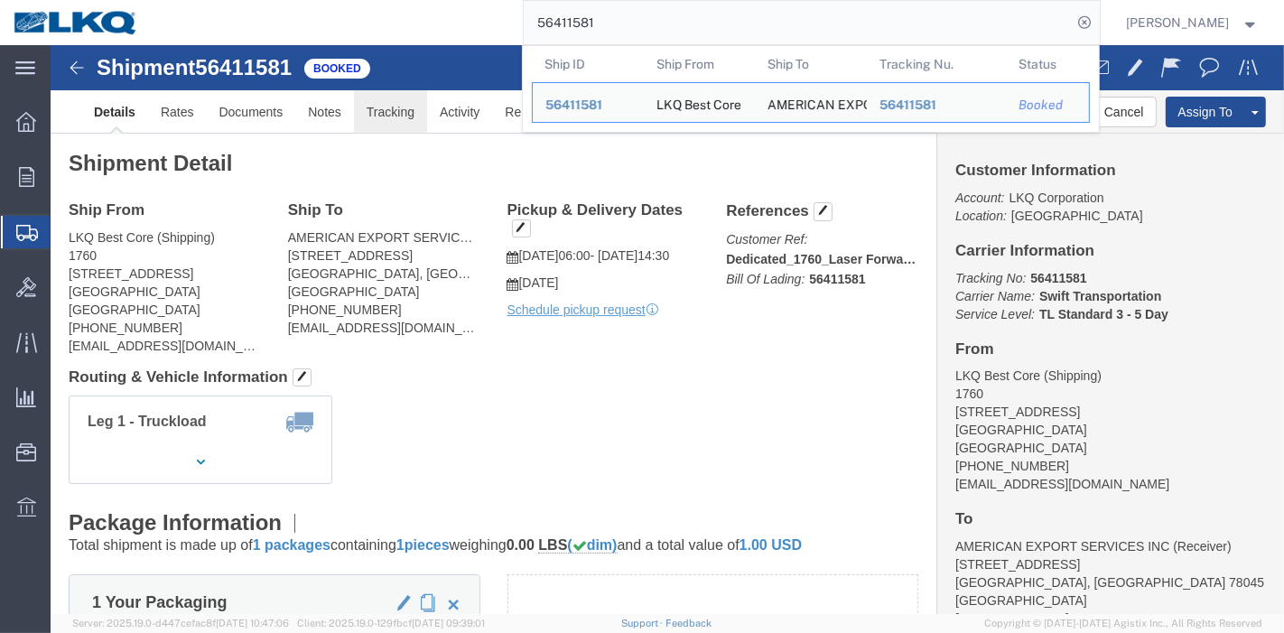
click link "Tracking"
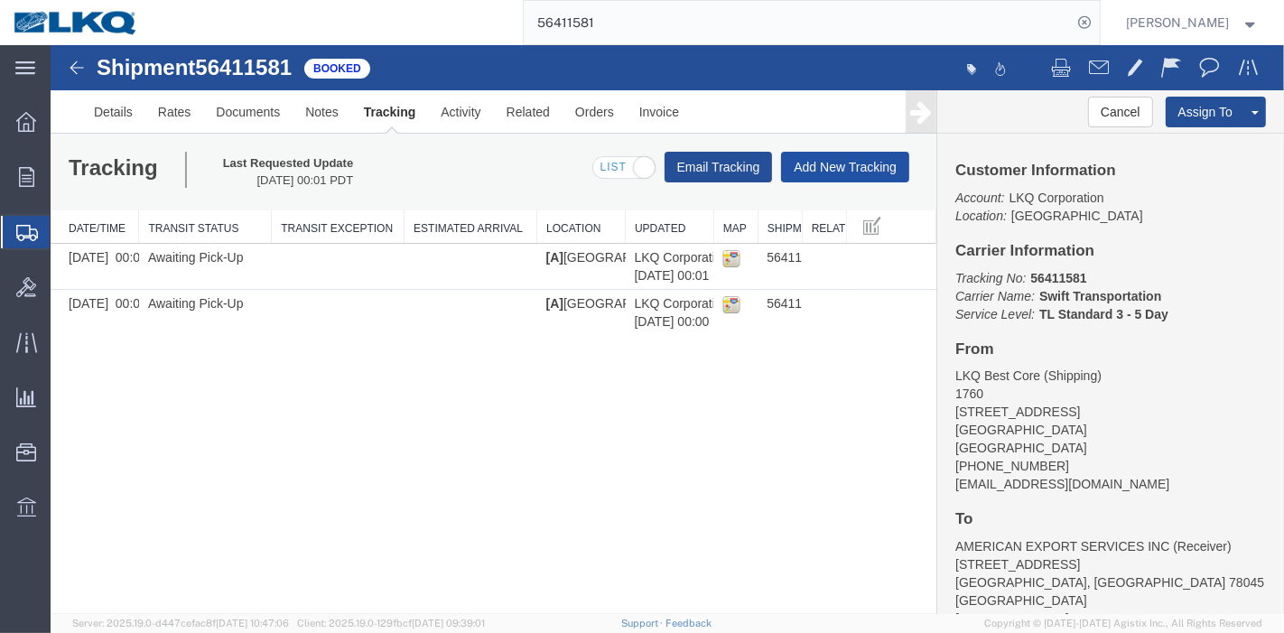
click at [832, 169] on button "Add New Tracking" at bounding box center [844, 167] width 128 height 31
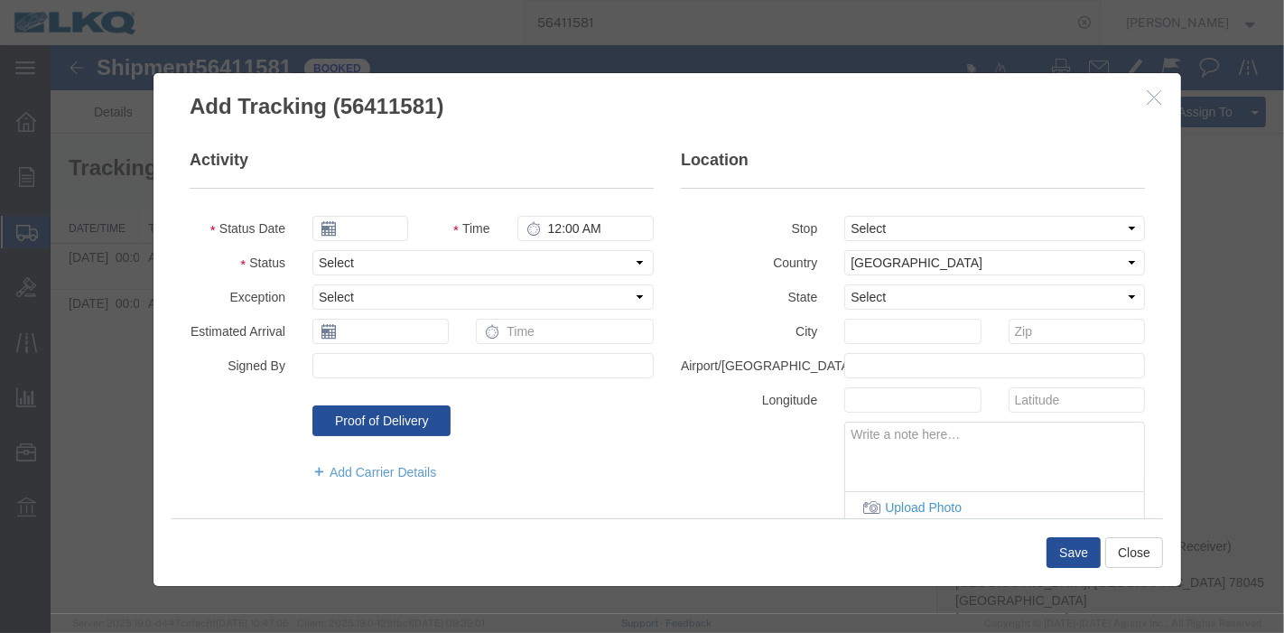
type input "[DATE]"
type input "7:00 PM"
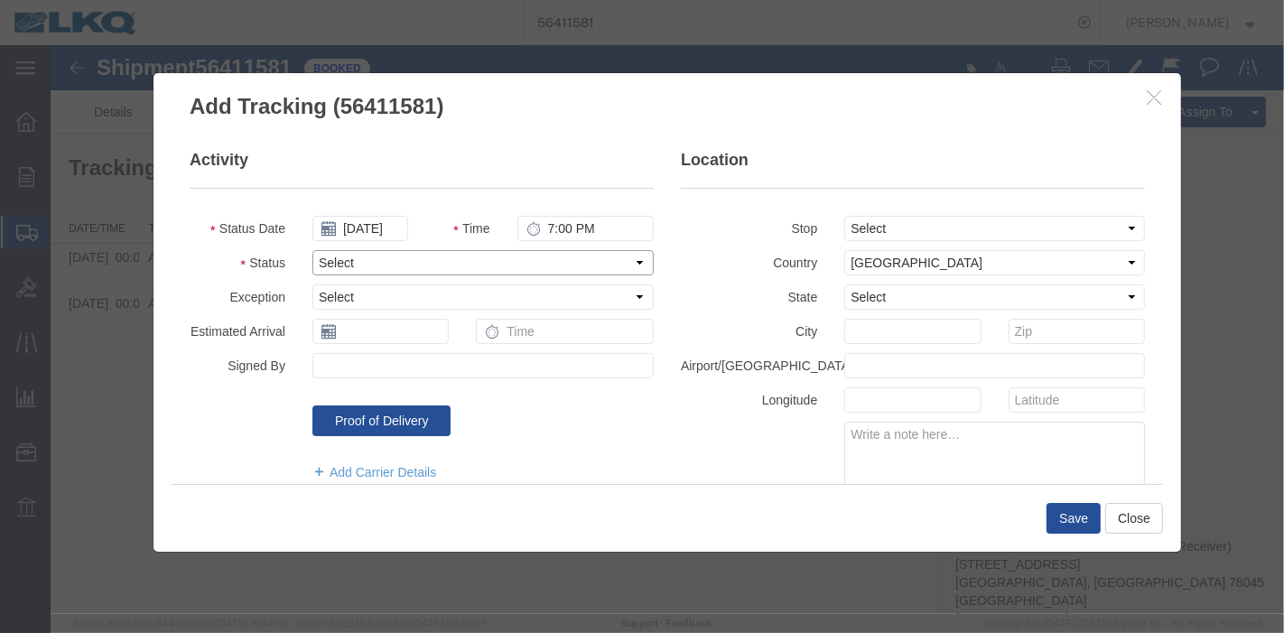
click at [370, 260] on select "Select Arrival Notice Available Arrival Notice Imported Arrive at Delivery Loca…" at bounding box center [482, 262] width 341 height 25
select select "DELIVRED"
click at [312, 250] on select "Select Arrival Notice Available Arrival Notice Imported Arrive at Delivery Loca…" at bounding box center [482, 262] width 341 height 25
click at [1087, 516] on button "Save" at bounding box center [1073, 518] width 54 height 31
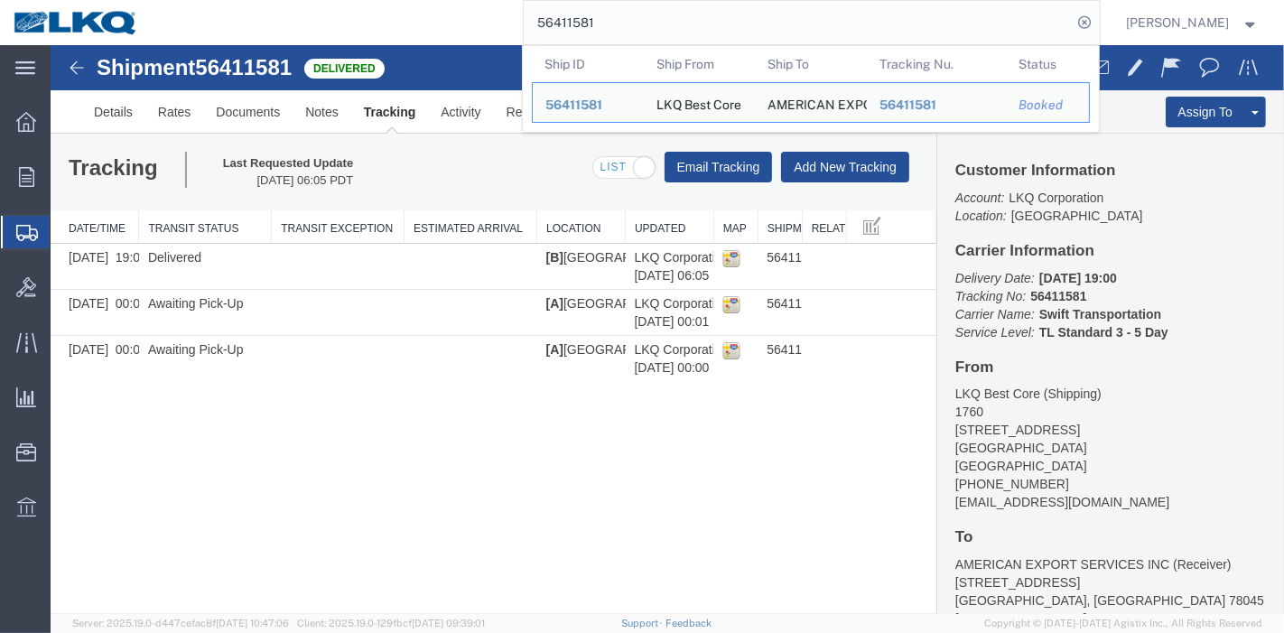
drag, startPoint x: 643, startPoint y: 9, endPoint x: 390, endPoint y: 24, distance: 253.4
click at [390, 24] on div "56411581 Ship ID Ship From Ship To Tracking Nu. Status Ship ID 56411581 Ship Fr…" at bounding box center [626, 22] width 948 height 45
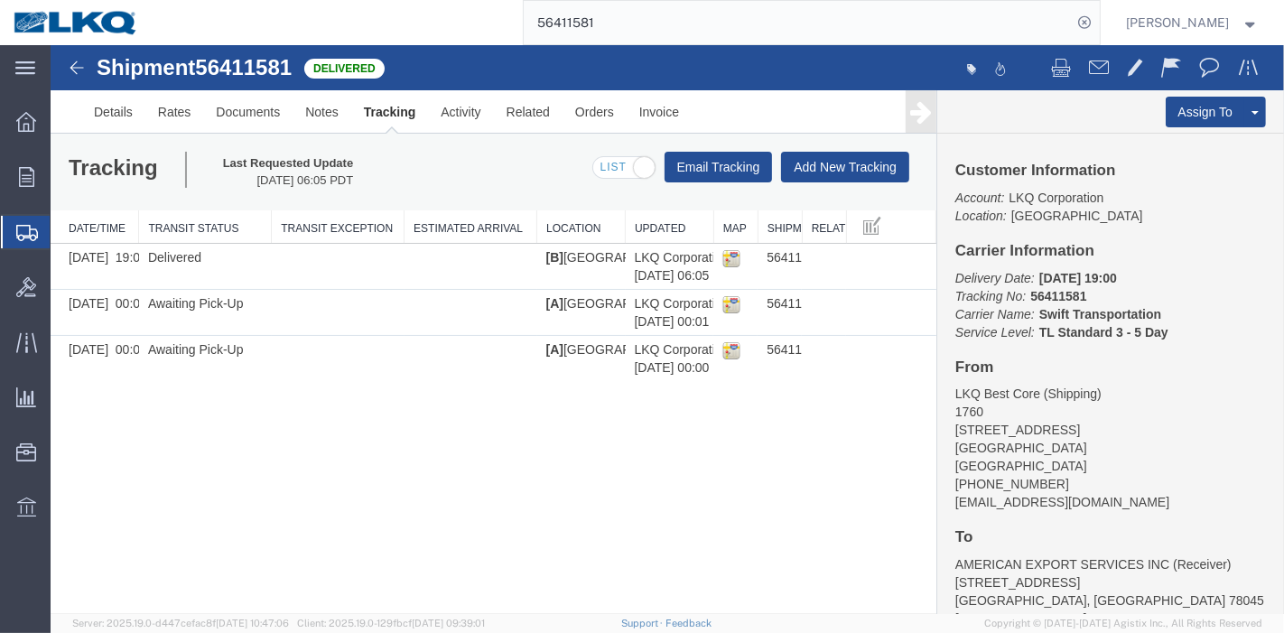
paste input "74536"
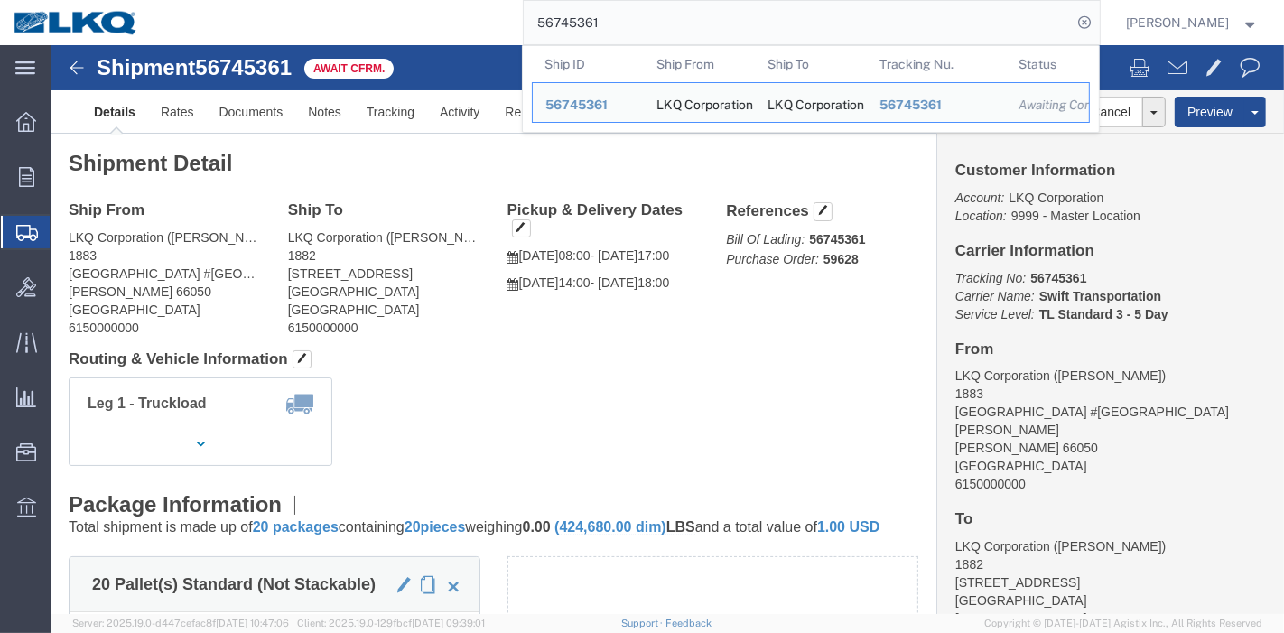
drag, startPoint x: 639, startPoint y: 19, endPoint x: 456, endPoint y: 28, distance: 182.7
click at [456, 28] on div "56745361 Ship ID Ship From Ship To Tracking Nu. Status Ship ID 56745361 Ship Fr…" at bounding box center [626, 22] width 948 height 45
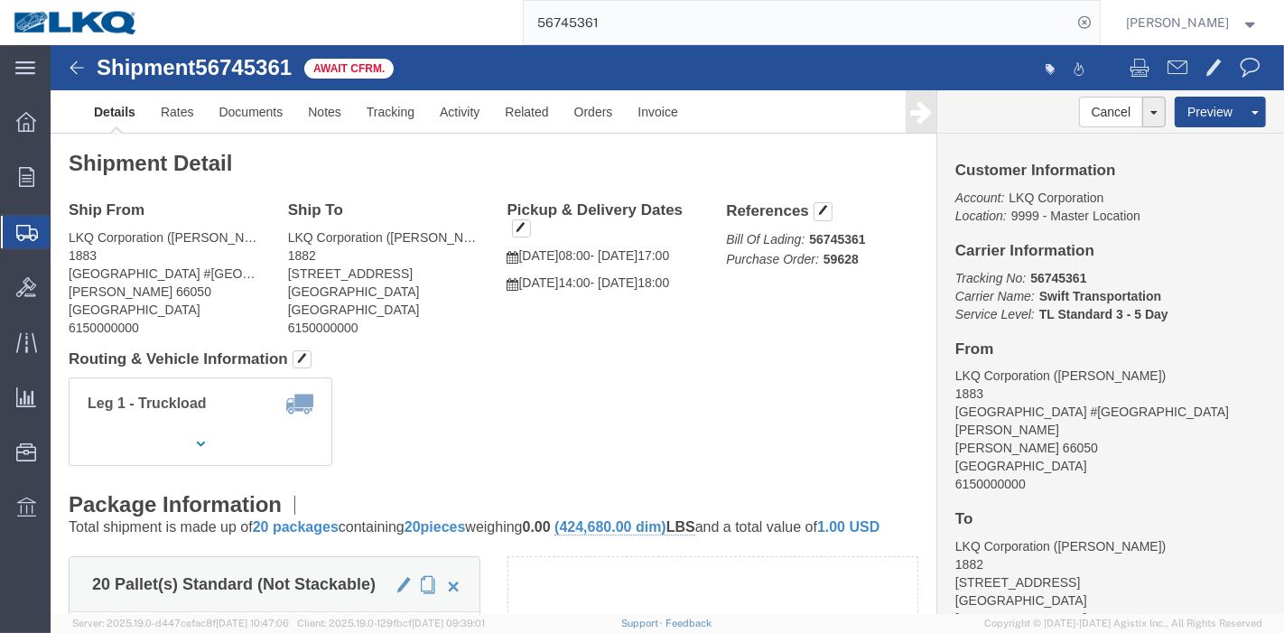
paste input "17465"
type input "56717465"
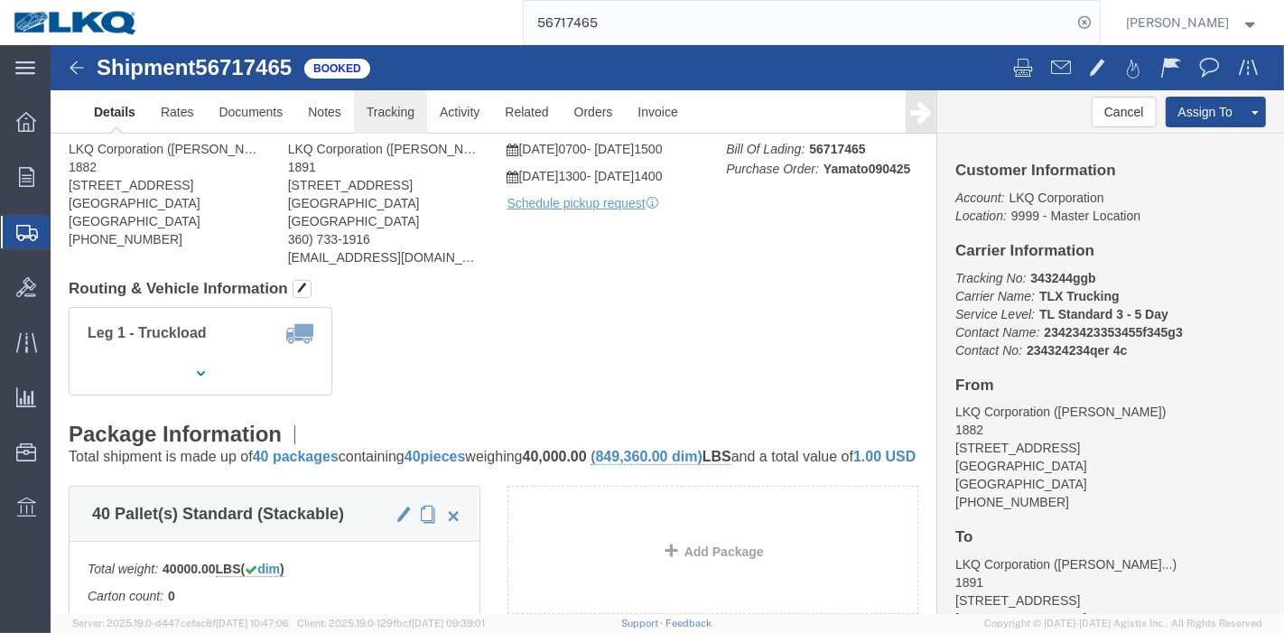
click link "Tracking"
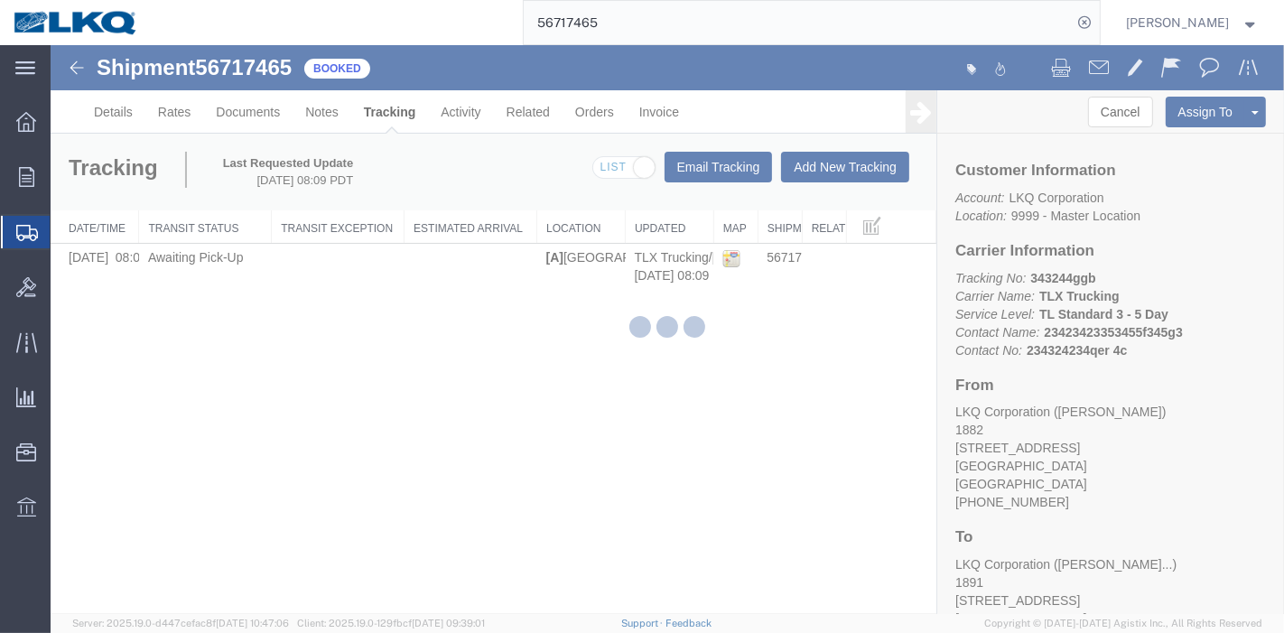
click at [848, 162] on div at bounding box center [668, 329] width 1234 height 569
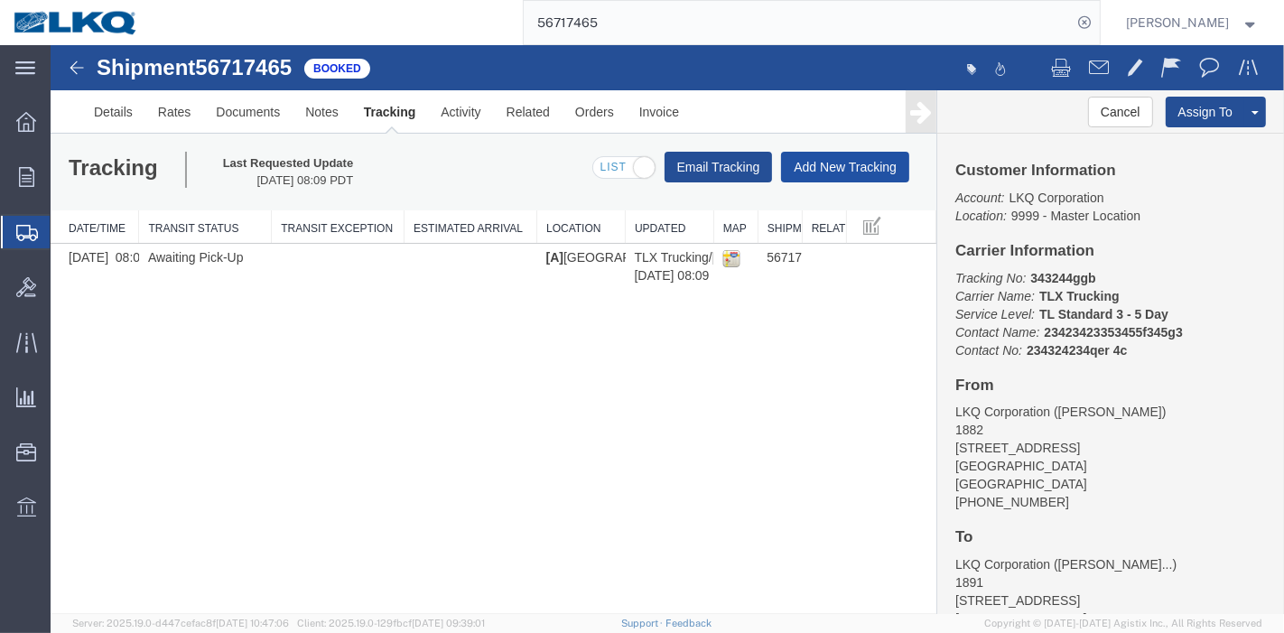
click at [821, 177] on button "Add New Tracking" at bounding box center [844, 167] width 128 height 31
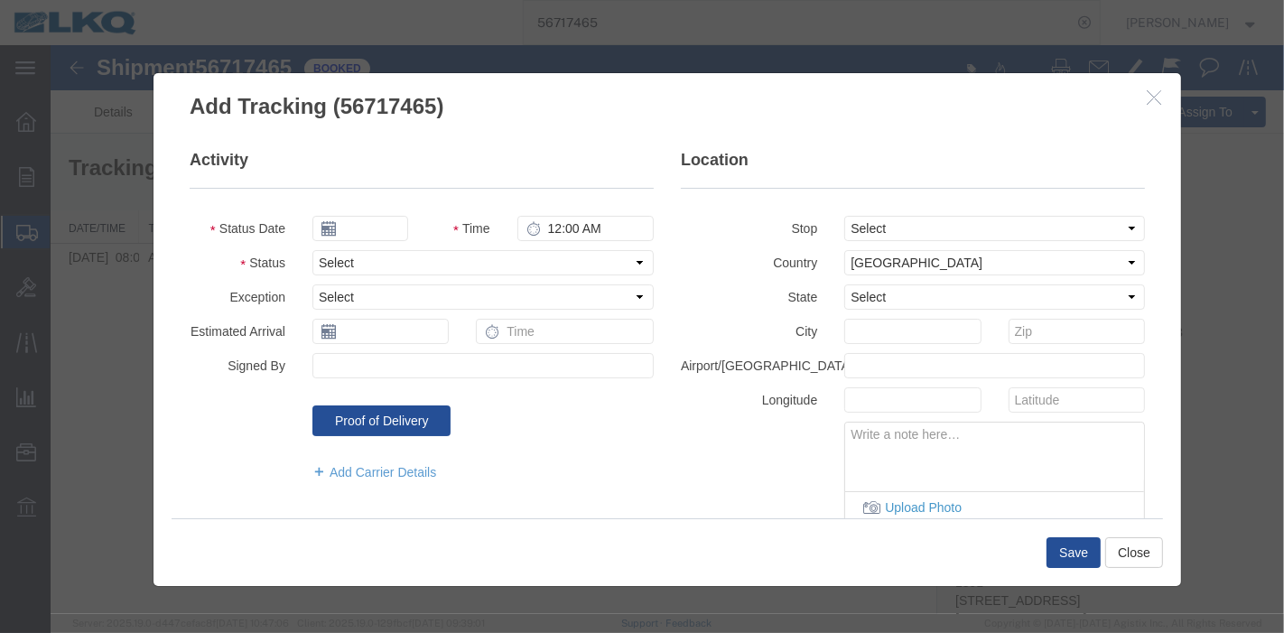
type input "[DATE]"
type input "7:00 PM"
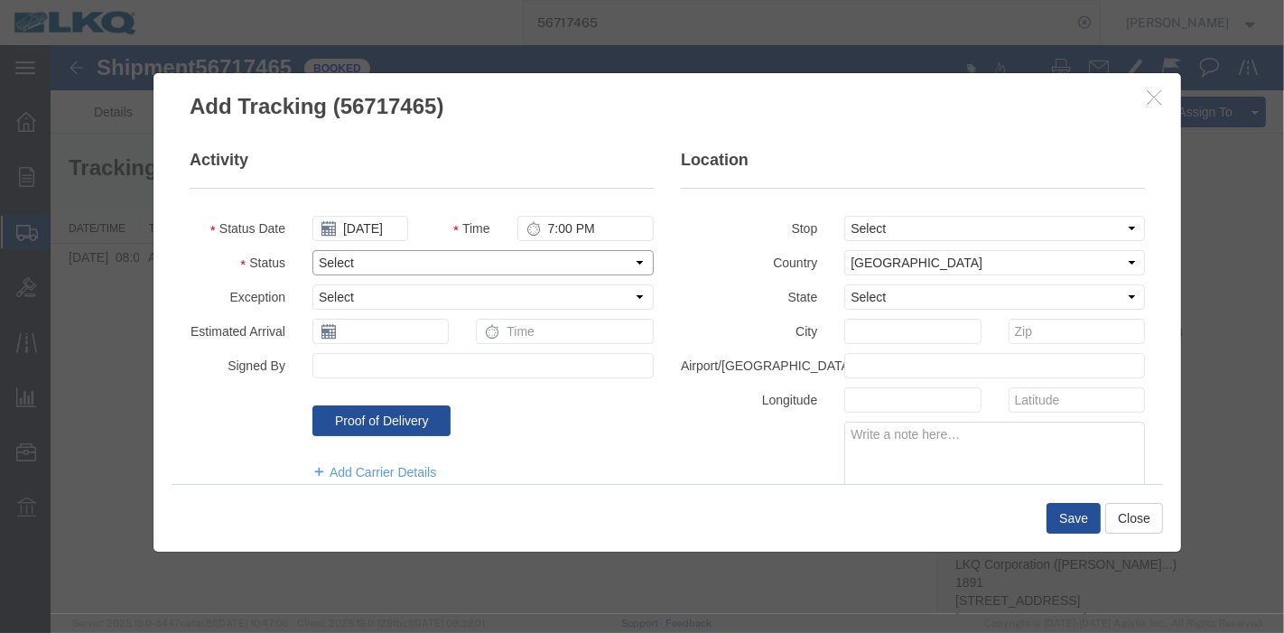
click at [366, 266] on select "Select Arrival Notice Available Arrival Notice Imported Arrive at Delivery Loca…" at bounding box center [482, 262] width 341 height 25
select select "DELIVRED"
click at [312, 250] on select "Select Arrival Notice Available Arrival Notice Imported Arrive at Delivery Loca…" at bounding box center [482, 262] width 341 height 25
click at [1072, 520] on button "Save" at bounding box center [1073, 518] width 54 height 31
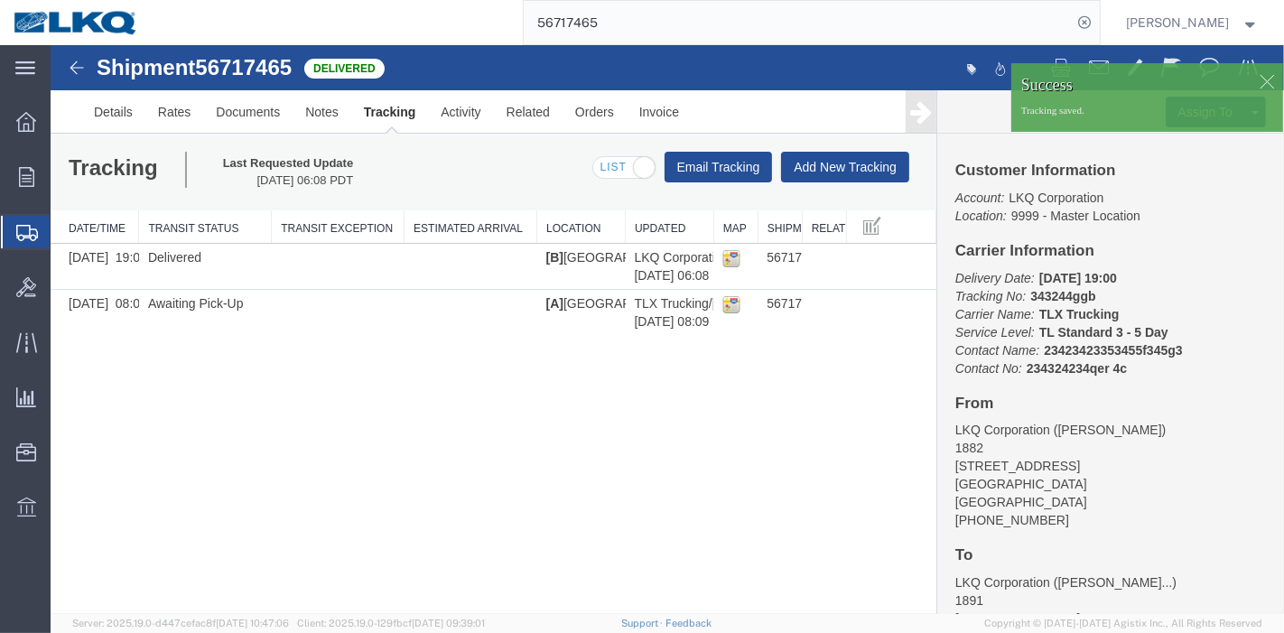
drag, startPoint x: 639, startPoint y: 27, endPoint x: 467, endPoint y: 16, distance: 172.9
click at [467, 16] on div "56717465" at bounding box center [626, 22] width 948 height 45
paste input "59873"
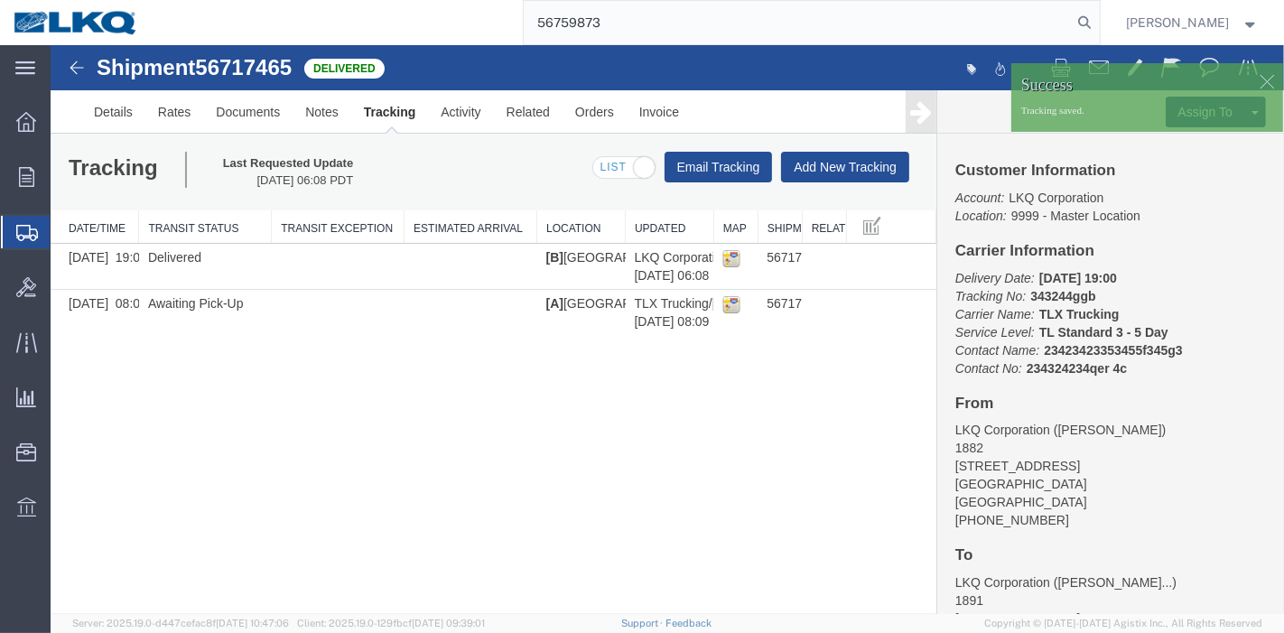
type input "56759873"
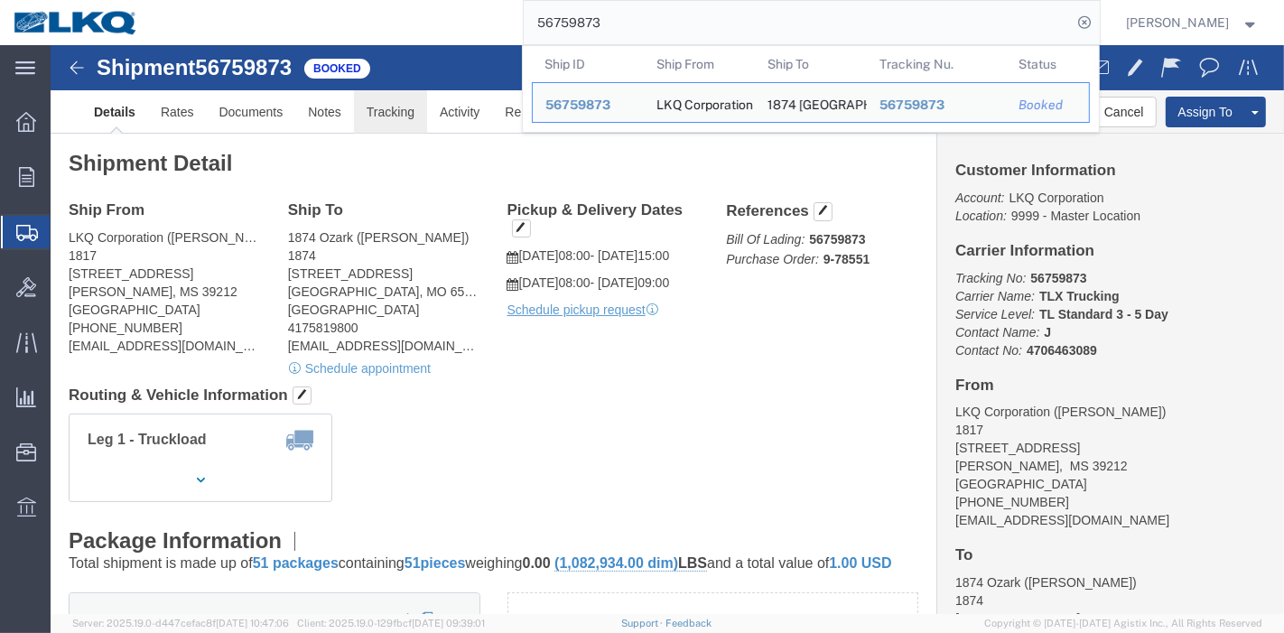
click link "Tracking"
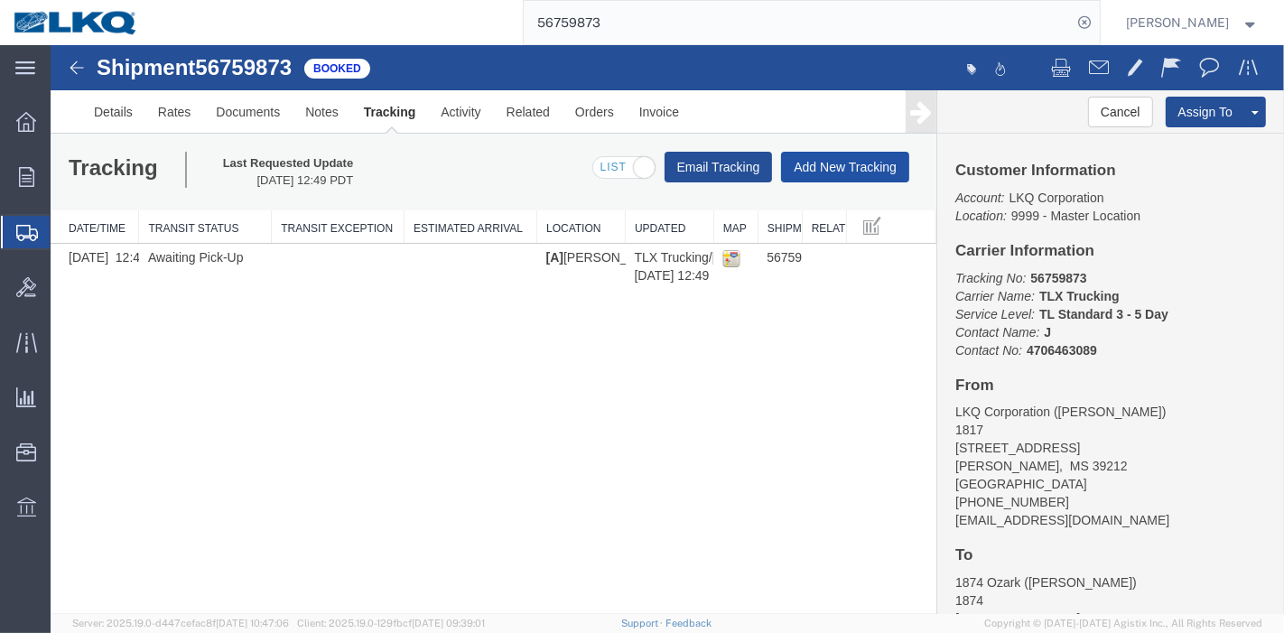
click at [811, 155] on button "Add New Tracking" at bounding box center [844, 167] width 128 height 31
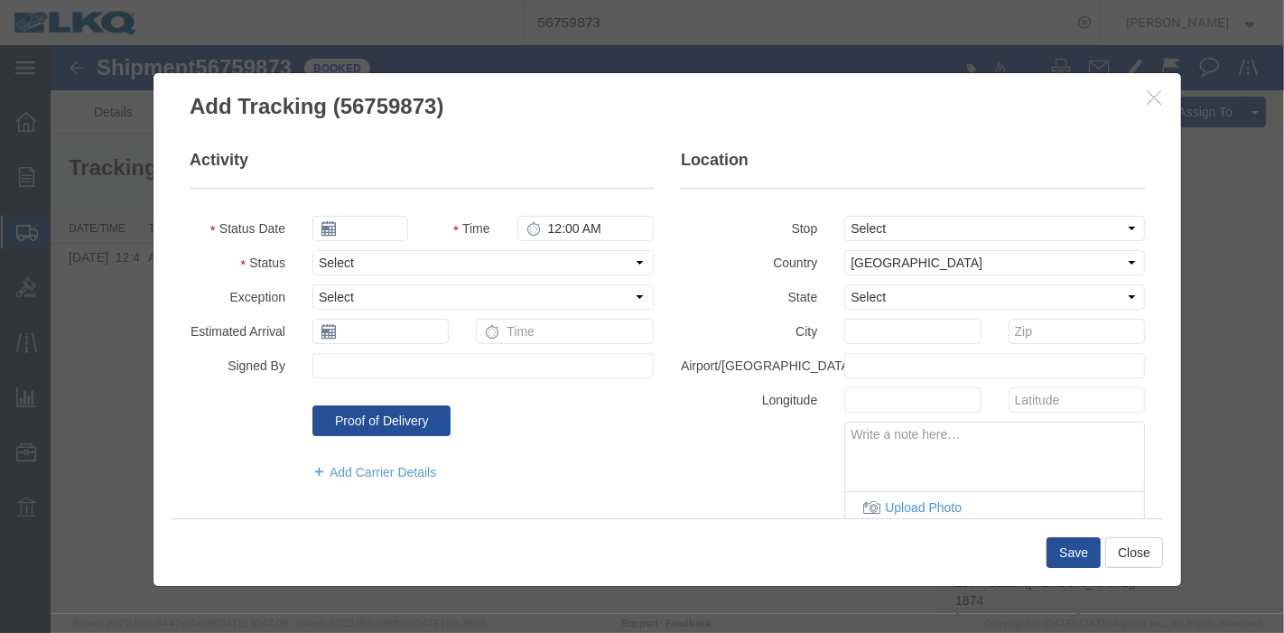
type input "[DATE]"
type input "7:00 PM"
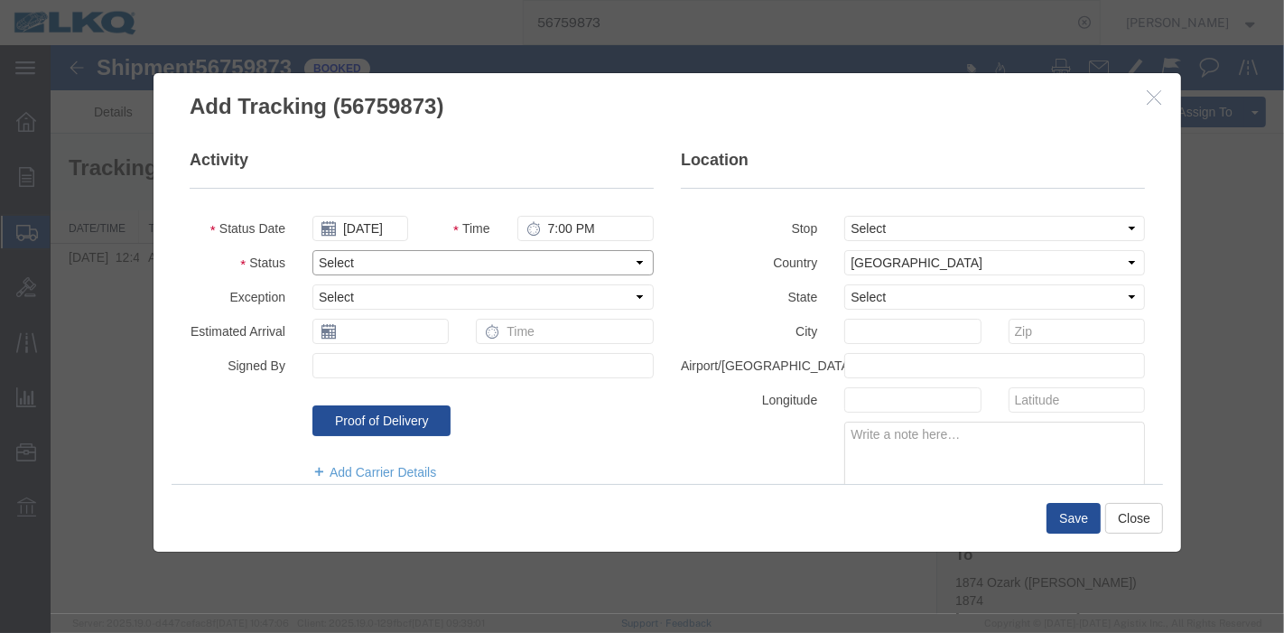
click at [394, 257] on select "Select Arrival Notice Available Arrival Notice Imported Arrive at Delivery Loca…" at bounding box center [482, 262] width 341 height 25
select select "DELIVRED"
click at [312, 250] on select "Select Arrival Notice Available Arrival Notice Imported Arrive at Delivery Loca…" at bounding box center [482, 262] width 341 height 25
click at [1071, 518] on button "Save" at bounding box center [1073, 518] width 54 height 31
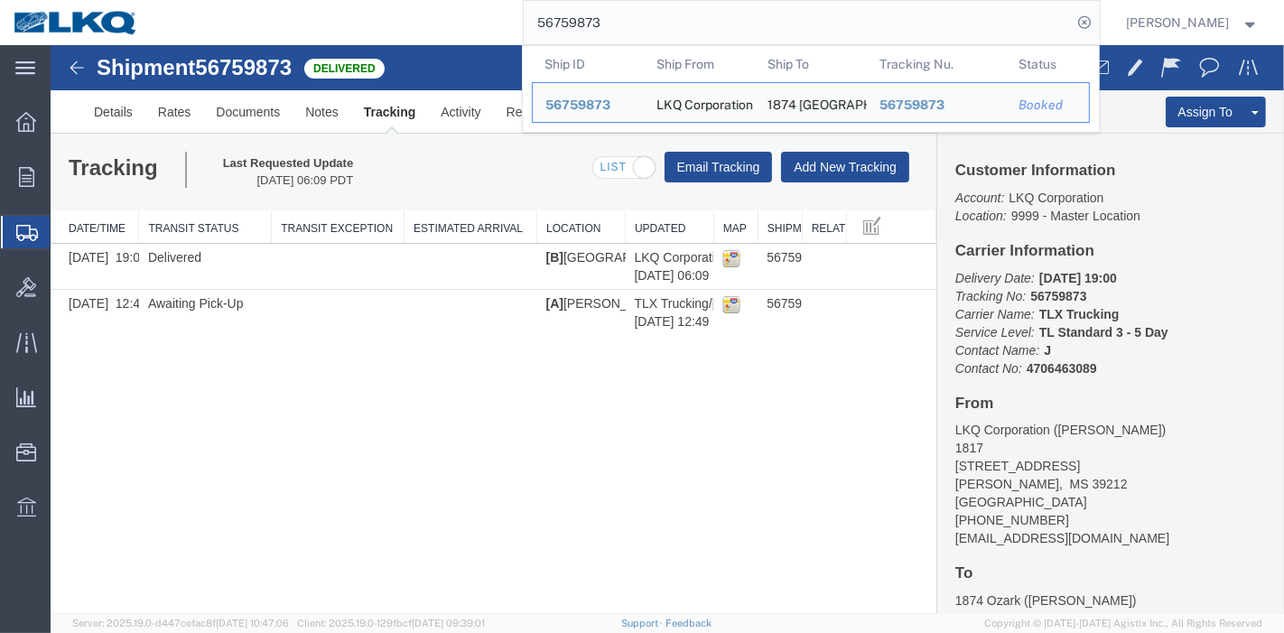
drag, startPoint x: 675, startPoint y: 34, endPoint x: 357, endPoint y: 24, distance: 318.1
click at [357, 24] on div "56759873 Ship ID Ship From Ship To Tracking Nu. Status Ship ID 56759873 Ship Fr…" at bounding box center [626, 22] width 948 height 45
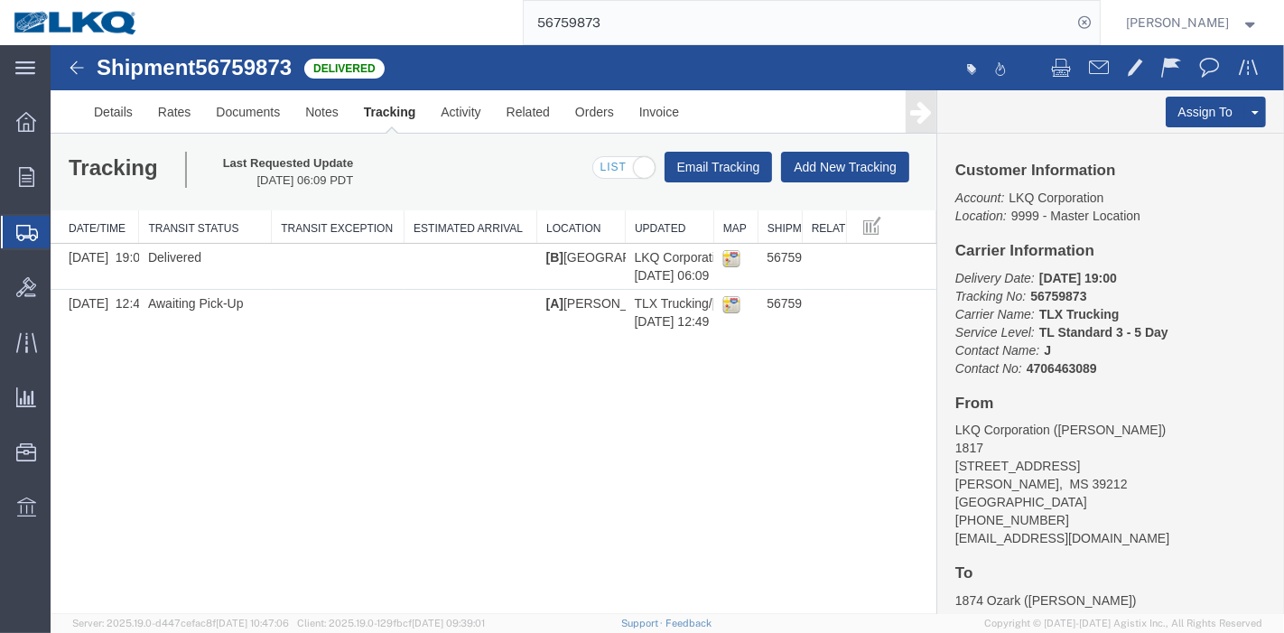
paste input "686136"
type input "56686136"
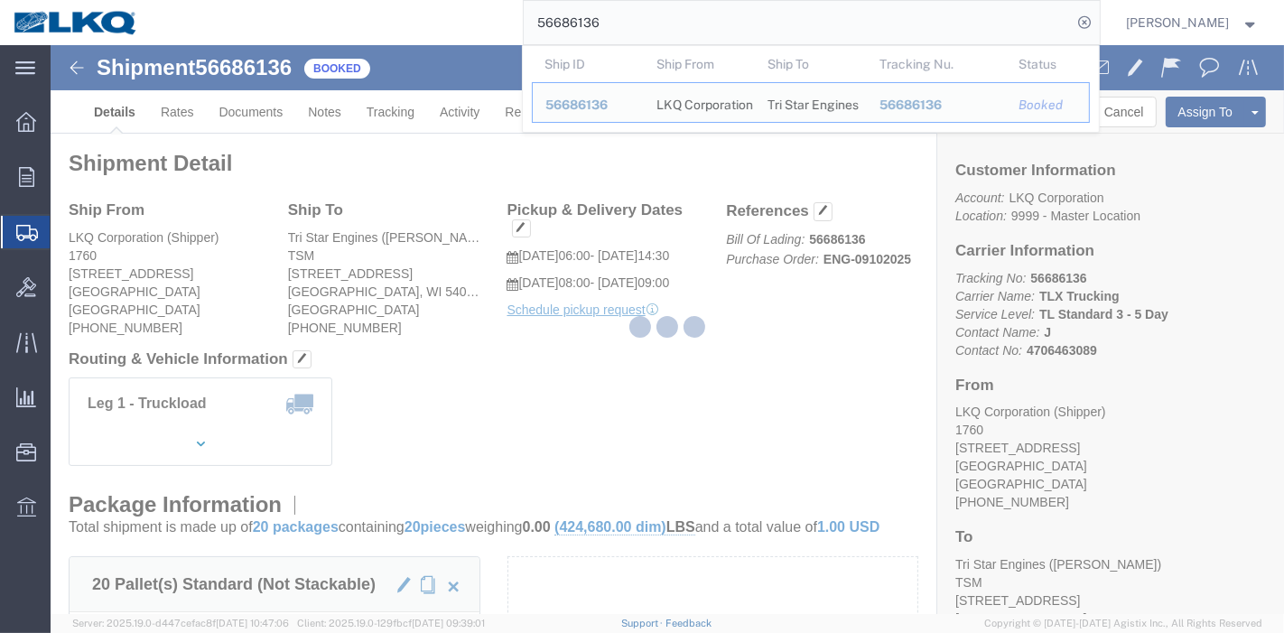
click at [379, 128] on div at bounding box center [668, 329] width 1234 height 569
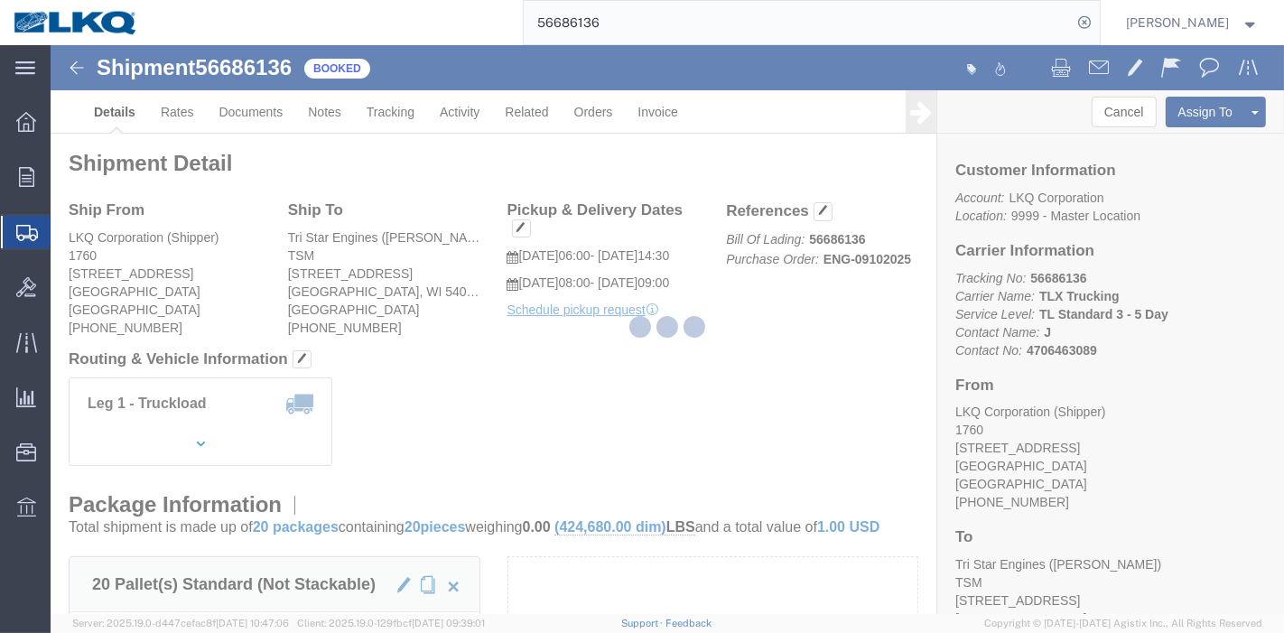
click at [394, 107] on div at bounding box center [668, 329] width 1234 height 569
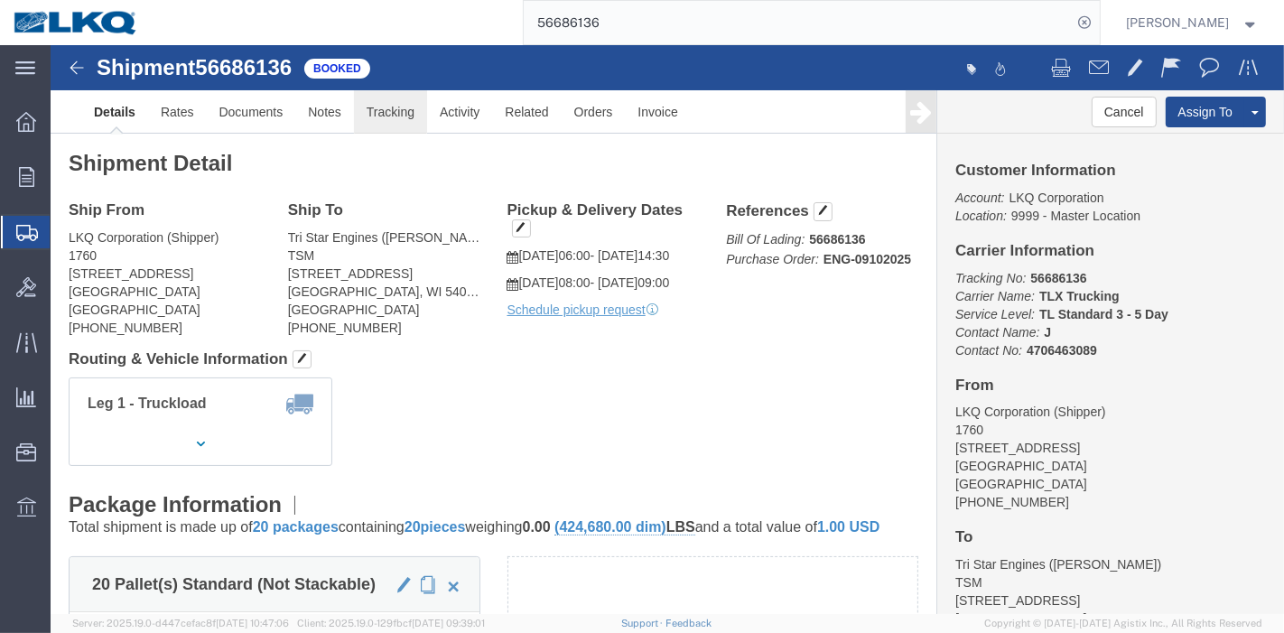
click link "Tracking"
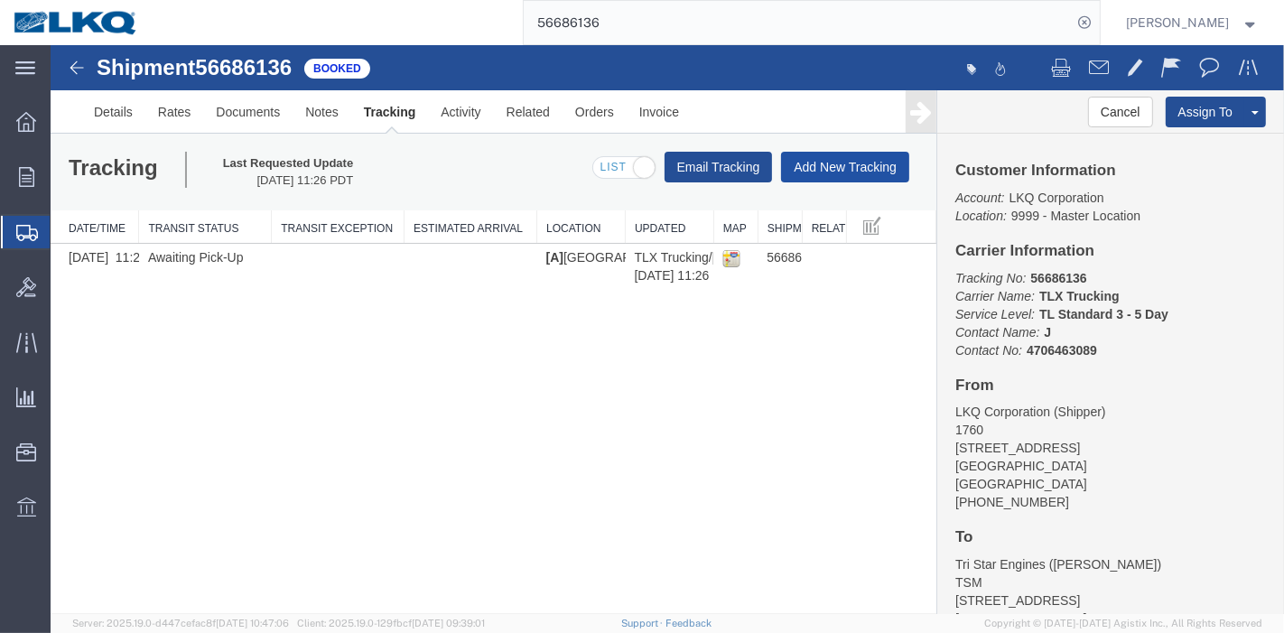
click at [848, 158] on button "Add New Tracking" at bounding box center [844, 167] width 128 height 31
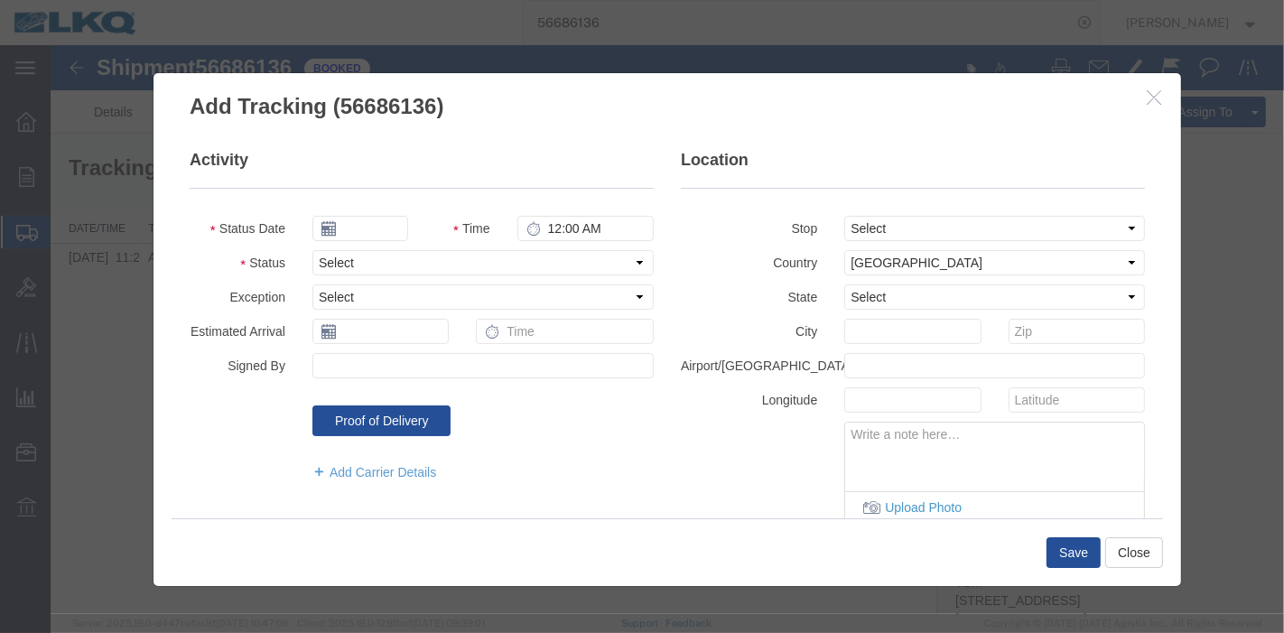
type input "[DATE]"
type input "7:00 PM"
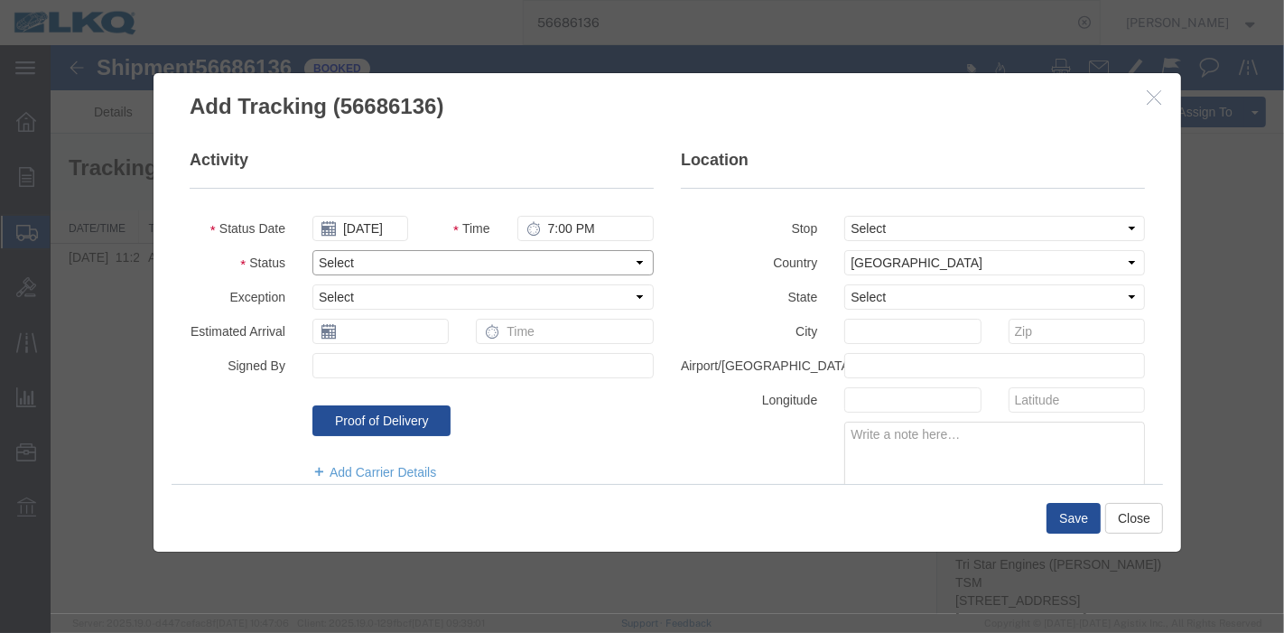
click at [331, 259] on select "Select Arrival Notice Available Arrival Notice Imported Arrive at Delivery Loca…" at bounding box center [482, 262] width 341 height 25
select select "DELIVRED"
click at [312, 250] on select "Select Arrival Notice Available Arrival Notice Imported Arrive at Delivery Loca…" at bounding box center [482, 262] width 341 height 25
click at [1062, 520] on button "Save" at bounding box center [1073, 518] width 54 height 31
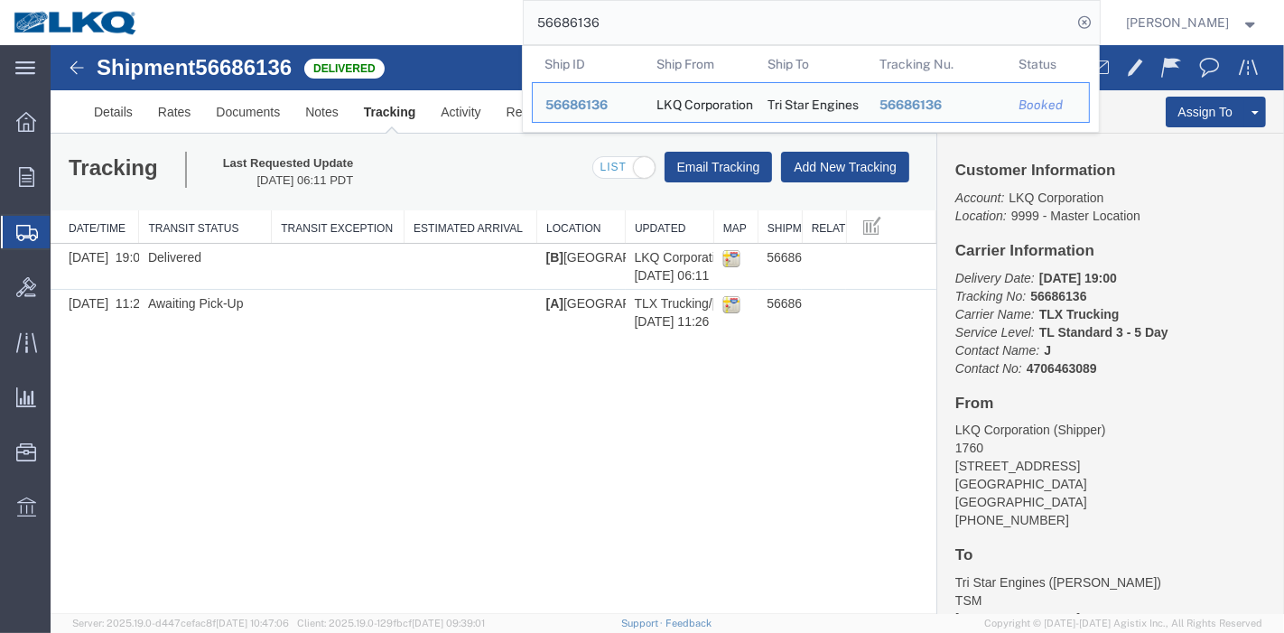
drag, startPoint x: 655, startPoint y: 17, endPoint x: 456, endPoint y: 40, distance: 200.0
click at [456, 40] on div "56686136 Ship ID Ship From Ship To Tracking Nu. Status Ship ID 56686136 Ship Fr…" at bounding box center [626, 22] width 948 height 45
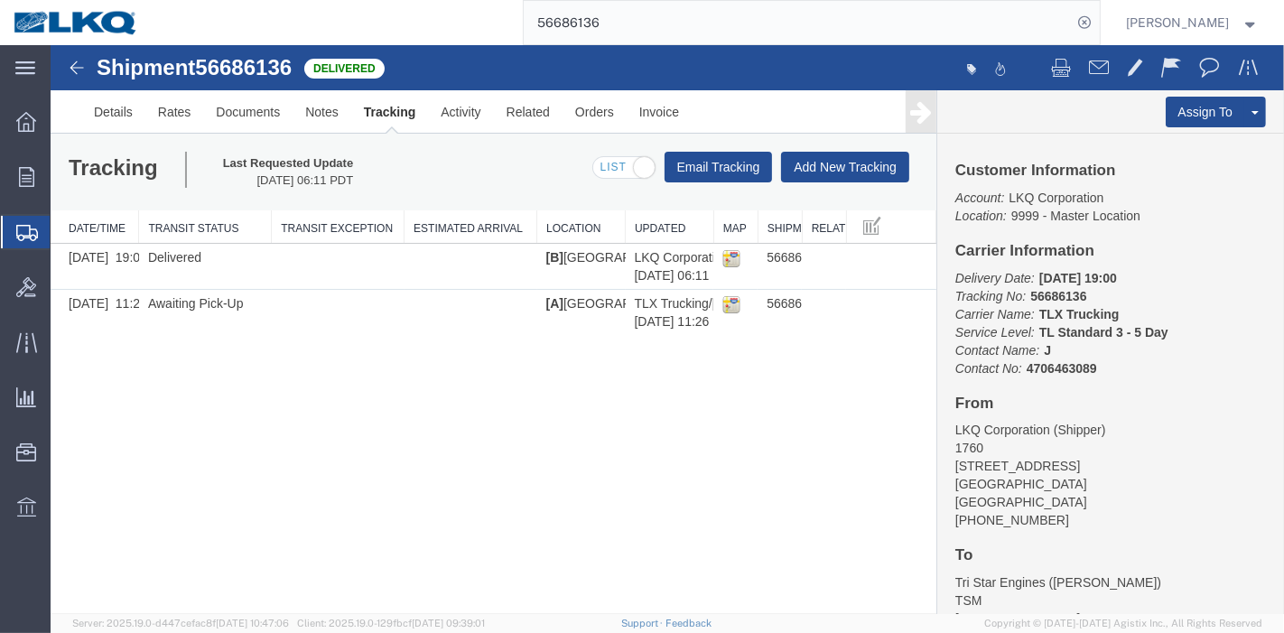
paste input "3073425"
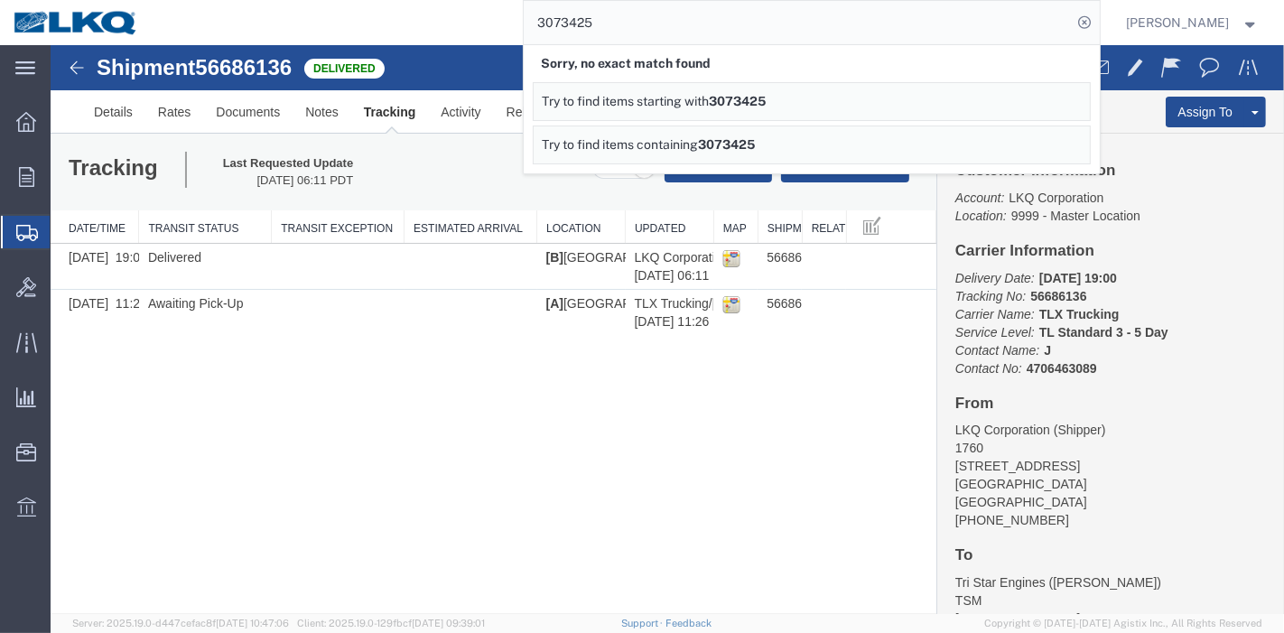
drag, startPoint x: 675, startPoint y: 69, endPoint x: 286, endPoint y: 61, distance: 388.4
paste input "9835739"
type input "9835739"
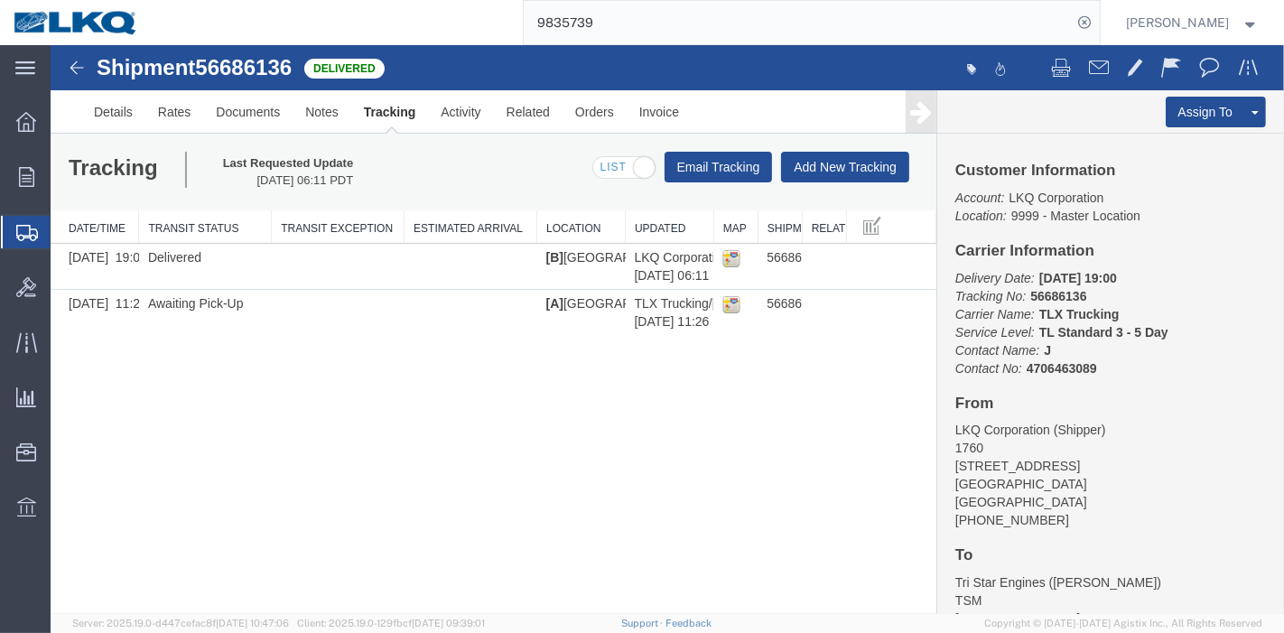
click at [622, 28] on input "9835739" at bounding box center [798, 22] width 549 height 43
click at [623, 28] on input "9835739" at bounding box center [798, 22] width 549 height 43
click at [1084, 28] on icon at bounding box center [1085, 22] width 25 height 25
click at [856, 25] on agx-global-search at bounding box center [812, 22] width 578 height 45
drag, startPoint x: 1075, startPoint y: 4, endPoint x: 1086, endPoint y: 21, distance: 20.3
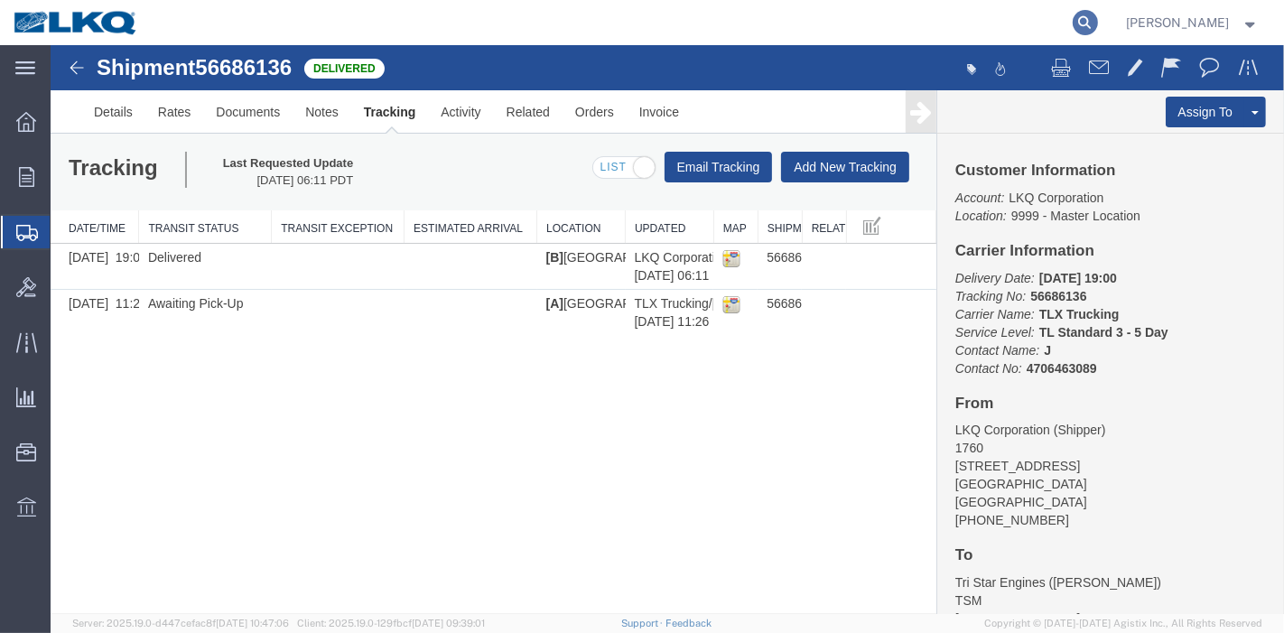
click at [1081, 14] on agx-global-search at bounding box center [812, 22] width 578 height 45
click at [1086, 22] on icon at bounding box center [1085, 22] width 25 height 25
click at [903, 15] on input "search" at bounding box center [798, 22] width 549 height 43
paste input "9835739"
type input "9835739"
